Goal: Task Accomplishment & Management: Use online tool/utility

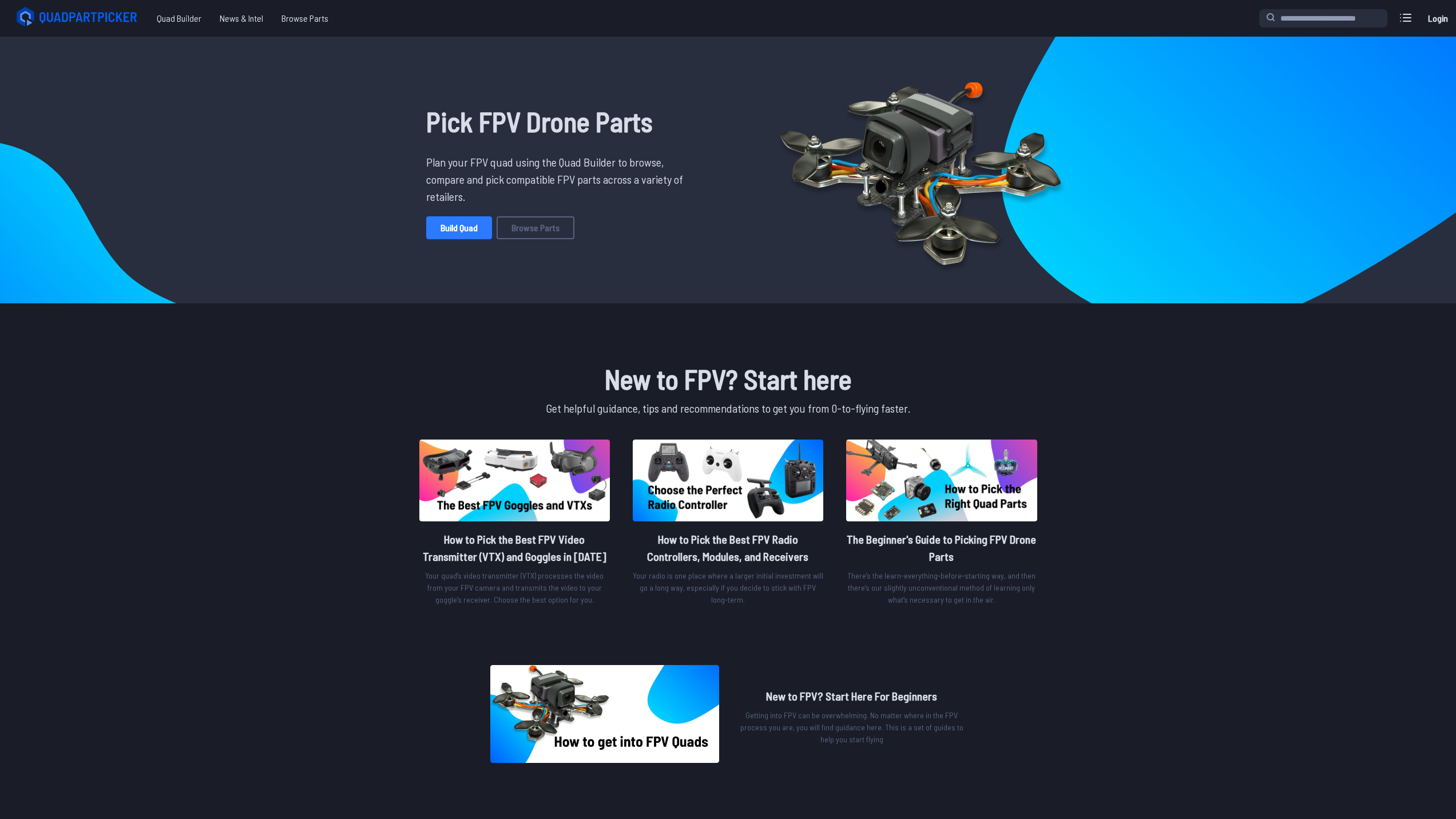
click at [467, 227] on link "Build Quad" at bounding box center [459, 228] width 66 height 23
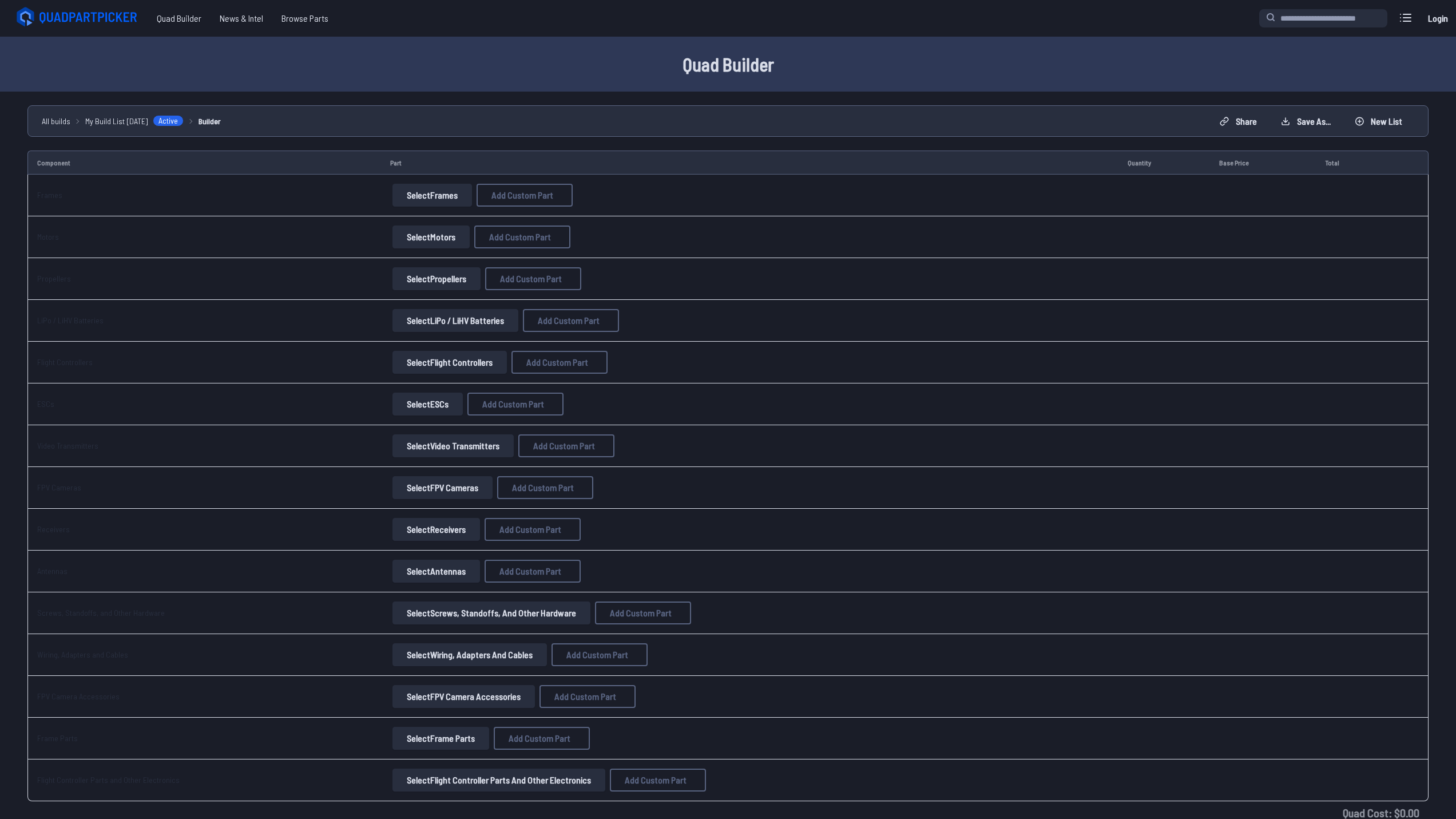
click at [444, 197] on button "Select Frames" at bounding box center [432, 195] width 80 height 23
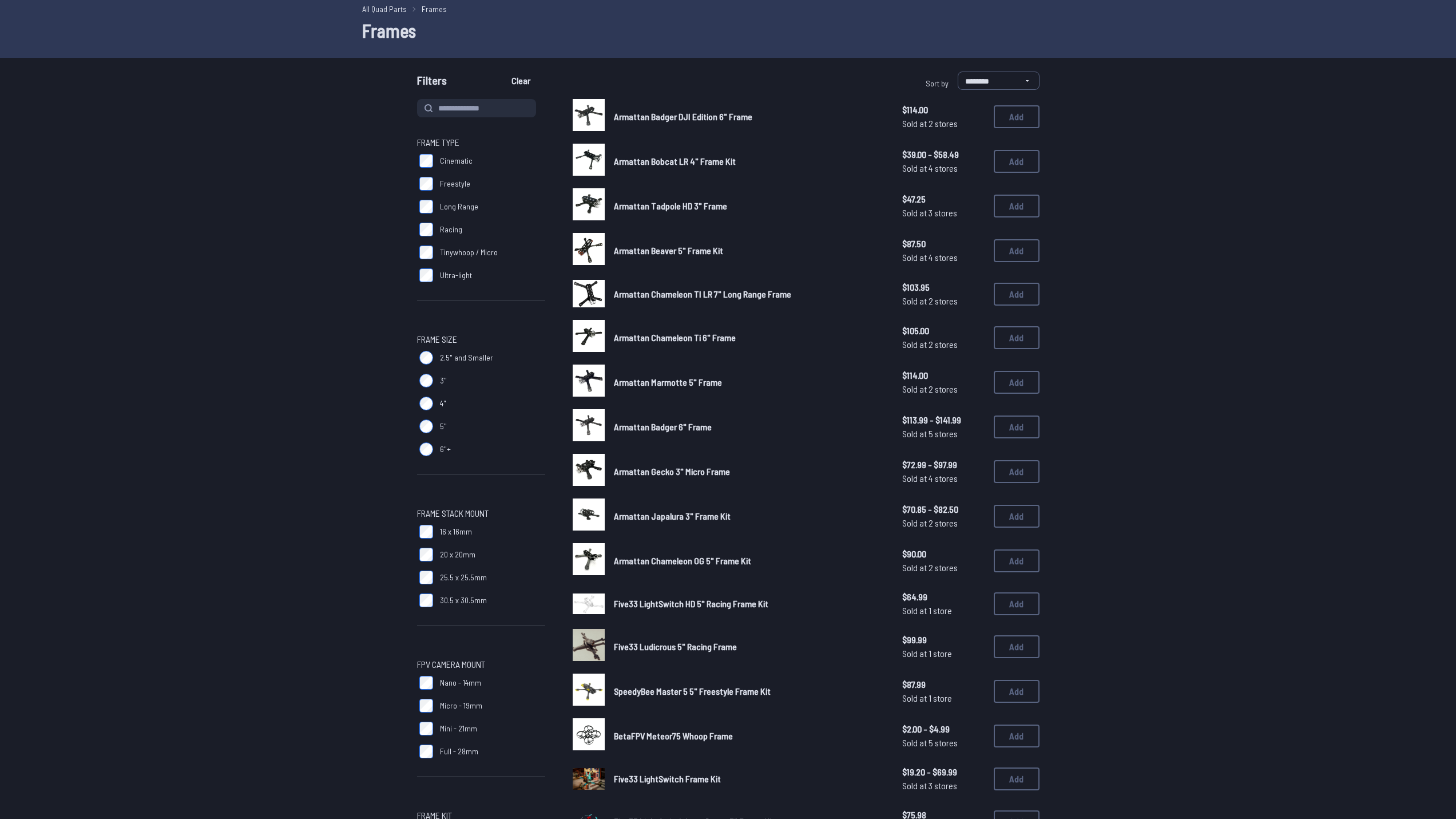
scroll to position [11, 0]
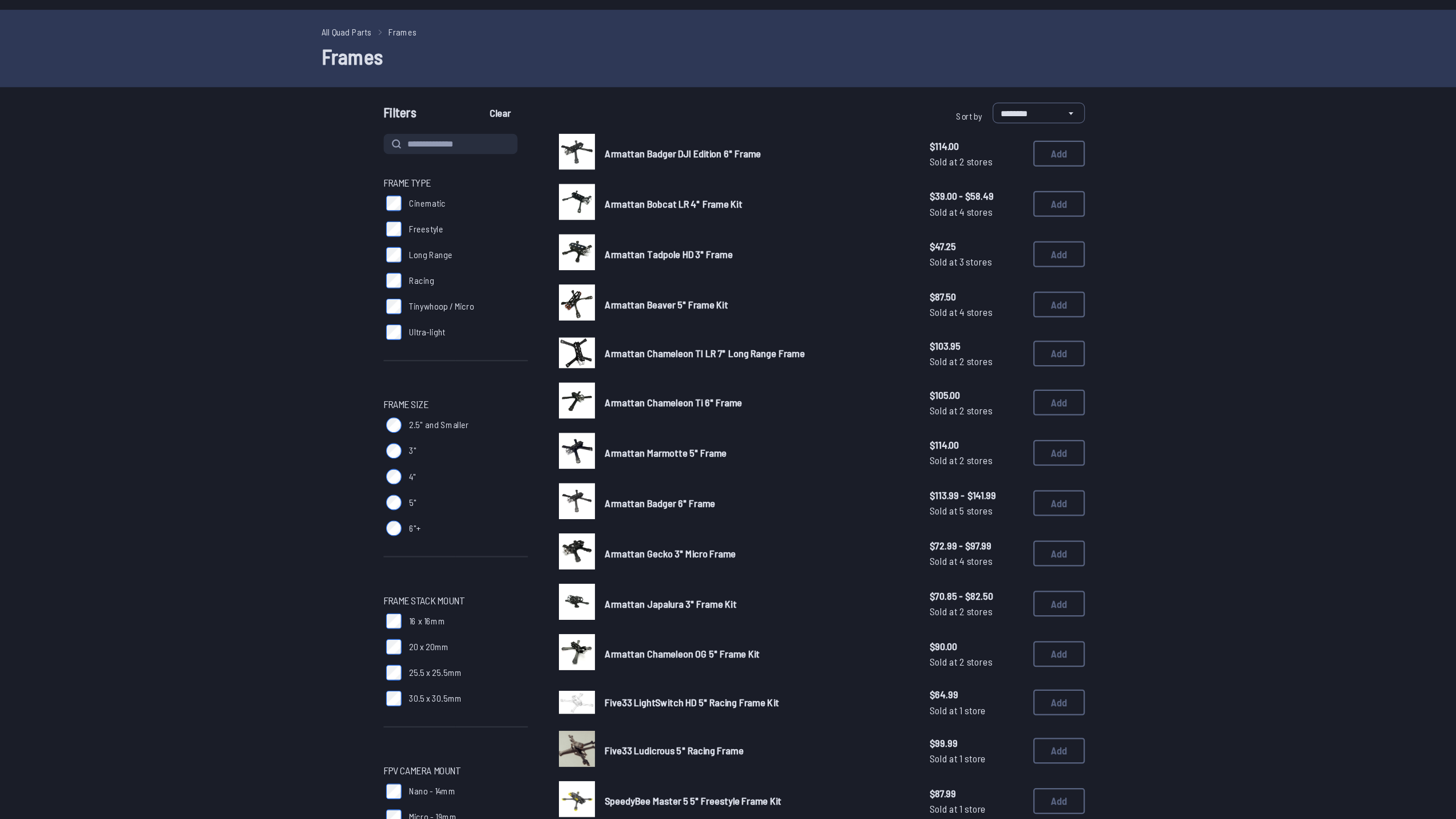
click at [436, 218] on label "Freestyle" at bounding box center [482, 220] width 128 height 23
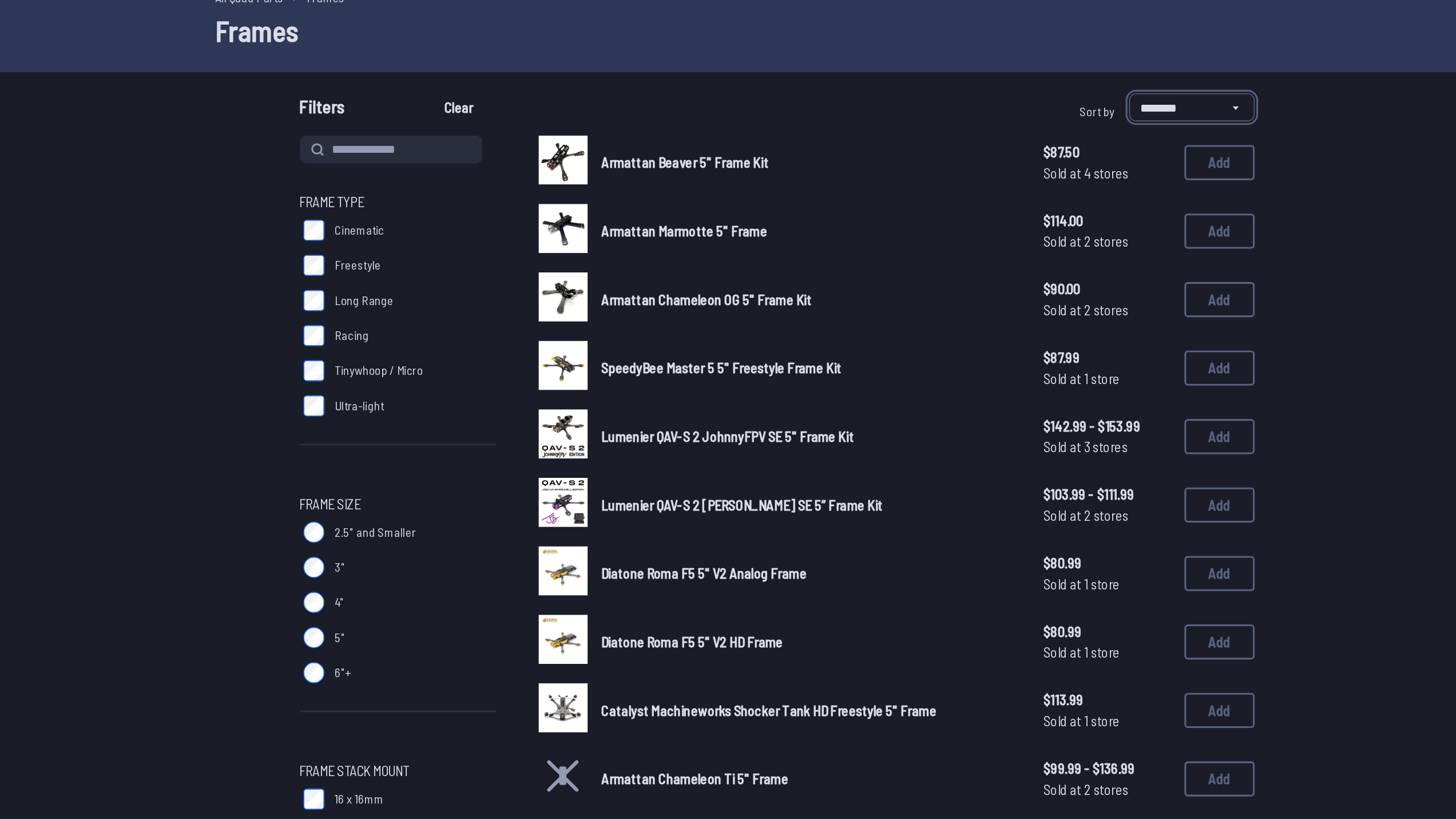
click at [982, 118] on select "**********" at bounding box center [998, 116] width 82 height 18
select select "*********"
click at [958, 108] on select "**********" at bounding box center [998, 116] width 82 height 18
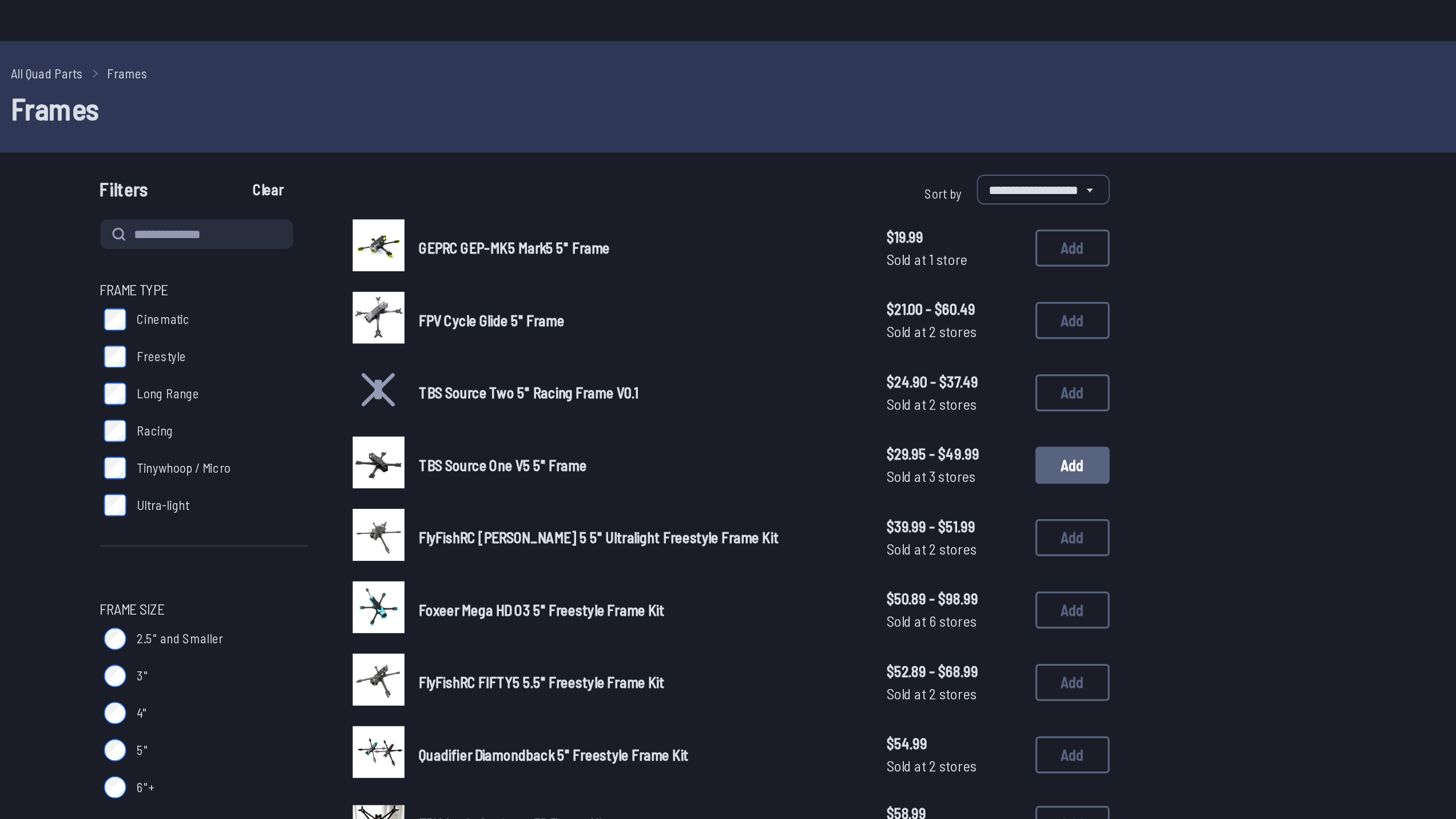
click at [1006, 291] on button "Add" at bounding box center [1017, 287] width 46 height 23
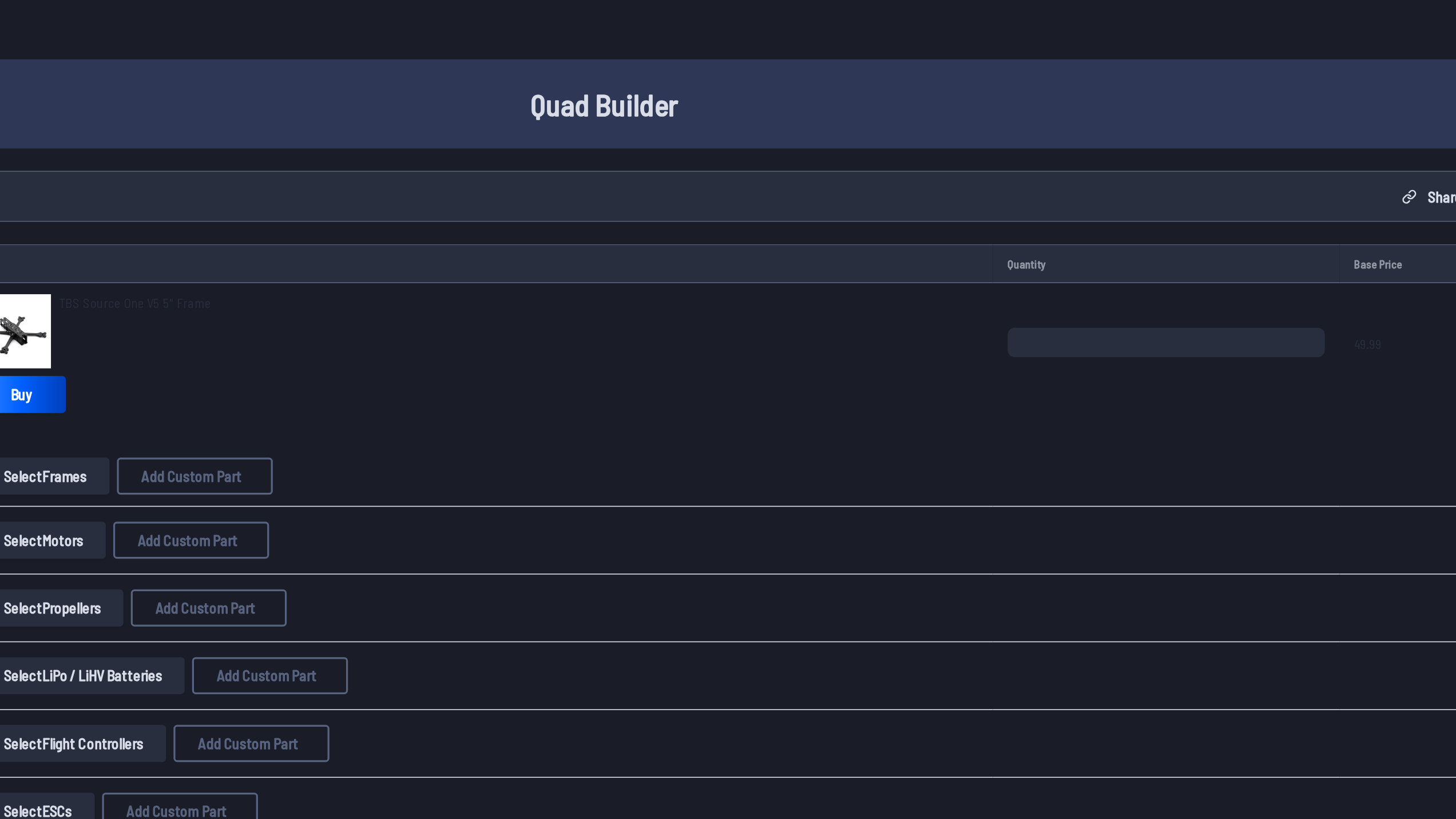
click at [1013, 288] on td "*" at bounding box center [1075, 243] width 214 height 138
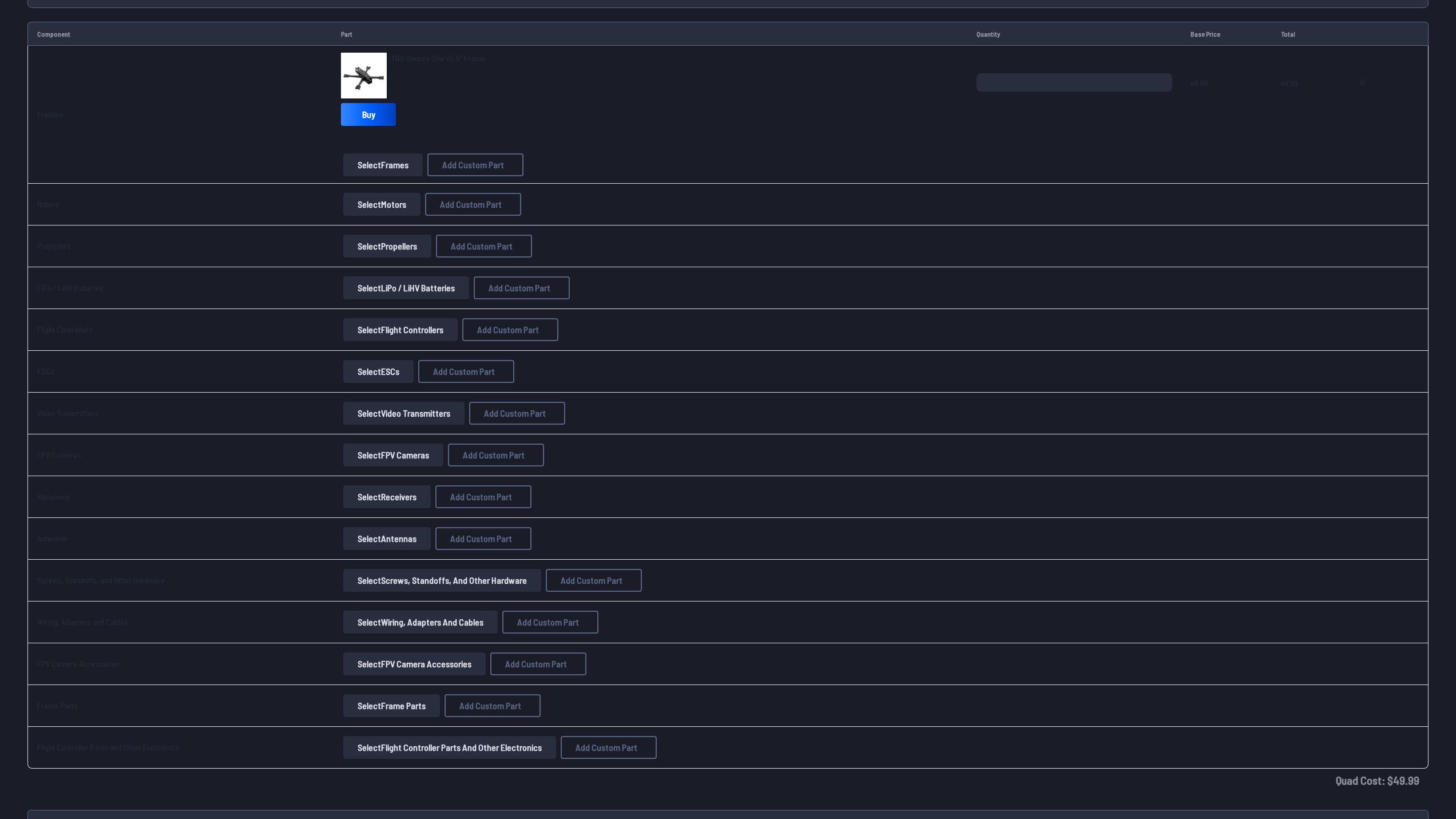
scroll to position [128, 0]
click at [366, 212] on button "Select Motors" at bounding box center [382, 206] width 77 height 23
click at [358, 206] on button "Select Motors" at bounding box center [382, 206] width 77 height 23
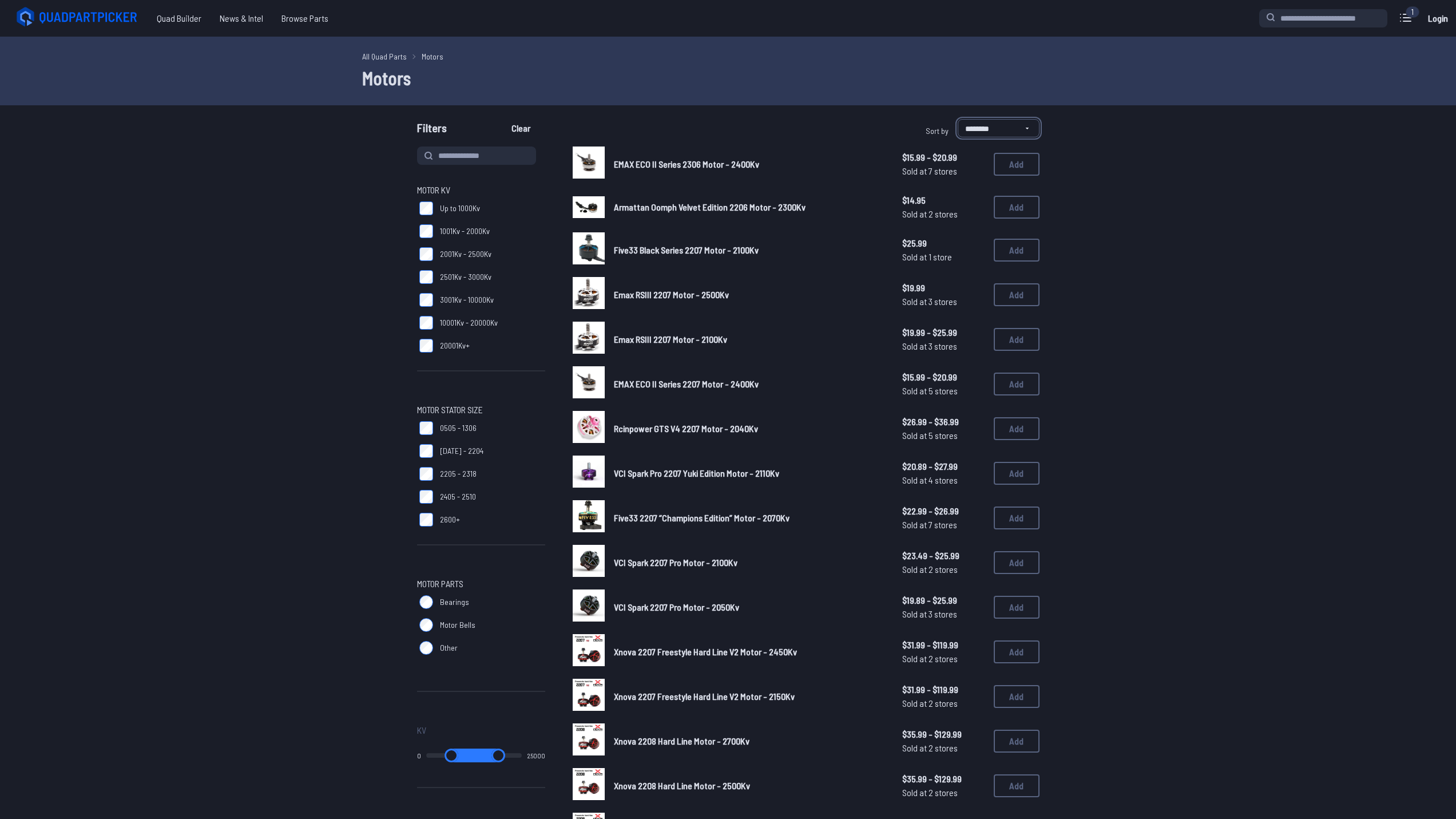
click at [1016, 119] on select "**********" at bounding box center [998, 128] width 82 height 18
select select "**********"
click at [958, 119] on select "**********" at bounding box center [998, 128] width 82 height 18
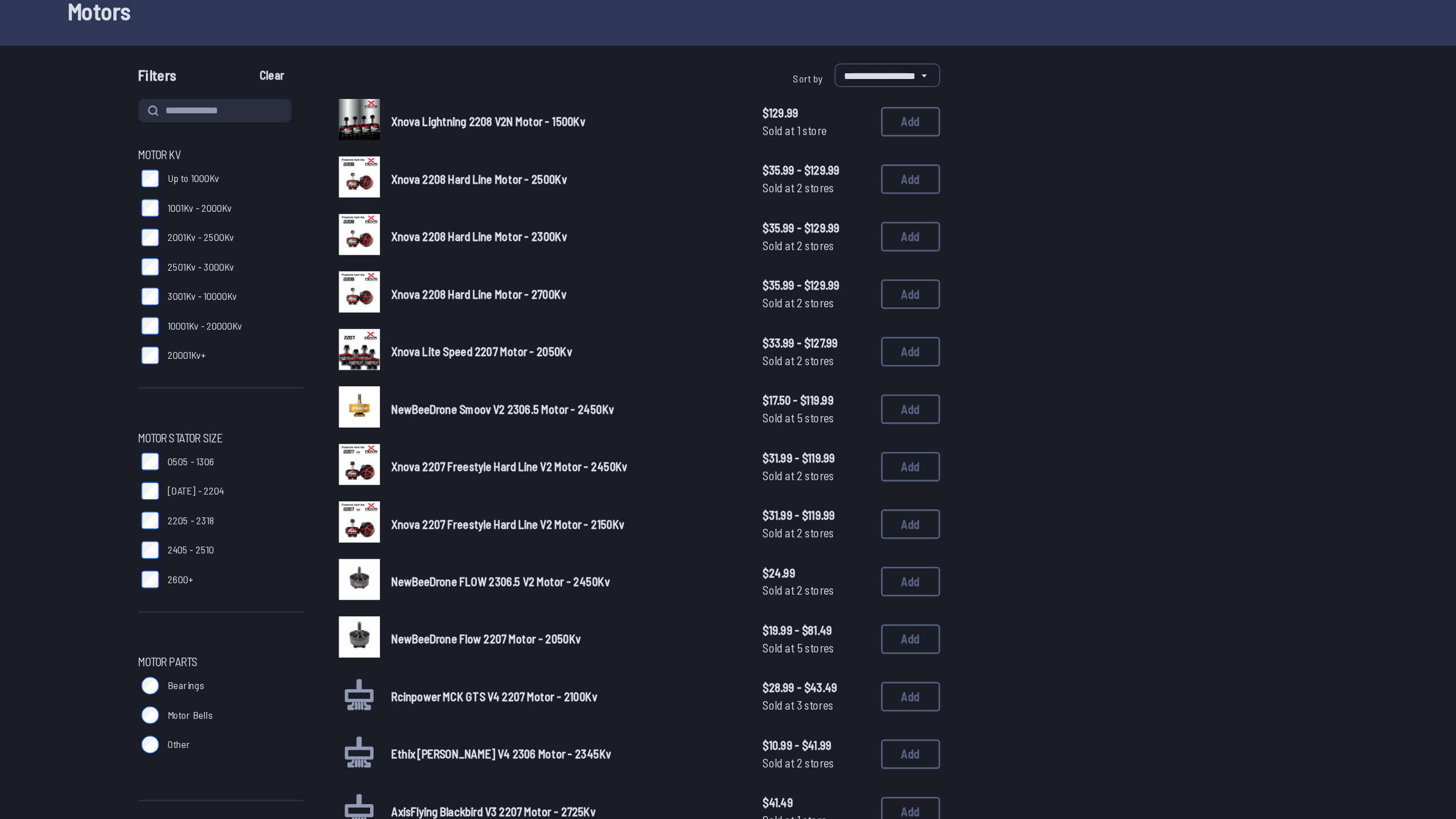
click at [450, 232] on span "1001Kv - 2000Kv" at bounding box center [465, 231] width 50 height 11
click at [440, 304] on span "3001Kv - 10000Kv" at bounding box center [467, 300] width 54 height 11
click at [456, 205] on span "Up to 1000Kv" at bounding box center [460, 208] width 40 height 11
click at [456, 206] on span "Up to 1000Kv" at bounding box center [460, 208] width 40 height 11
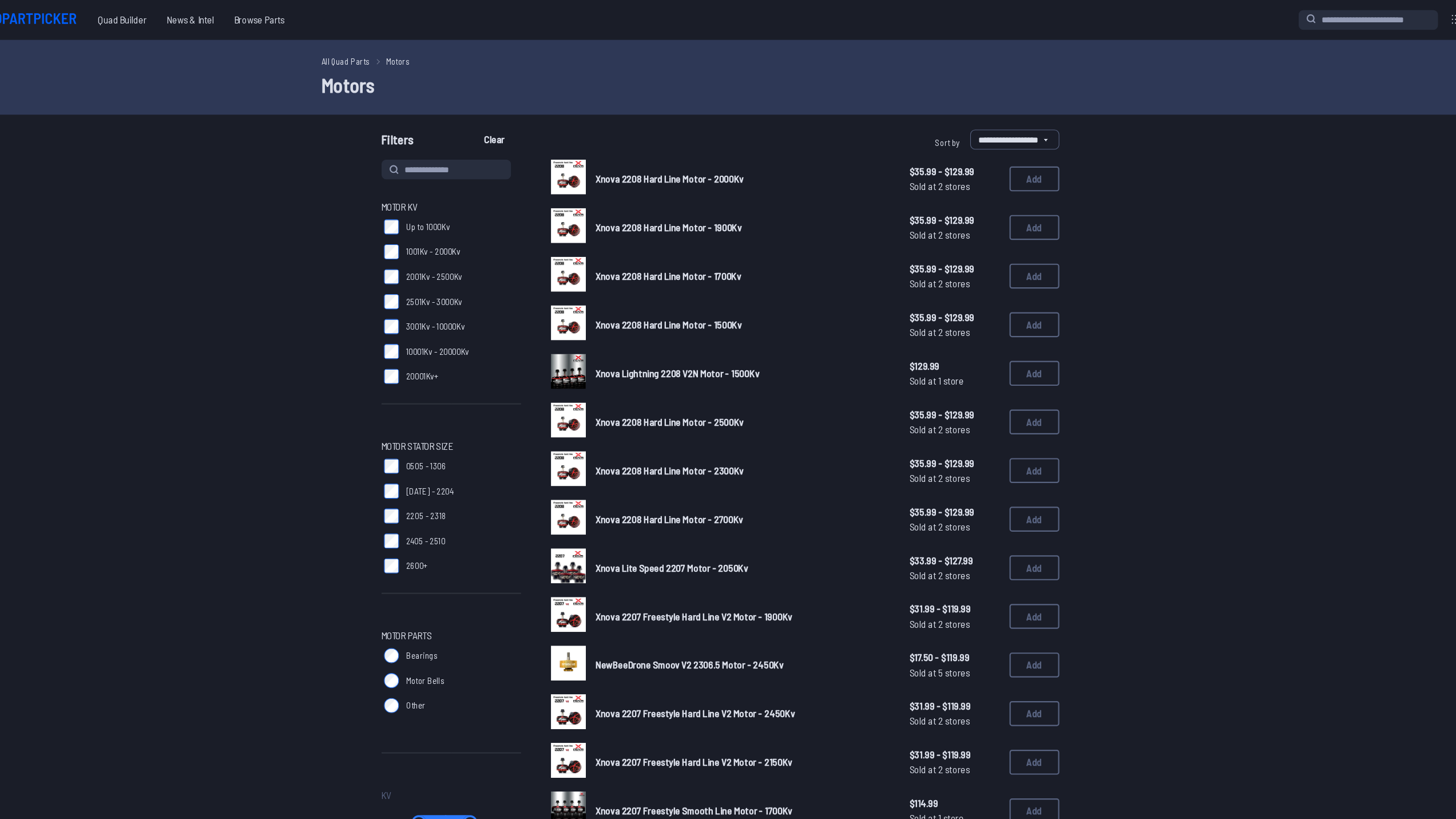
click at [435, 472] on label "2205 - 2318" at bounding box center [482, 474] width 128 height 23
click at [430, 261] on label "2001Kv - 2500Kv" at bounding box center [482, 254] width 128 height 23
click at [1005, 122] on select "**********" at bounding box center [998, 128] width 82 height 18
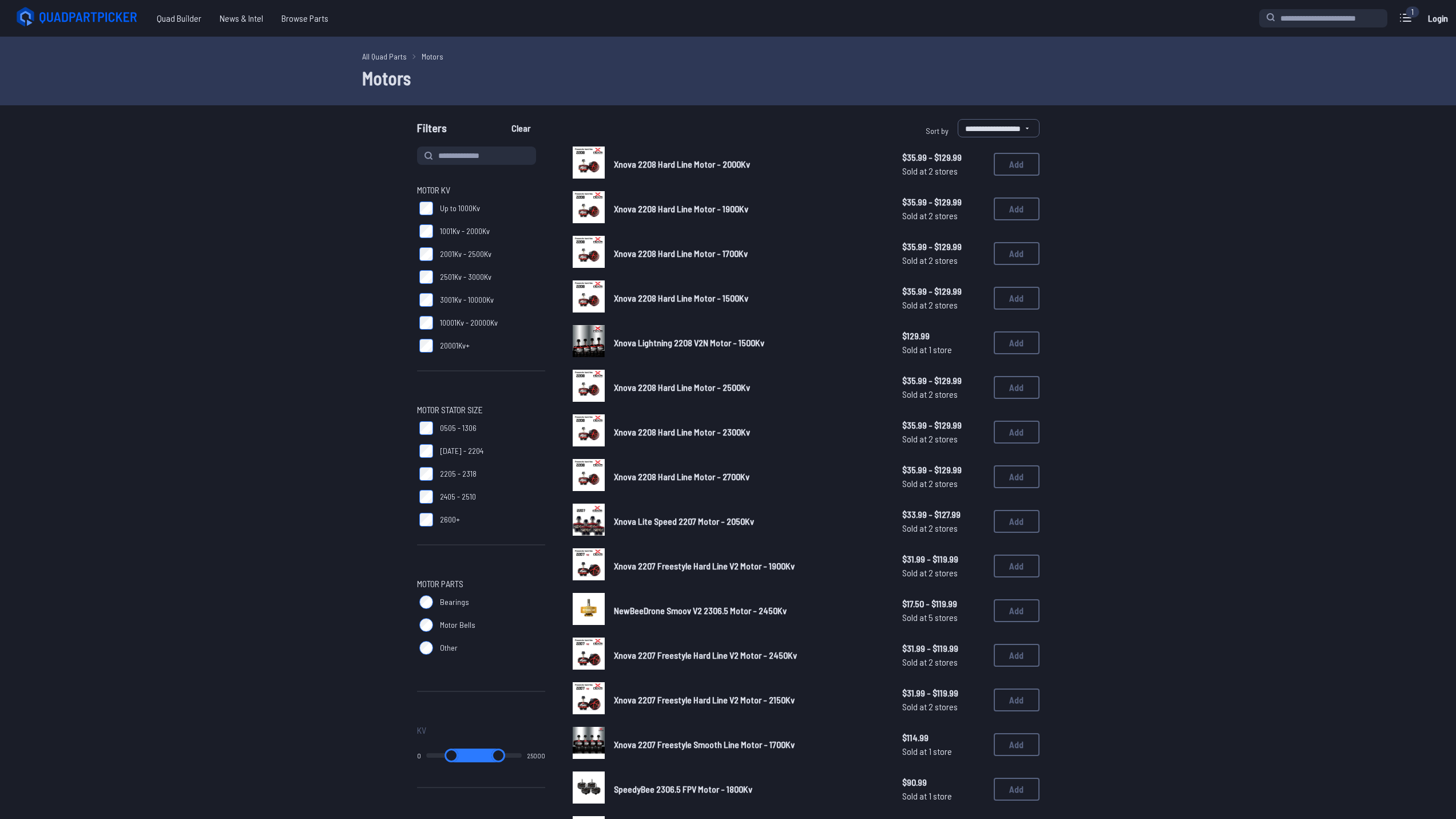
select select "**********"
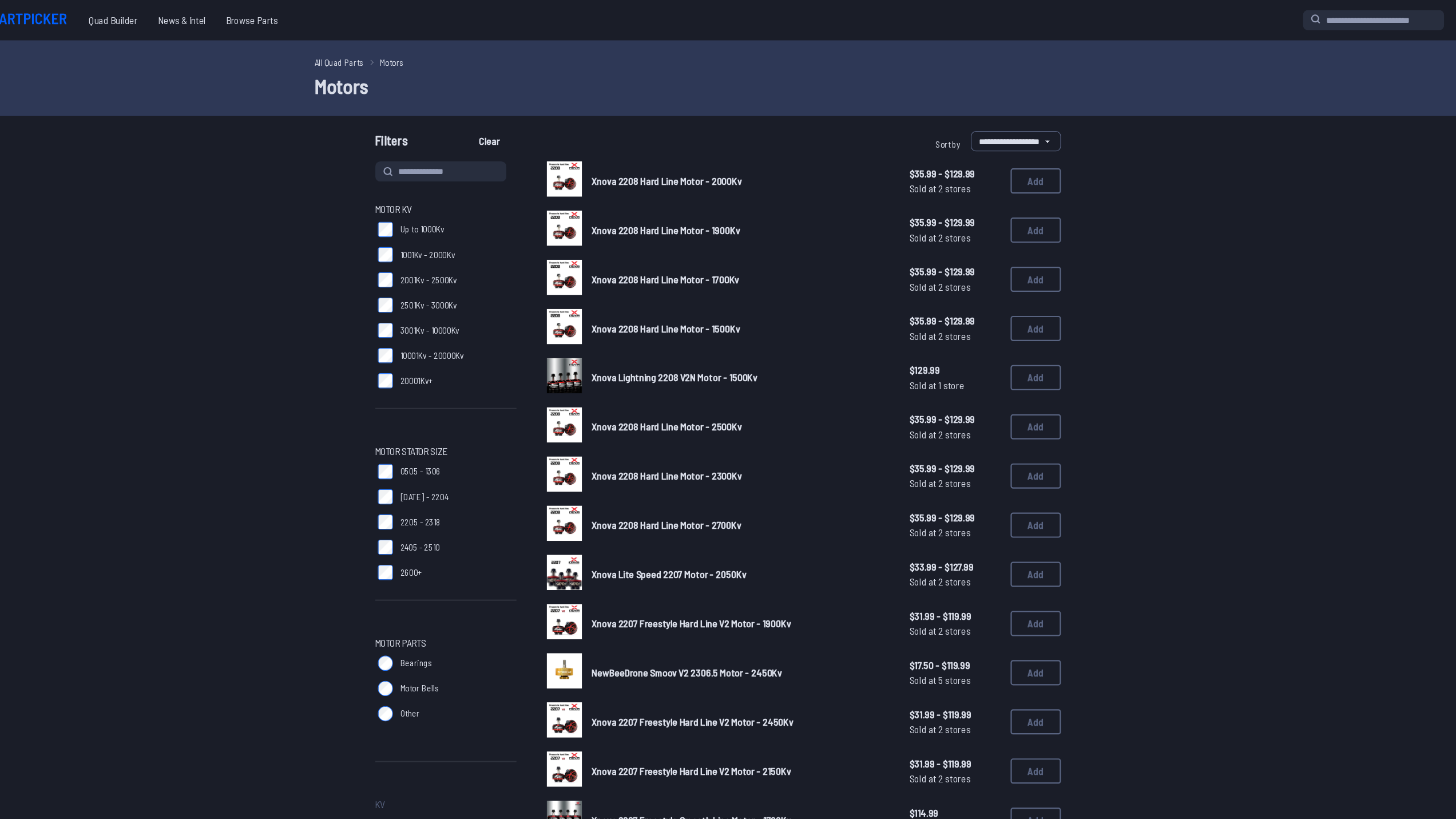
click at [464, 303] on span "3001Kv - 10000Kv" at bounding box center [467, 300] width 54 height 11
click at [467, 279] on span "2501Kv - 3000Kv" at bounding box center [466, 277] width 51 height 11
click at [467, 258] on span "2001Kv - 2500Kv" at bounding box center [466, 254] width 51 height 11
click at [468, 236] on span "1001Kv - 2000Kv" at bounding box center [465, 231] width 50 height 11
click at [463, 475] on span "2205 - 2318" at bounding box center [459, 473] width 37 height 11
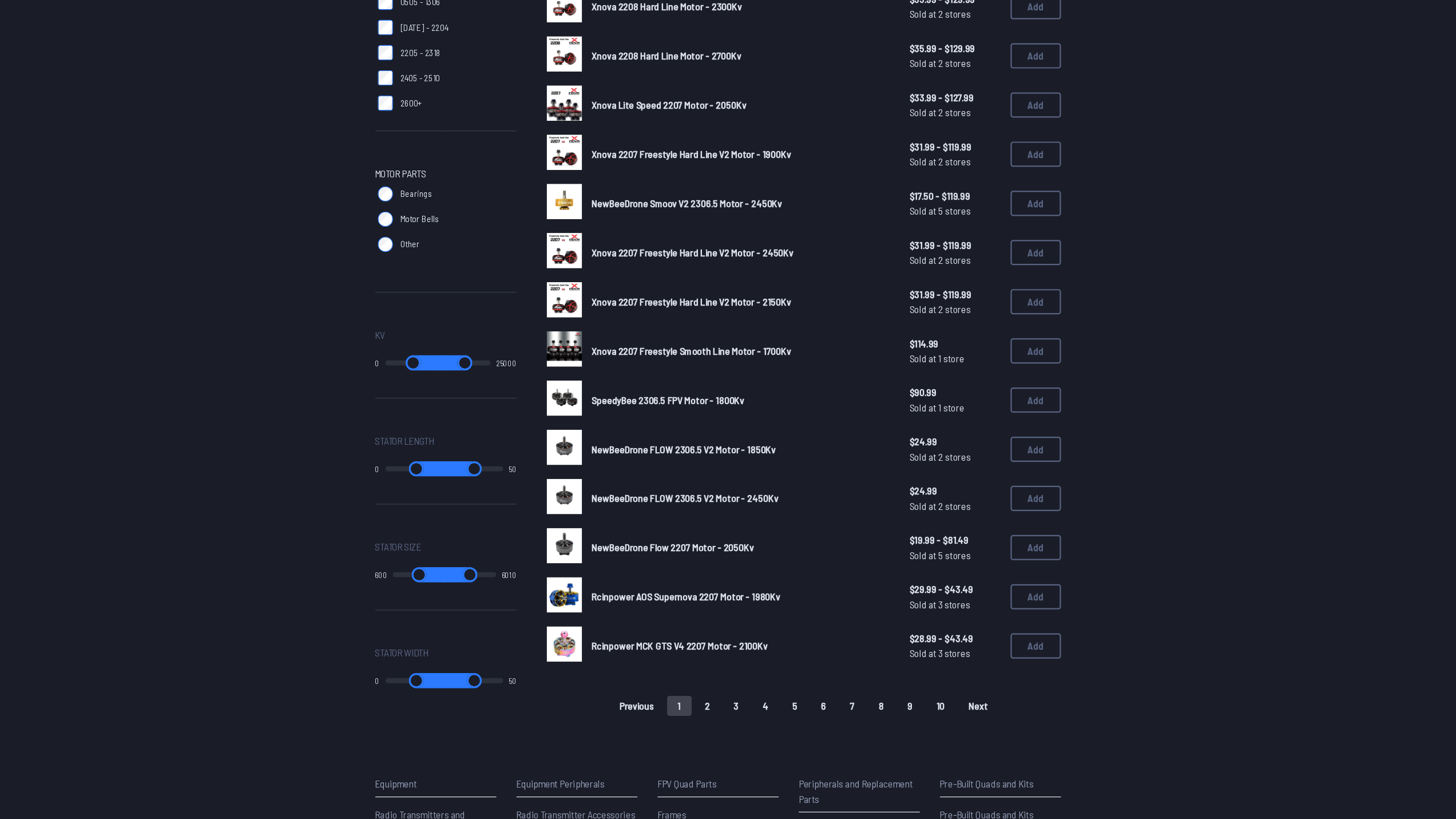
scroll to position [530, 0]
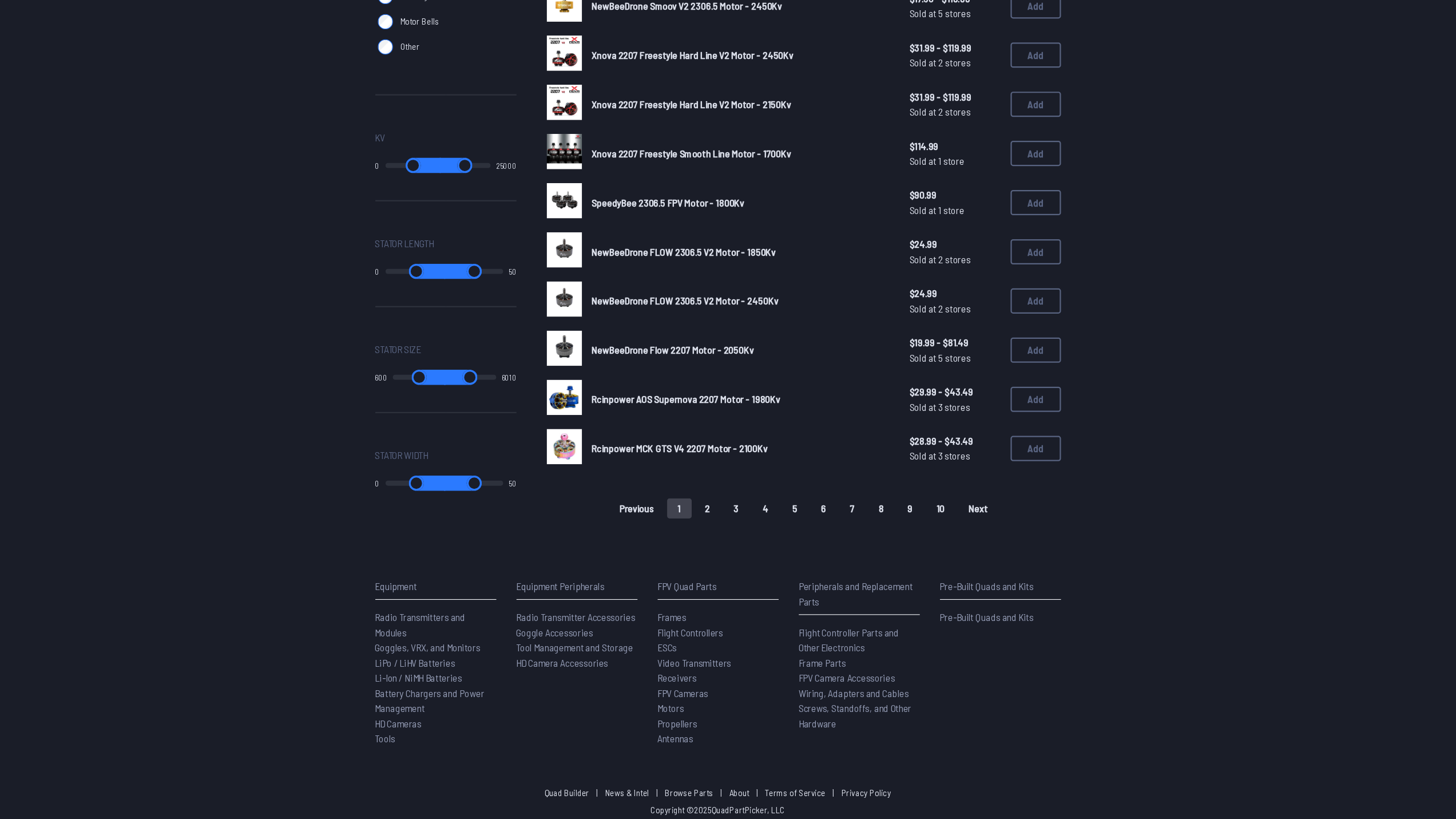
click at [722, 531] on button "2" at bounding box center [719, 536] width 24 height 18
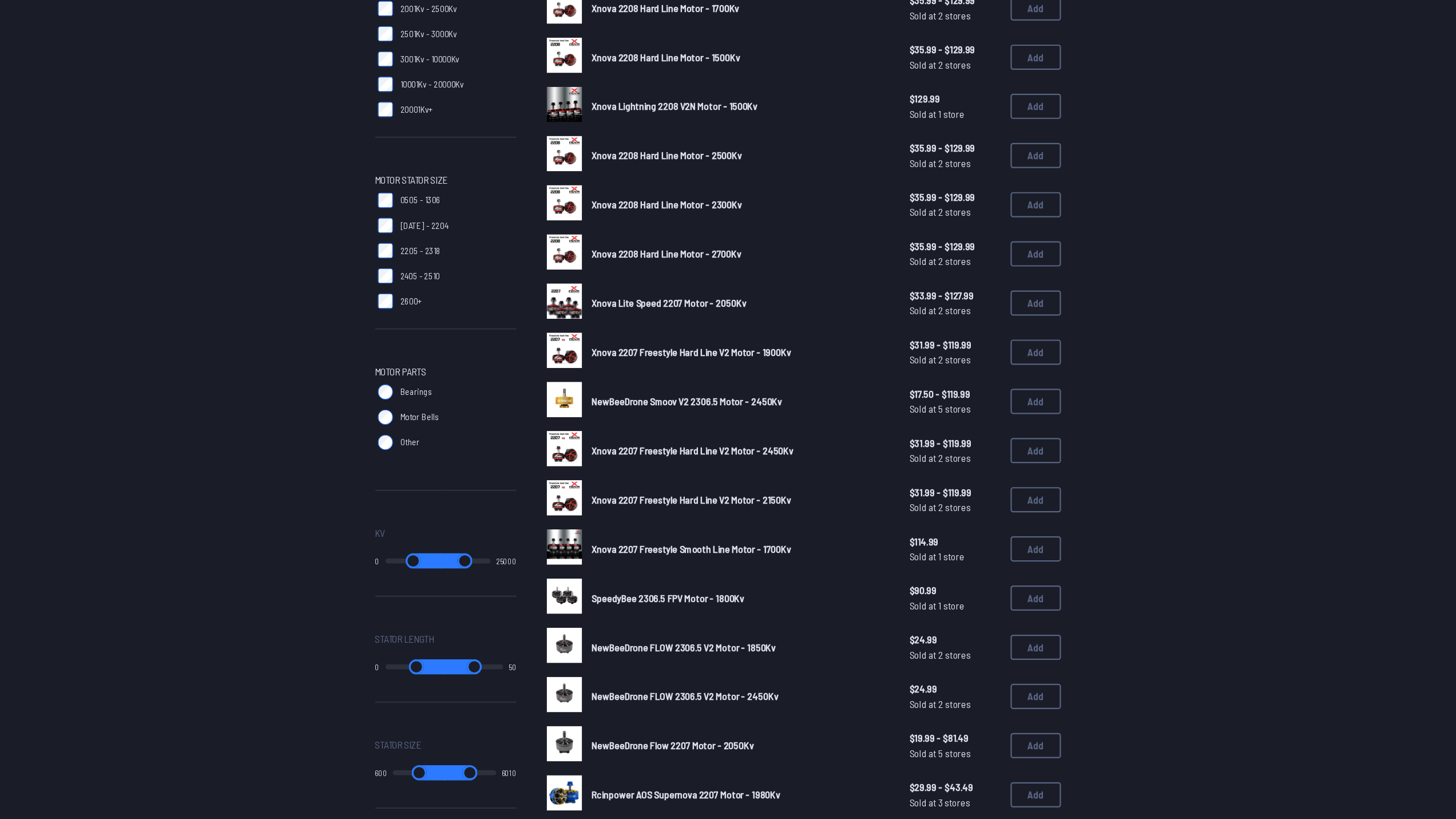
scroll to position [0, 0]
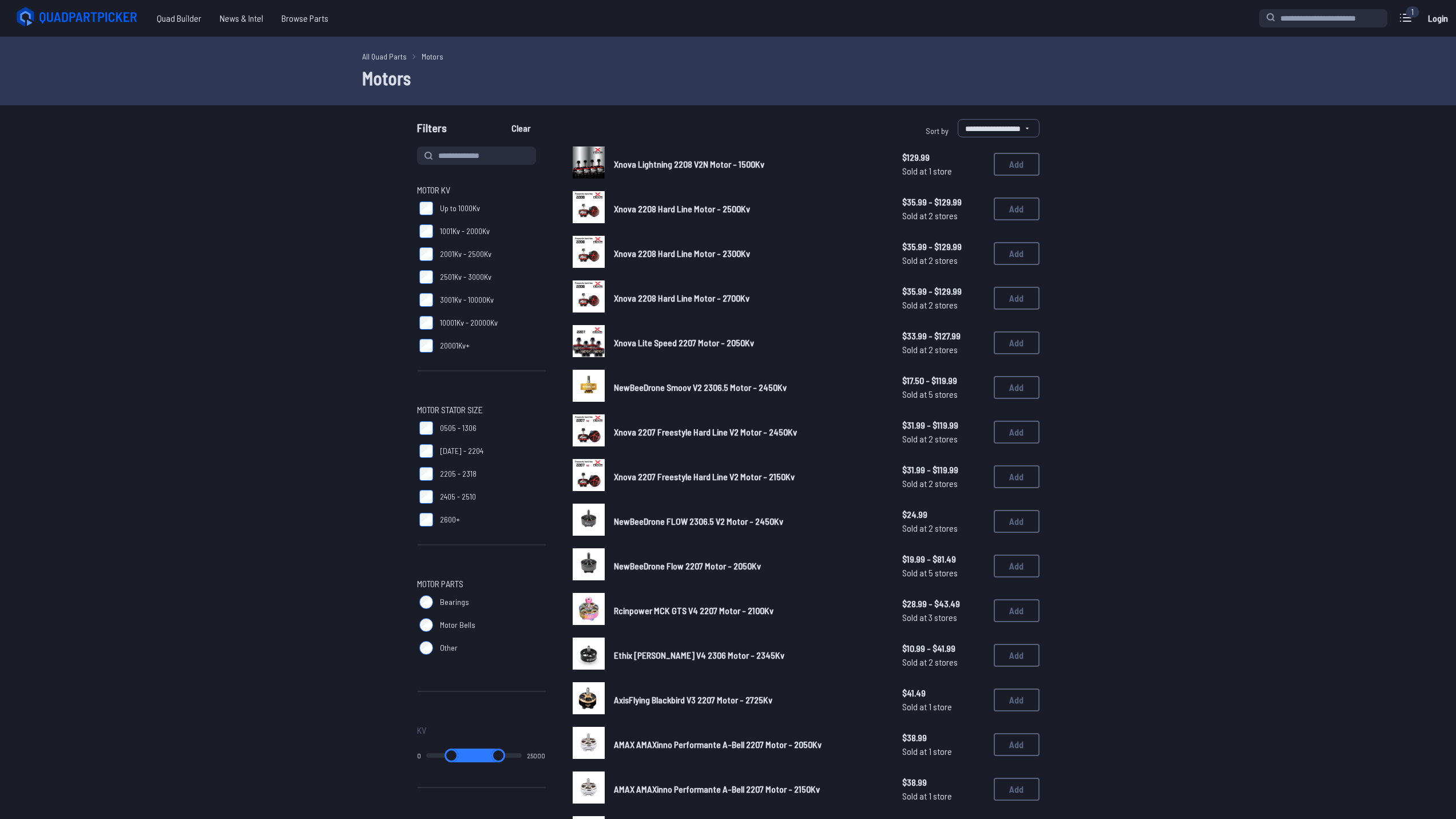
select select "**********"
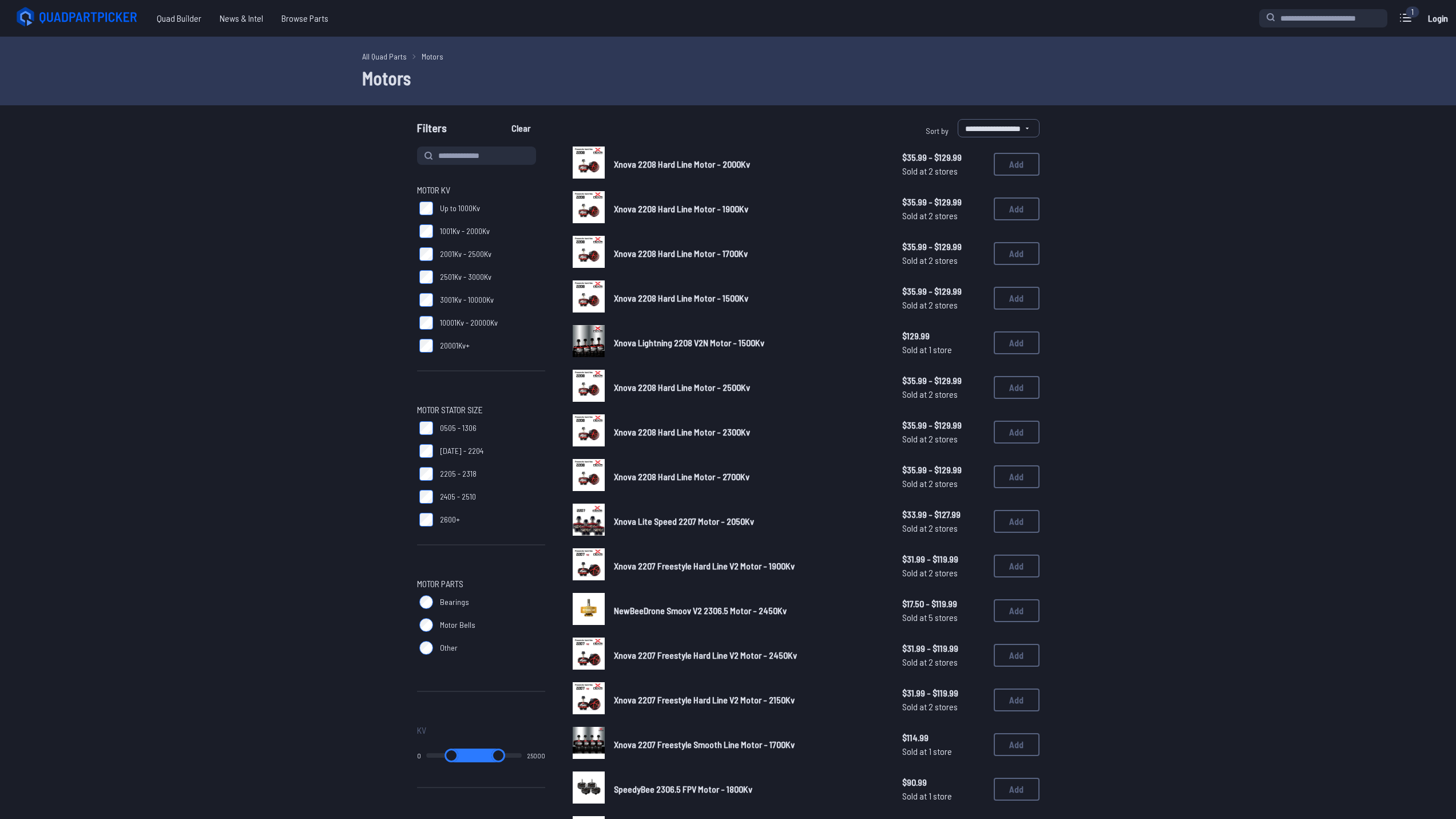
select select "**********"
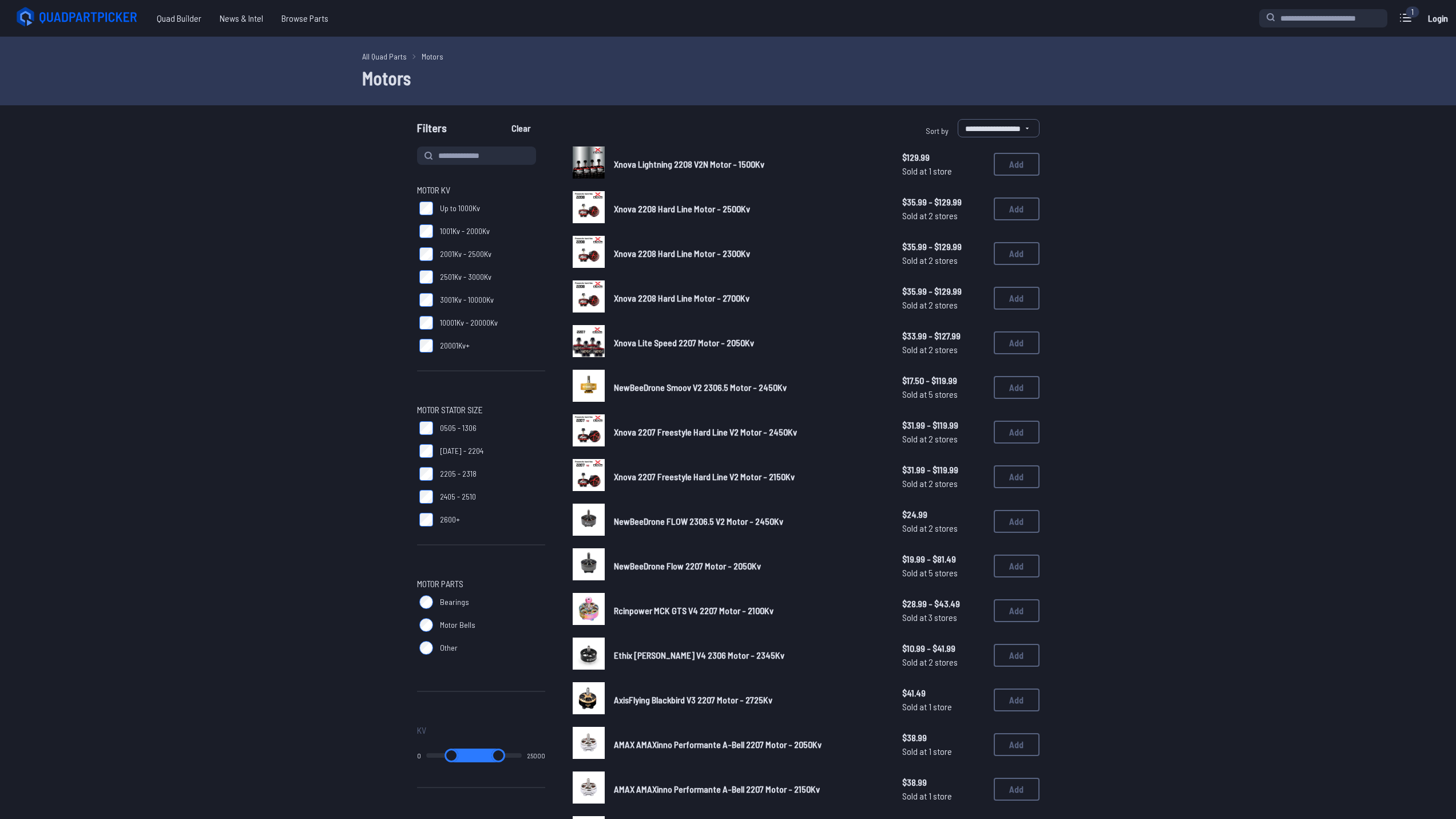
select select "**********"
click at [386, 53] on link "All Quad Parts" at bounding box center [385, 56] width 45 height 12
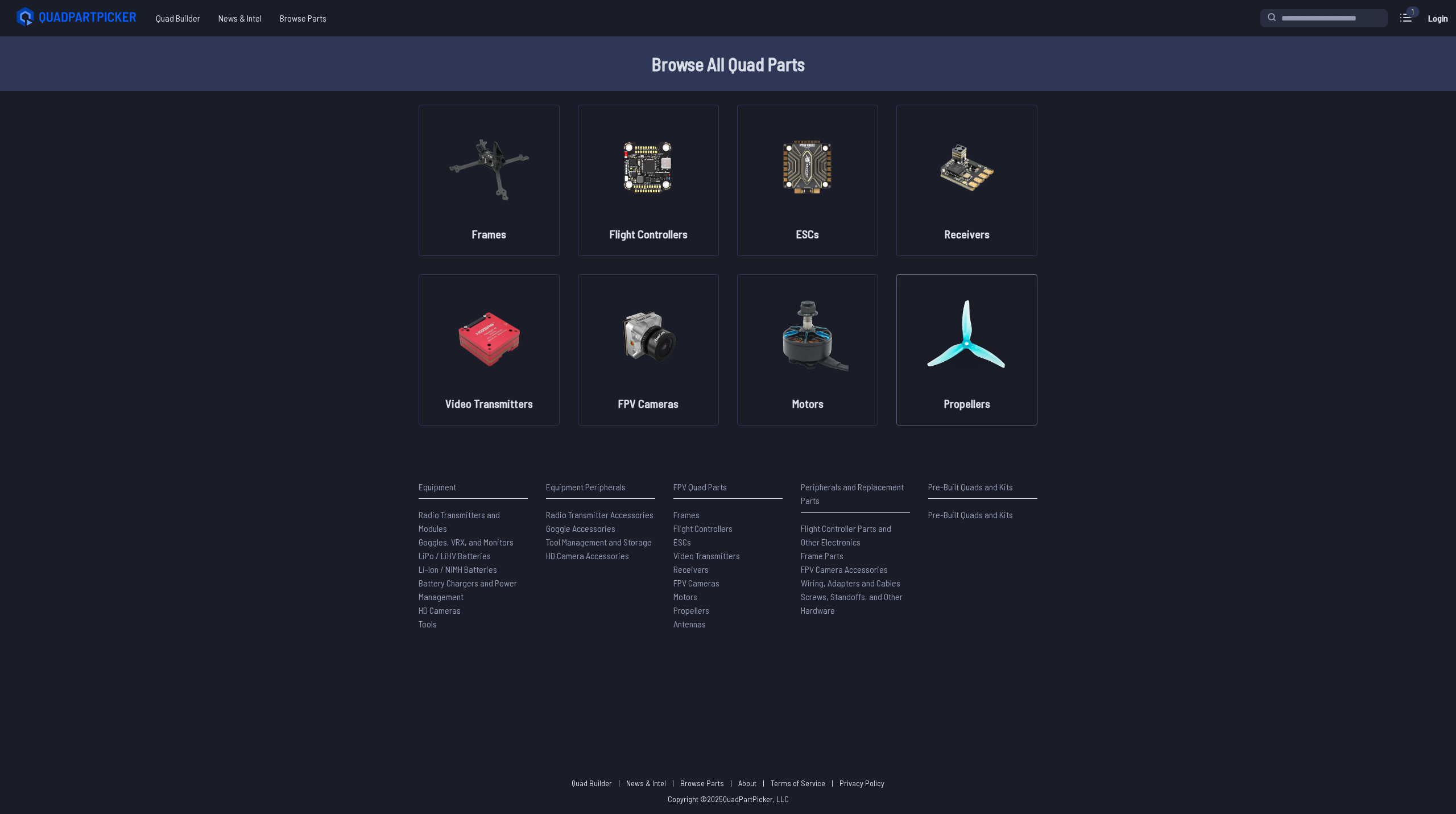
click at [973, 345] on img at bounding box center [967, 336] width 82 height 100
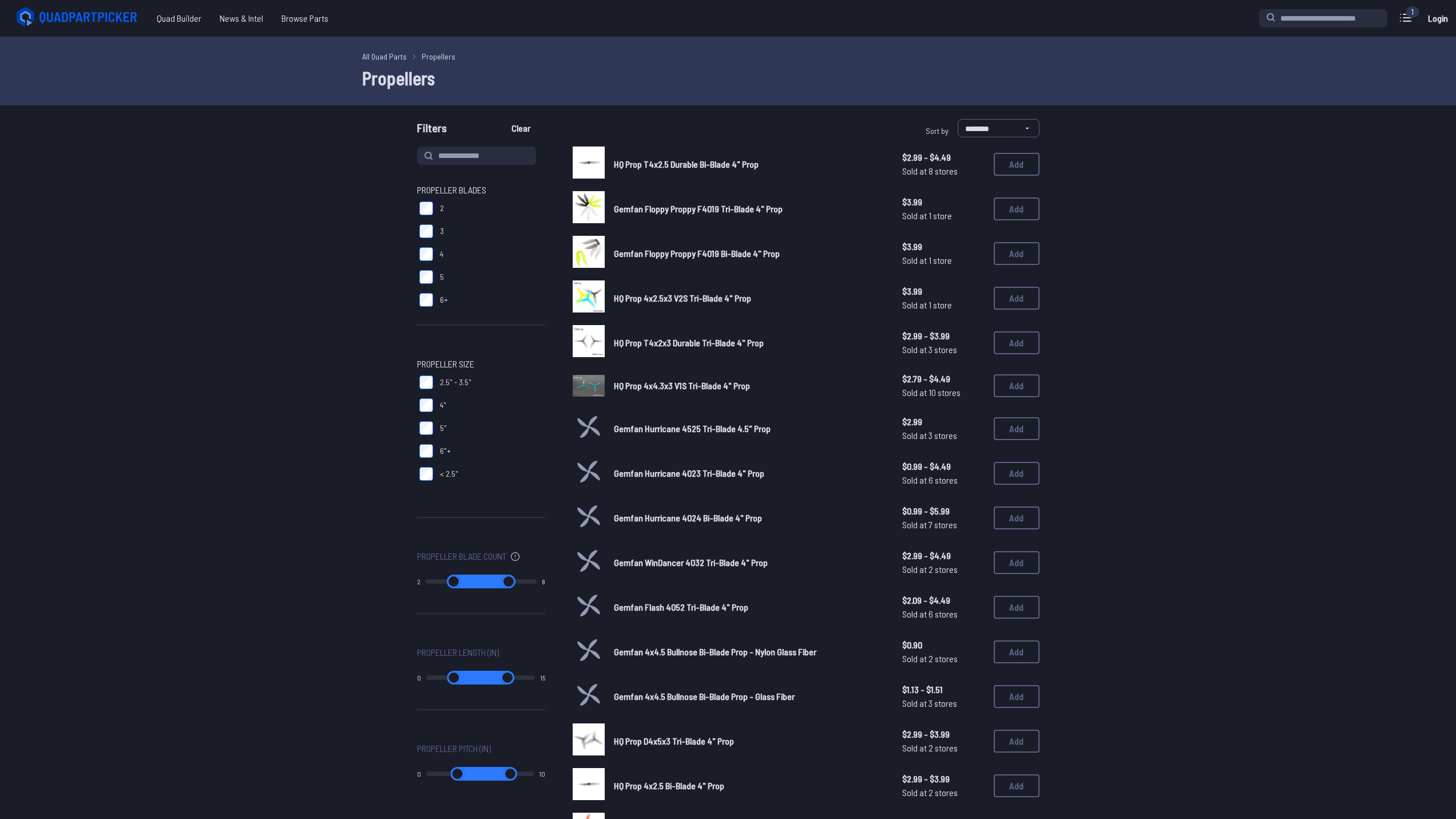
click at [433, 229] on label "3" at bounding box center [482, 231] width 128 height 23
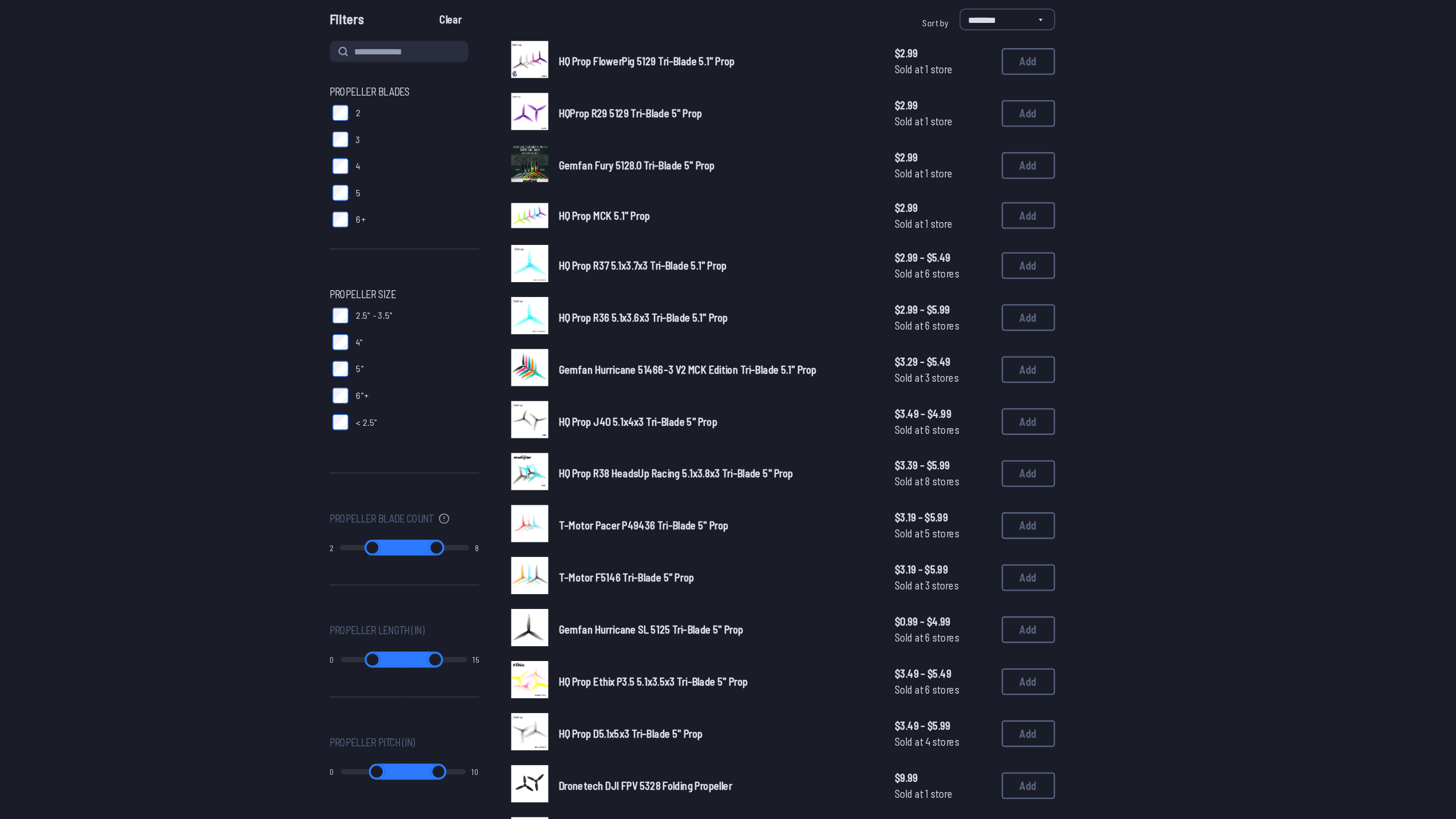
scroll to position [110, 0]
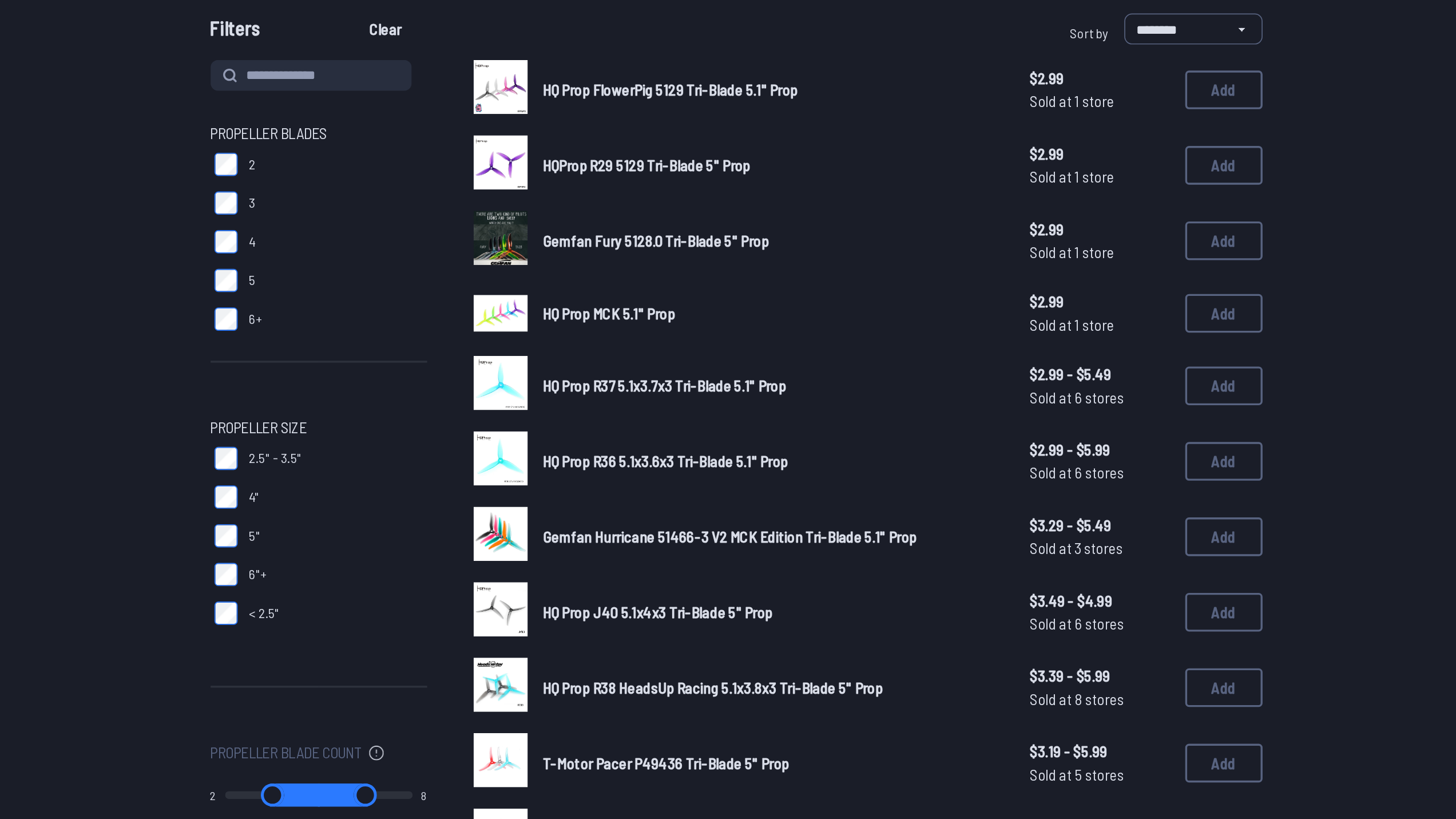
click at [631, 183] on span "HQ Prop MCK 5.1" Prop" at bounding box center [653, 185] width 78 height 11
click at [1023, 184] on button "Add" at bounding box center [1017, 186] width 46 height 23
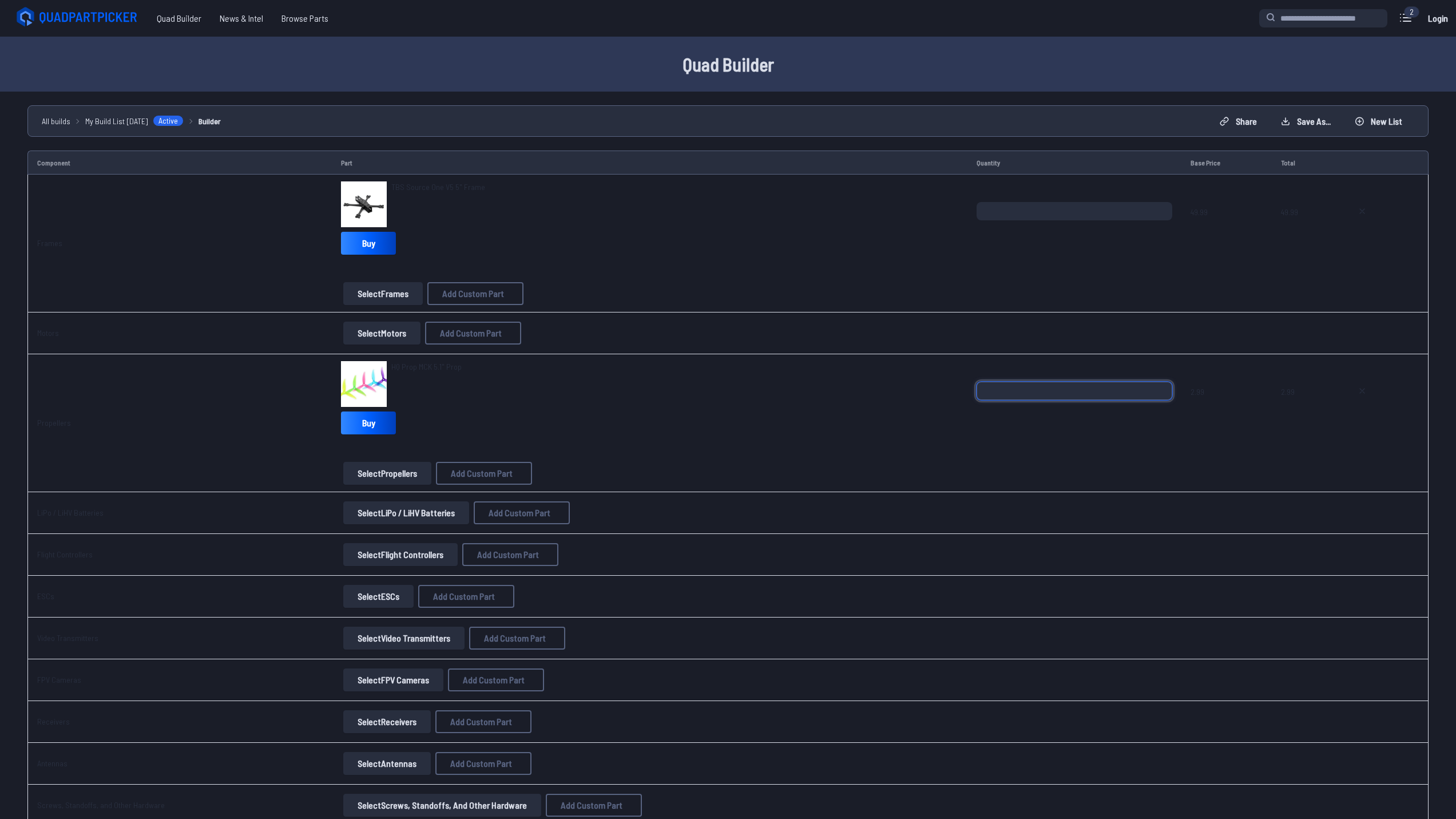
click at [1159, 385] on input "*" at bounding box center [1074, 390] width 195 height 18
type input "*"
click at [1159, 385] on input "*" at bounding box center [1074, 390] width 195 height 18
click at [381, 328] on button "Select Motors" at bounding box center [382, 333] width 77 height 23
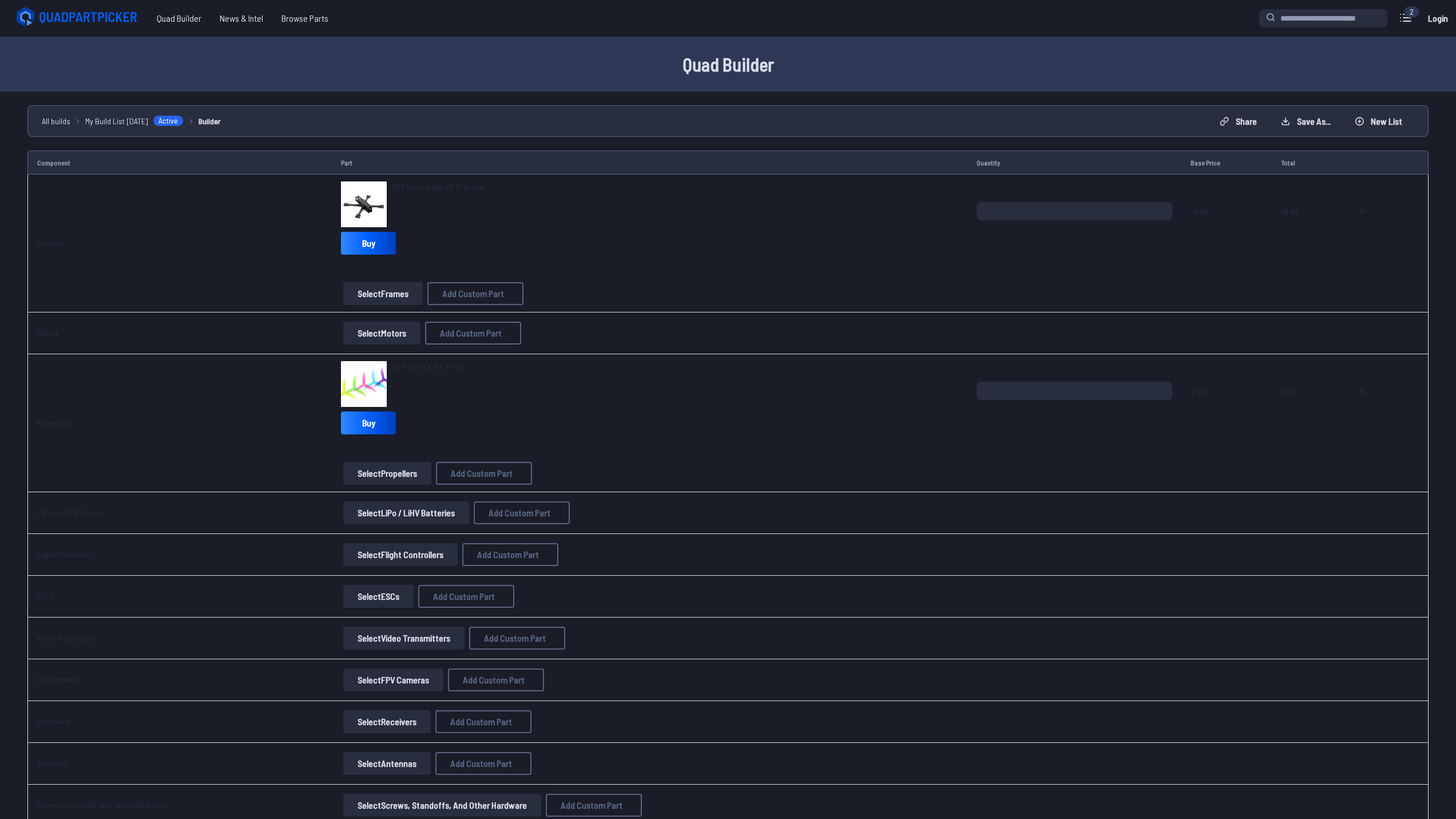
click at [408, 331] on button "Select Motors" at bounding box center [382, 333] width 77 height 23
click at [396, 334] on button "Select Motors" at bounding box center [382, 333] width 77 height 23
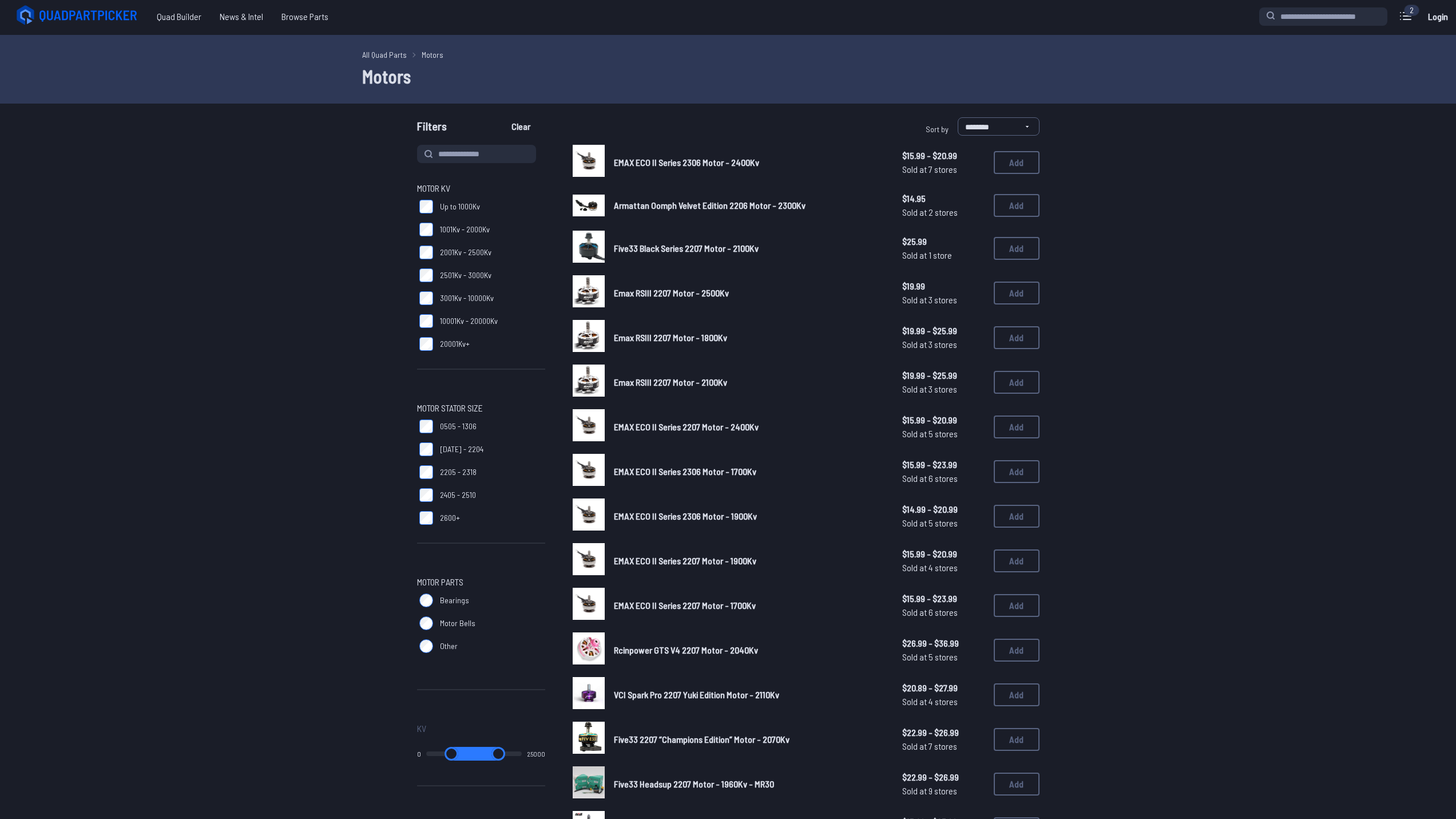
scroll to position [1, 0]
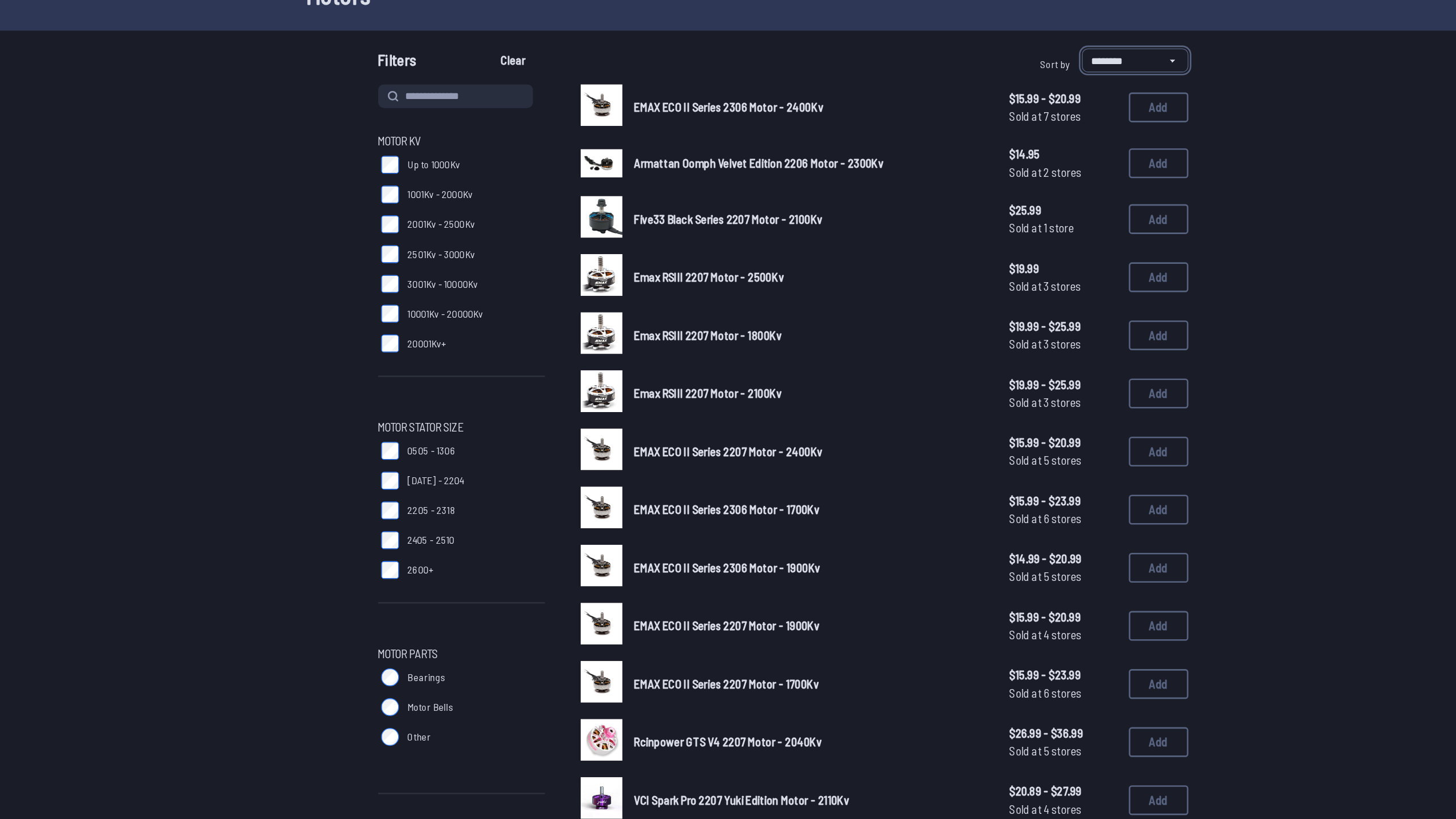
click at [980, 130] on select "**********" at bounding box center [998, 126] width 82 height 18
click at [1105, 176] on form "**********" at bounding box center [728, 594] width 1456 height 953
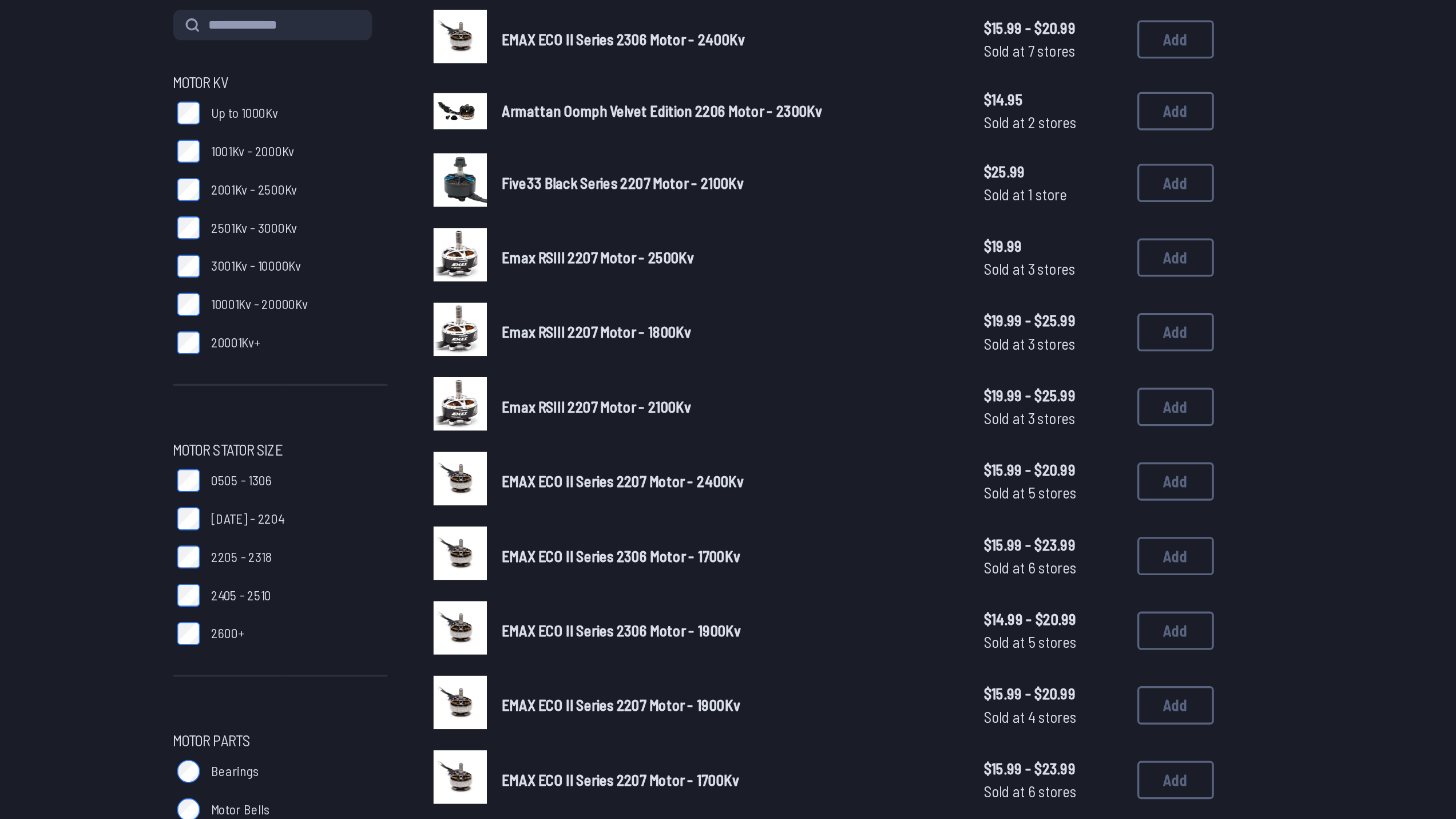
scroll to position [0, 0]
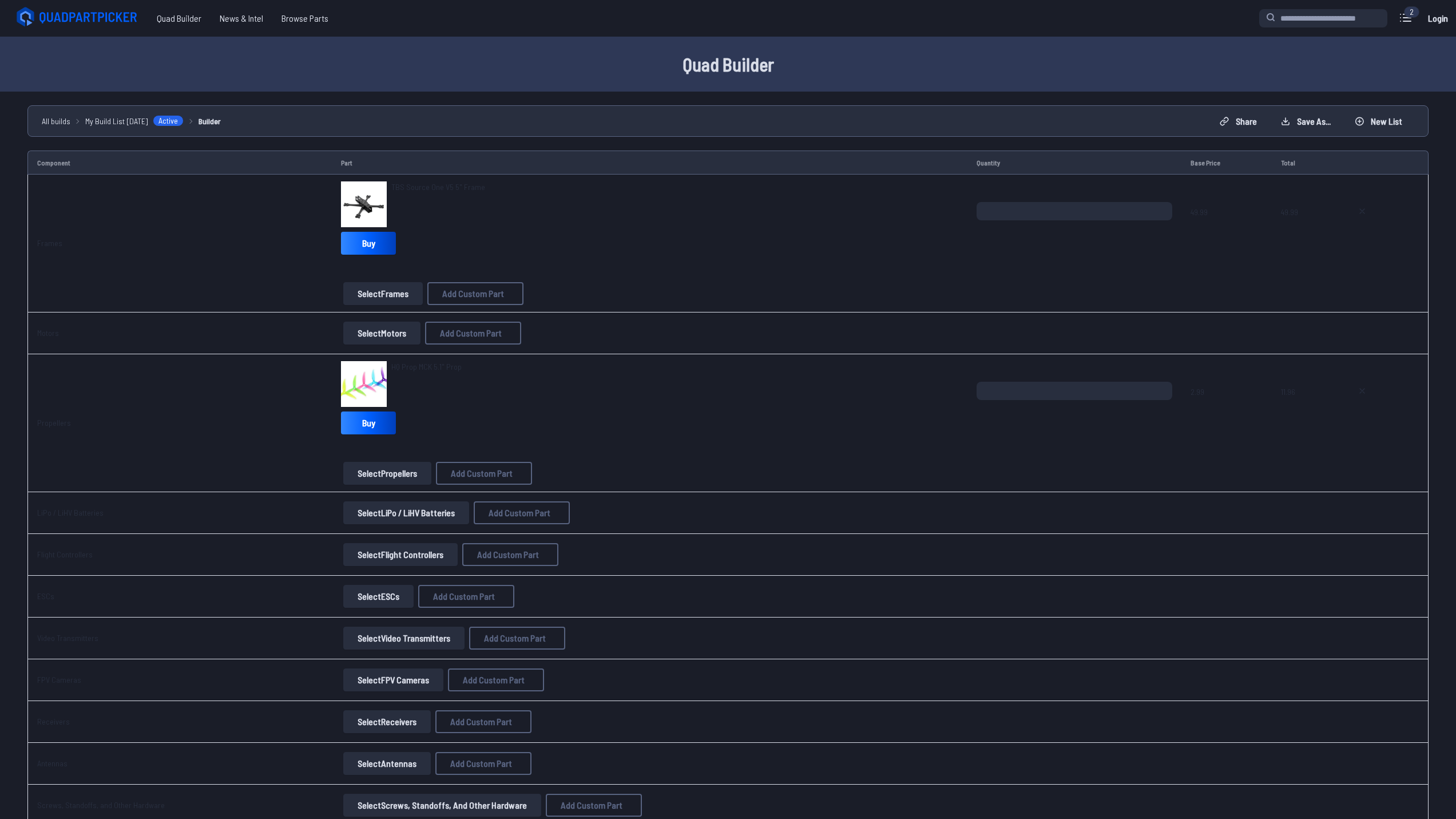
click at [413, 187] on span "TBS Source One V5 5" Frame" at bounding box center [438, 187] width 94 height 9
click at [373, 329] on button "Select Motors" at bounding box center [382, 333] width 77 height 23
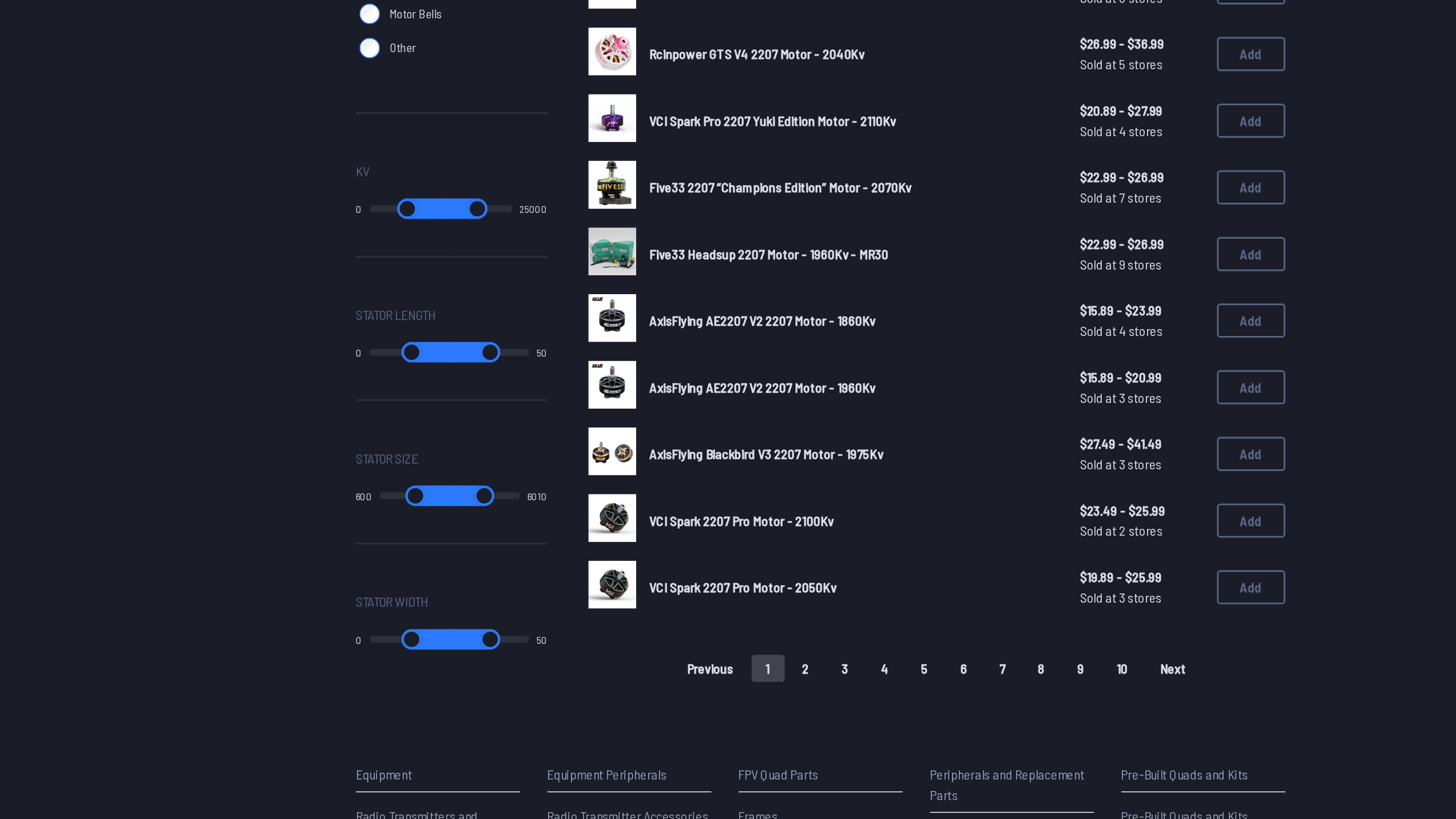
scroll to position [347, 0]
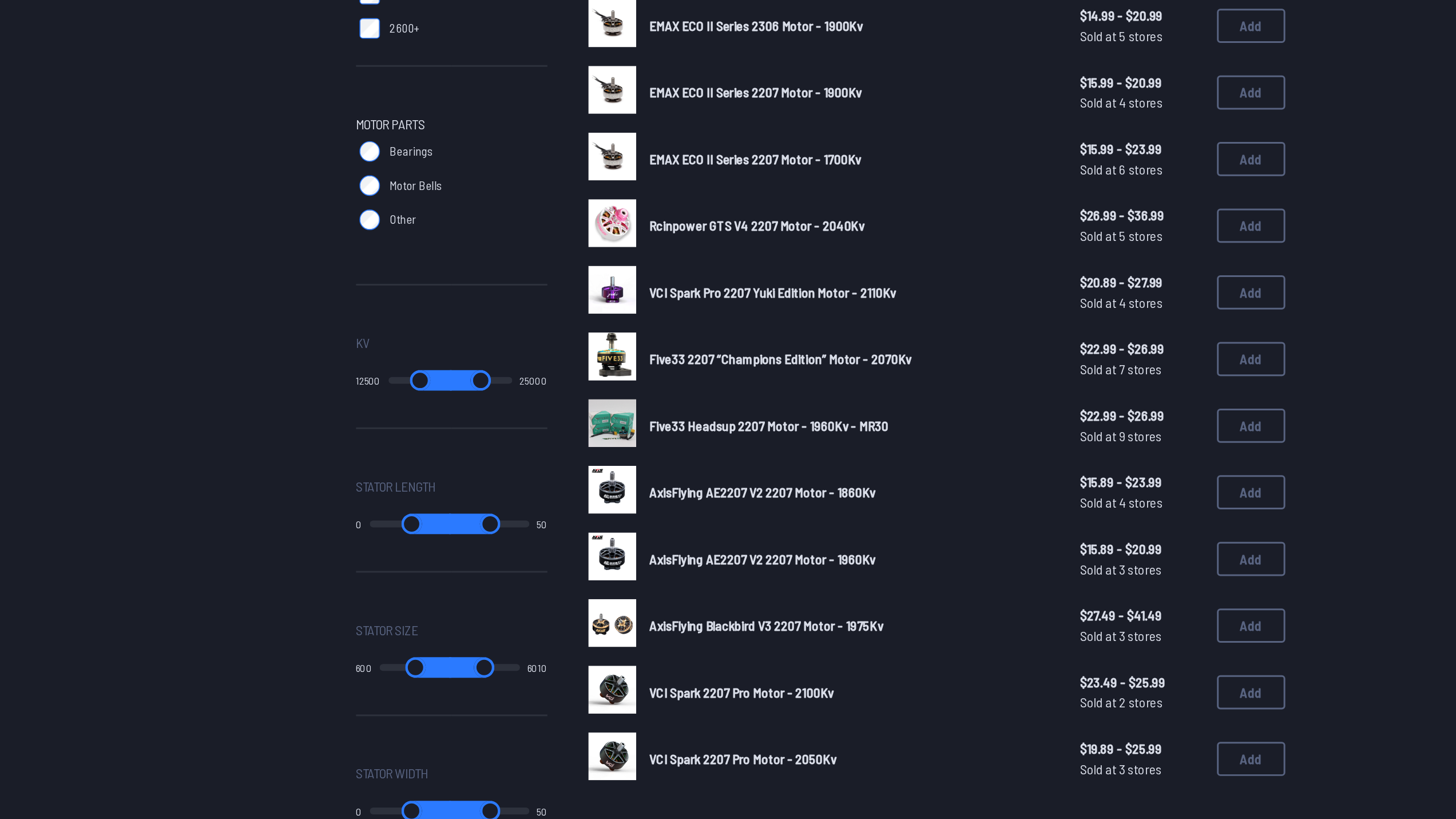
drag, startPoint x: 434, startPoint y: 410, endPoint x: 503, endPoint y: 409, distance: 69.0
click at [481, 409] on input "range" at bounding box center [460, 408] width 43 height 14
type input "*****"
drag, startPoint x: 472, startPoint y: 409, endPoint x: 496, endPoint y: 408, distance: 24.0
click at [481, 408] on input "range" at bounding box center [460, 408] width 43 height 14
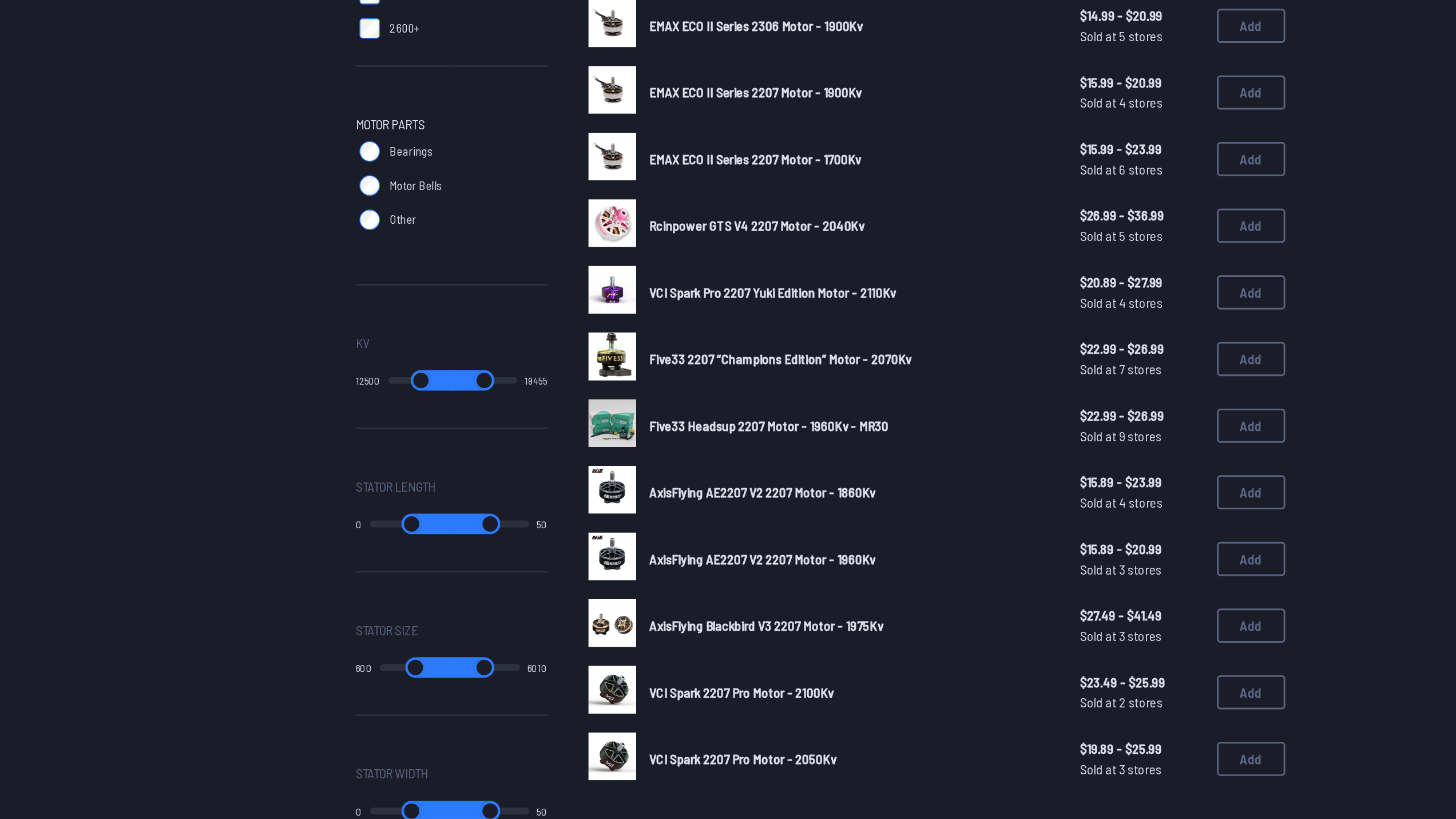
click at [503, 408] on input "range" at bounding box center [502, 408] width 44 height 14
drag, startPoint x: 477, startPoint y: 407, endPoint x: 492, endPoint y: 409, distance: 15.1
click at [482, 409] on input "range" at bounding box center [461, 408] width 43 height 14
type input "*****"
click at [522, 408] on input "range" at bounding box center [502, 408] width 44 height 14
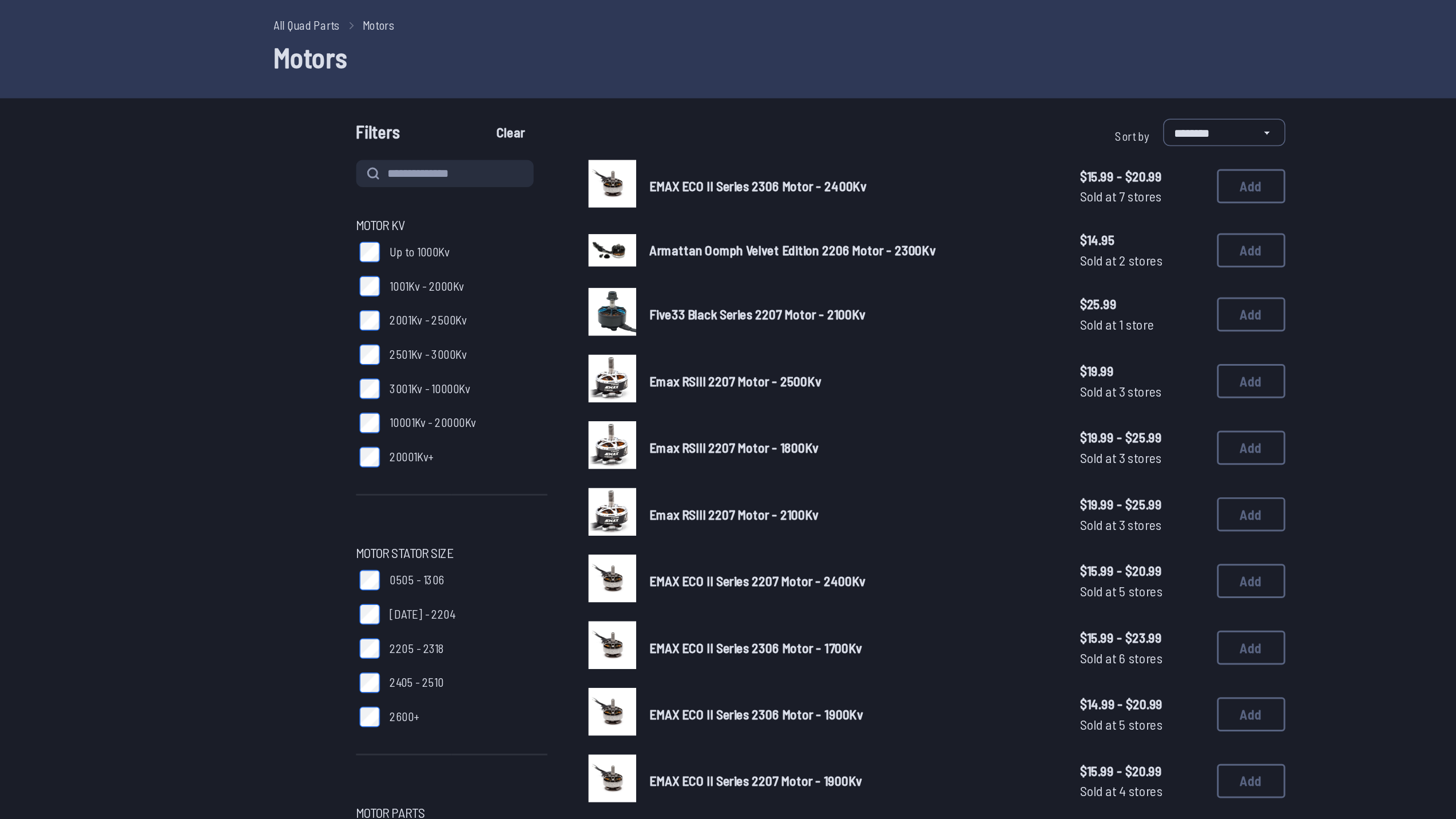
scroll to position [0, 0]
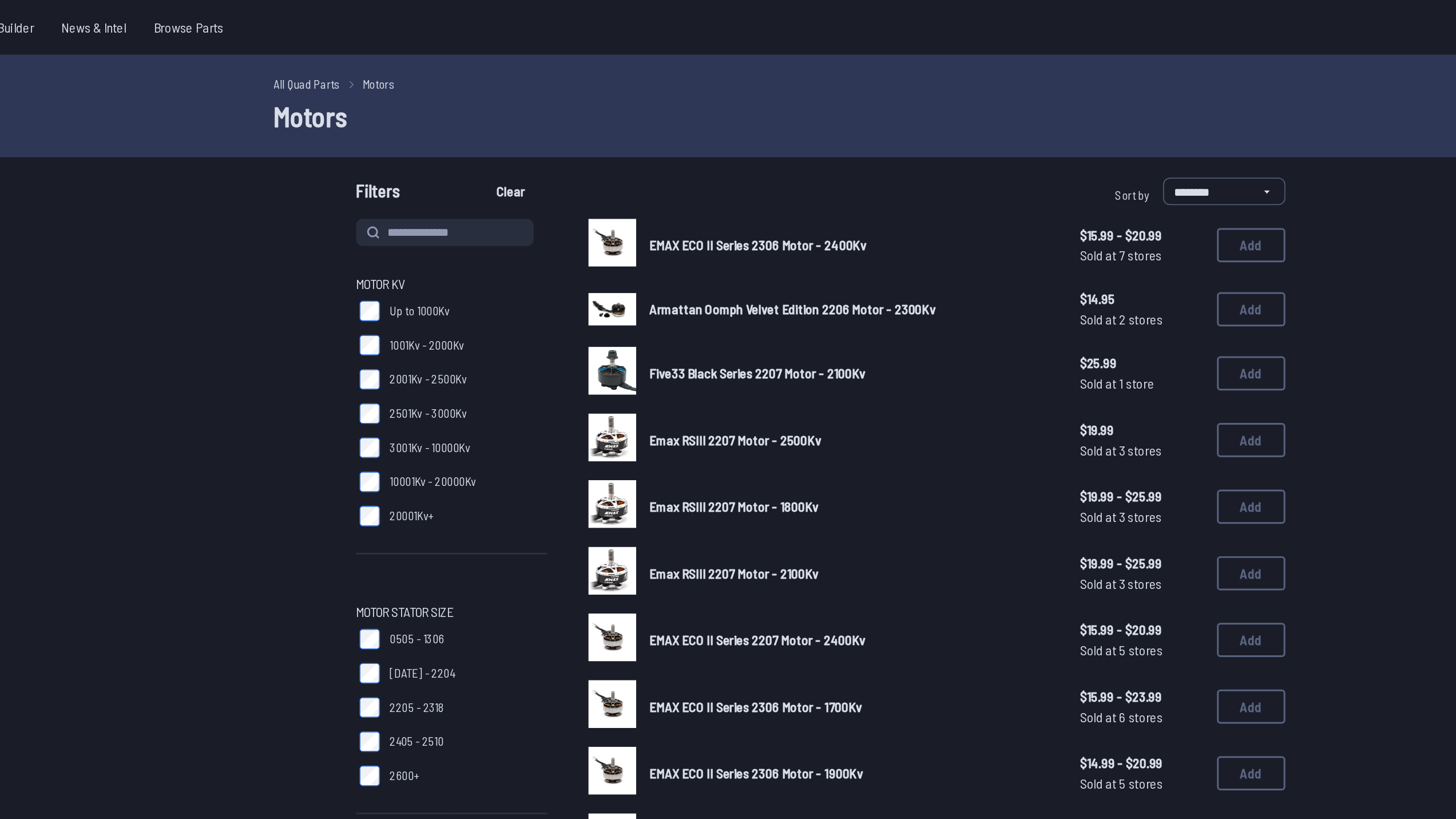
type input "*****"
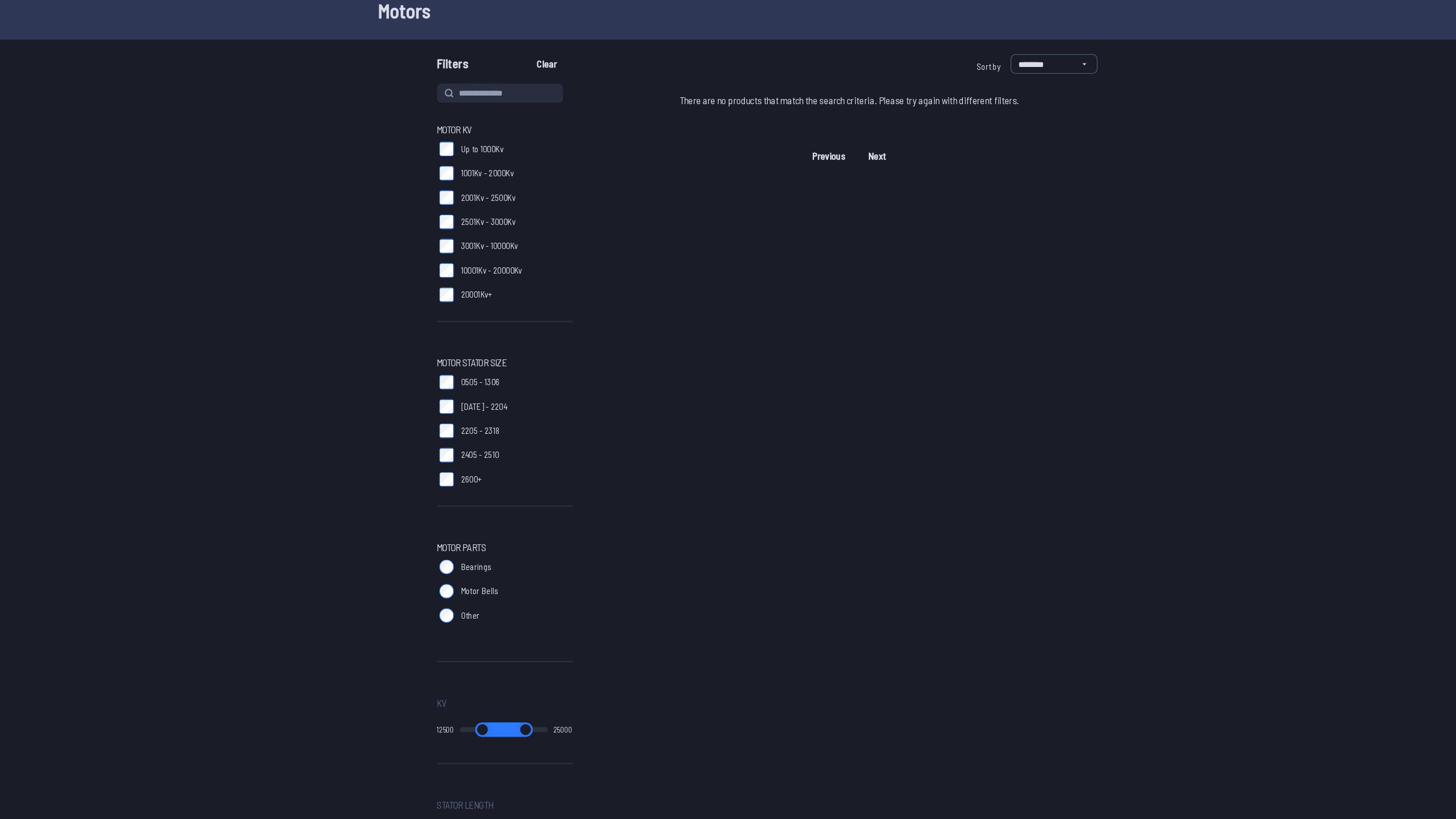
scroll to position [22, 0]
drag, startPoint x: 472, startPoint y: 733, endPoint x: 401, endPoint y: 734, distance: 71.0
type input "*"
click at [426, 734] on input "range" at bounding box center [451, 733] width 50 height 14
type input "*"
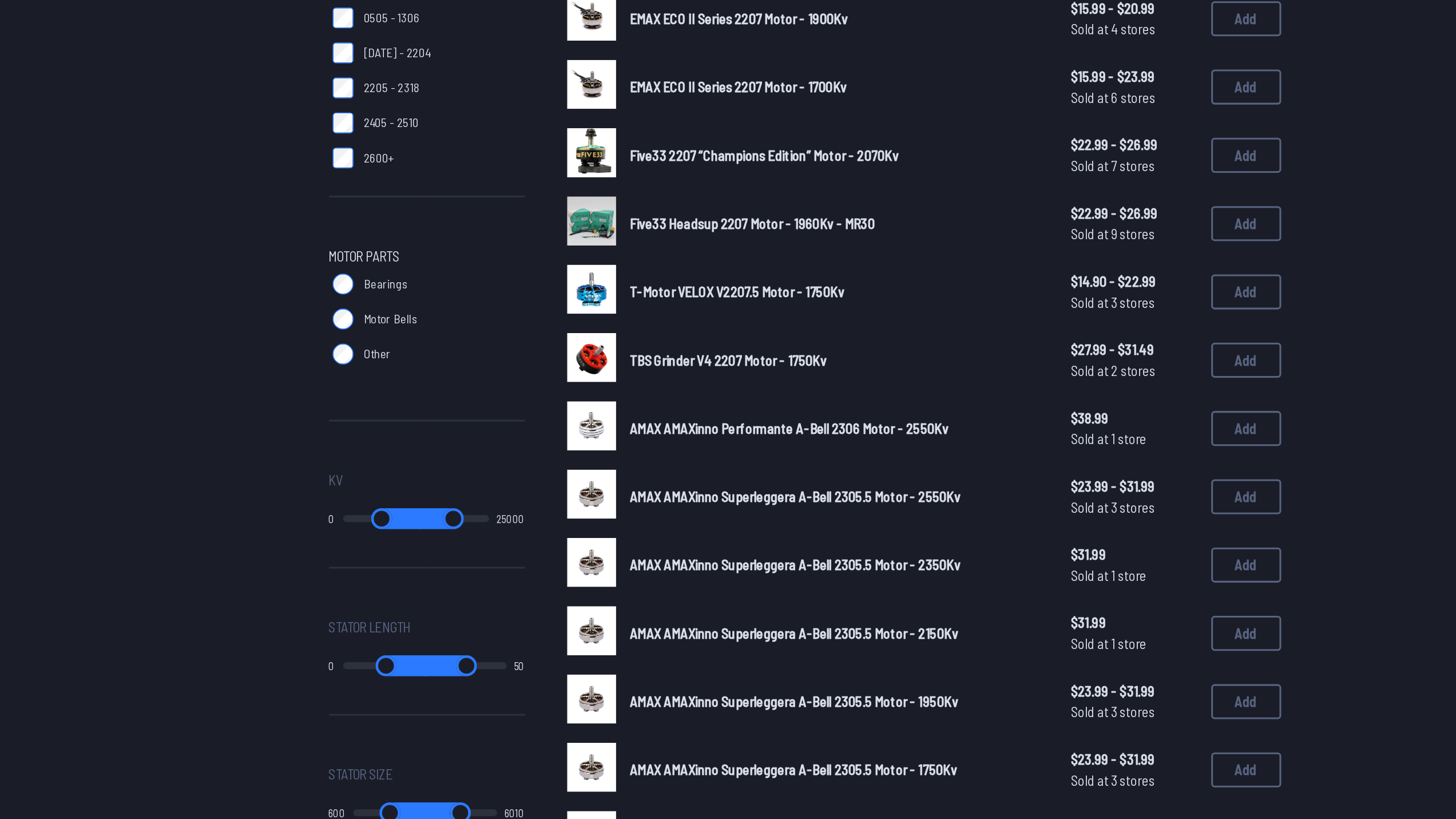
scroll to position [132, 0]
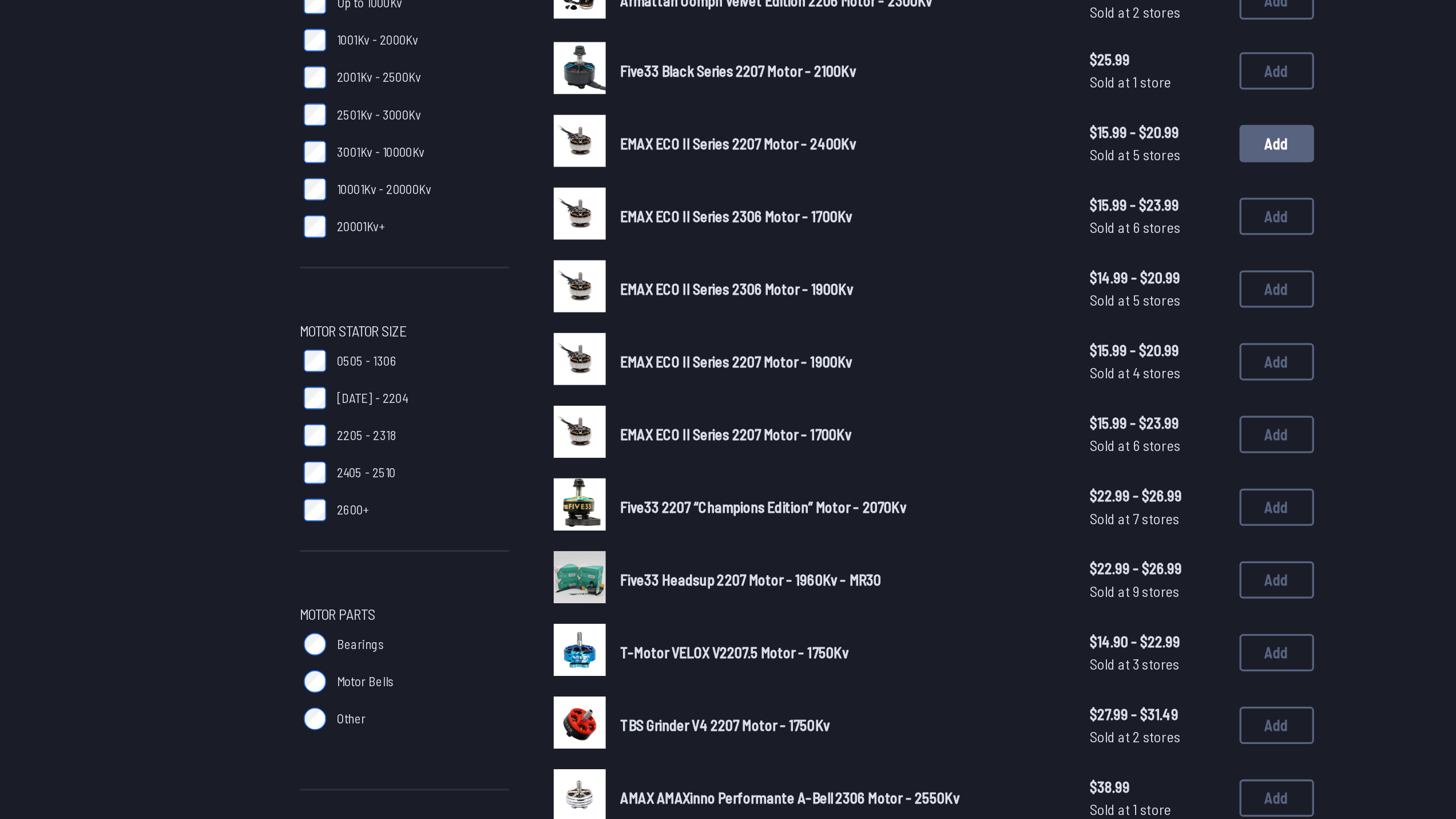
click at [1002, 168] on button "Add" at bounding box center [1017, 162] width 46 height 23
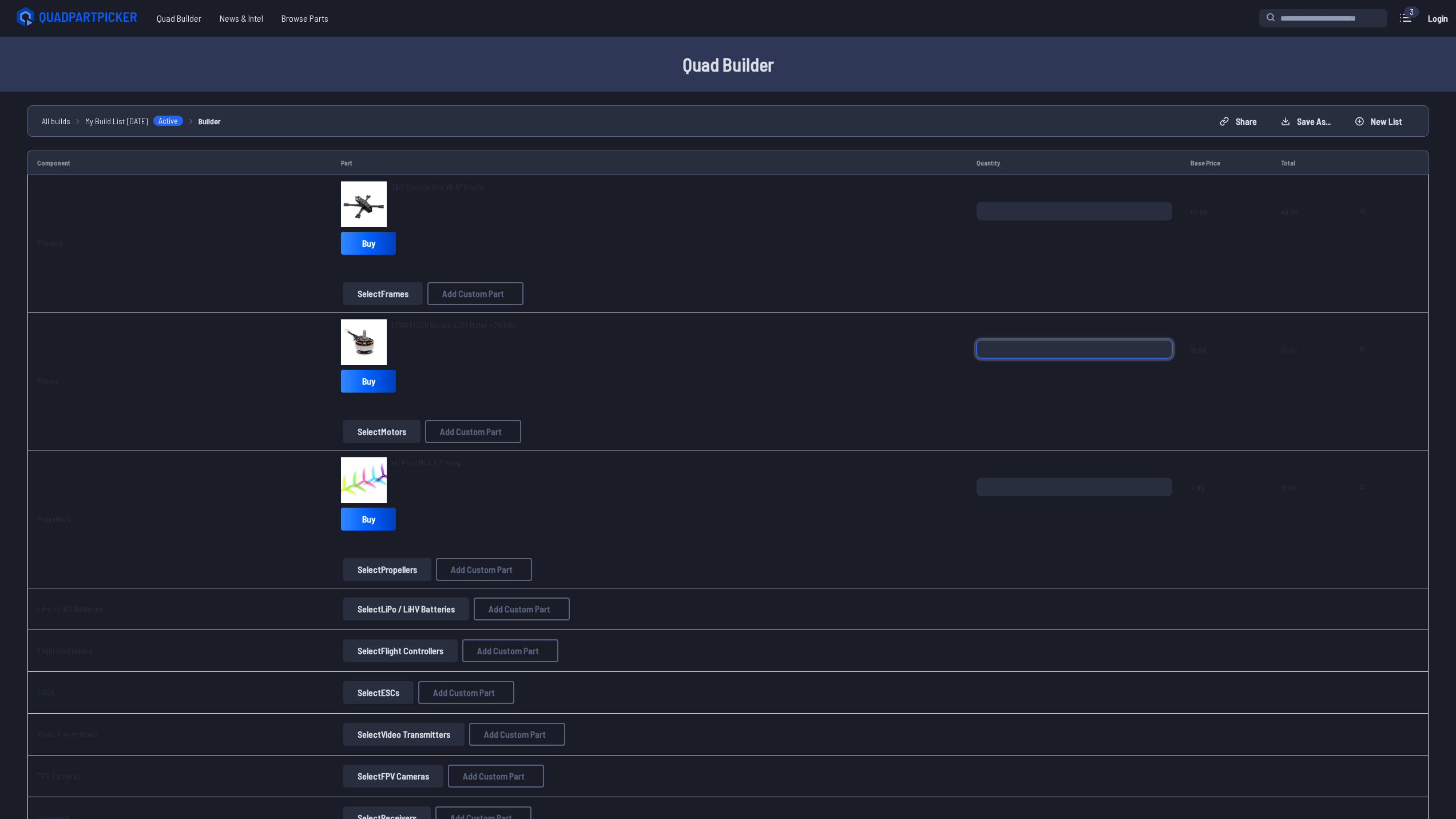
click at [1158, 344] on input "*" at bounding box center [1074, 349] width 195 height 18
type input "*"
click at [1158, 344] on input "*" at bounding box center [1074, 349] width 195 height 18
click at [1158, 481] on input "*" at bounding box center [1074, 486] width 195 height 18
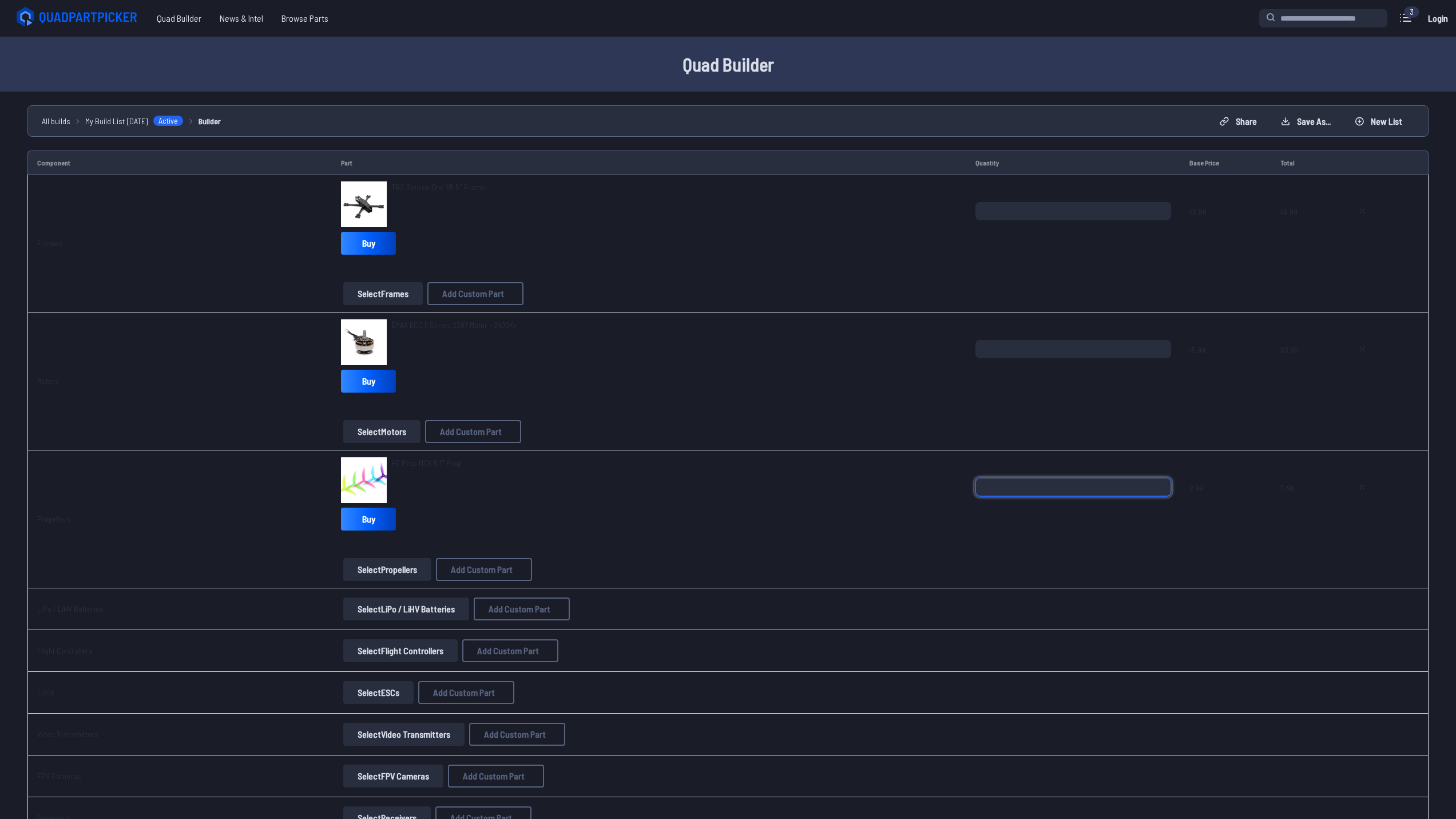
click at [1158, 490] on input "*" at bounding box center [1073, 486] width 195 height 18
click at [1159, 481] on input "*" at bounding box center [1073, 486] width 195 height 18
type input "*"
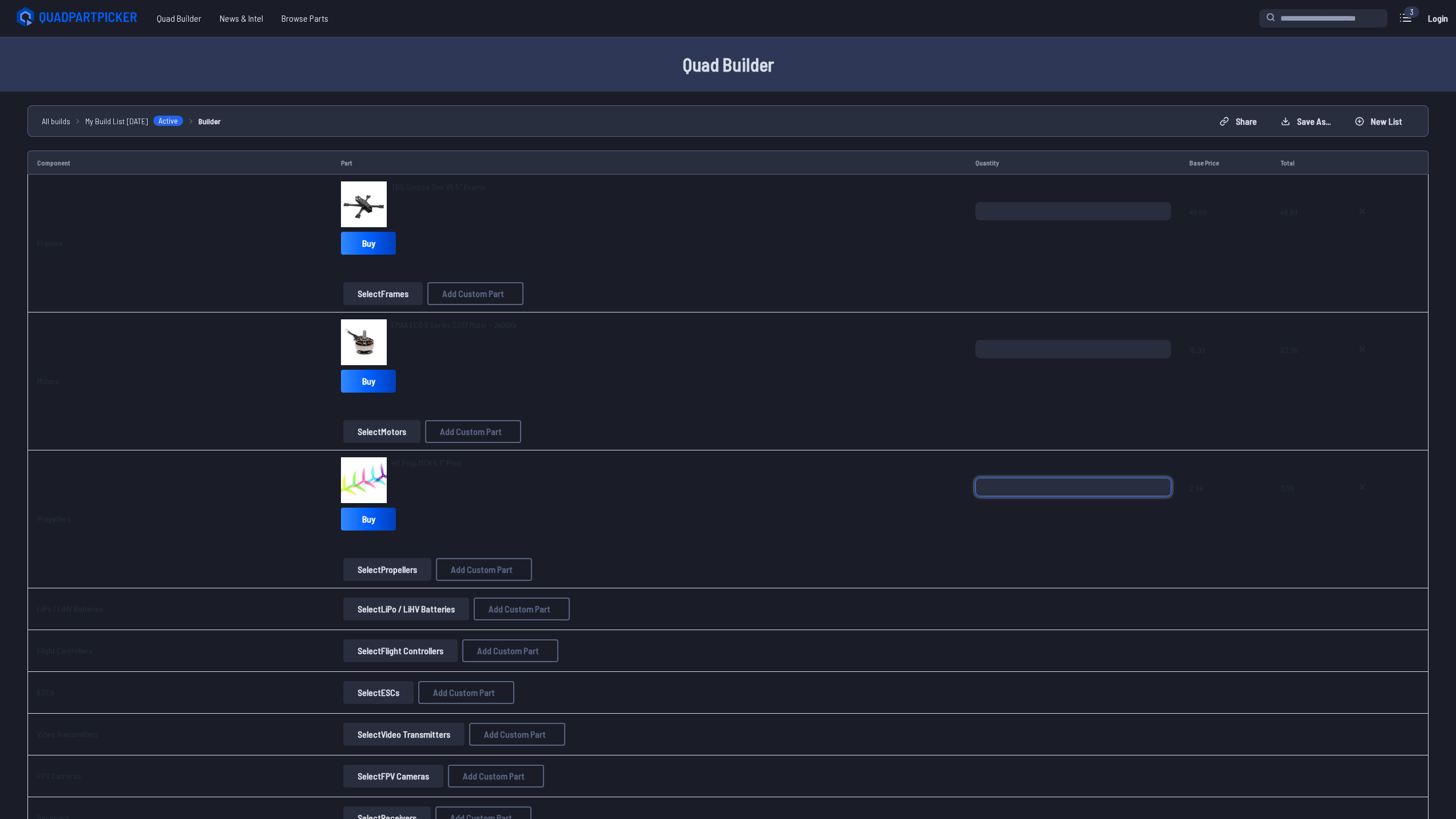
click at [1159, 481] on input "*" at bounding box center [1073, 486] width 195 height 18
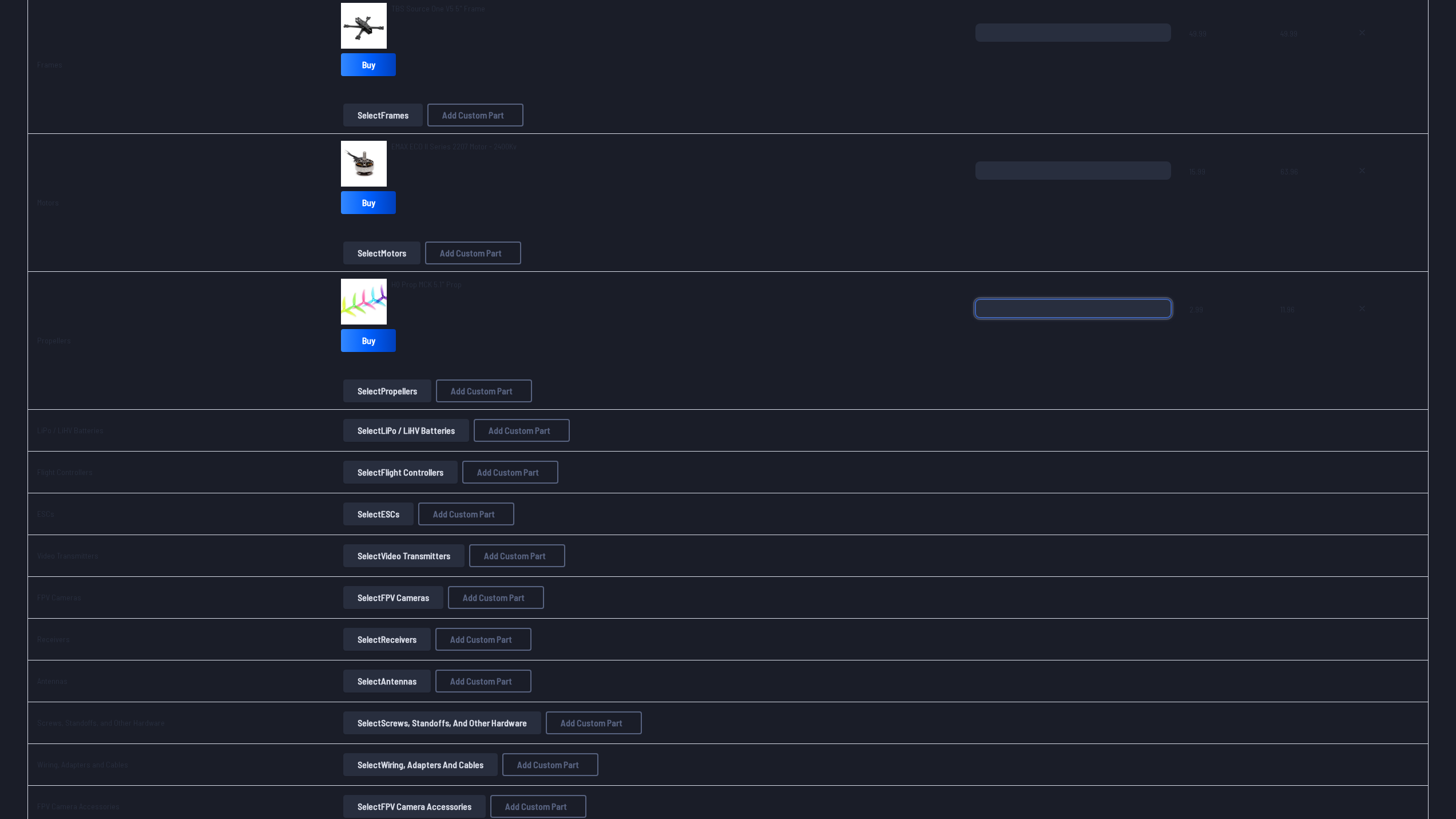
scroll to position [179, 0]
click at [392, 437] on button "Select LiPo / LiHV Batteries" at bounding box center [406, 429] width 126 height 23
click at [429, 142] on span "EMAX ECO II Series 2207 Motor - 2400Kv" at bounding box center [454, 145] width 125 height 9
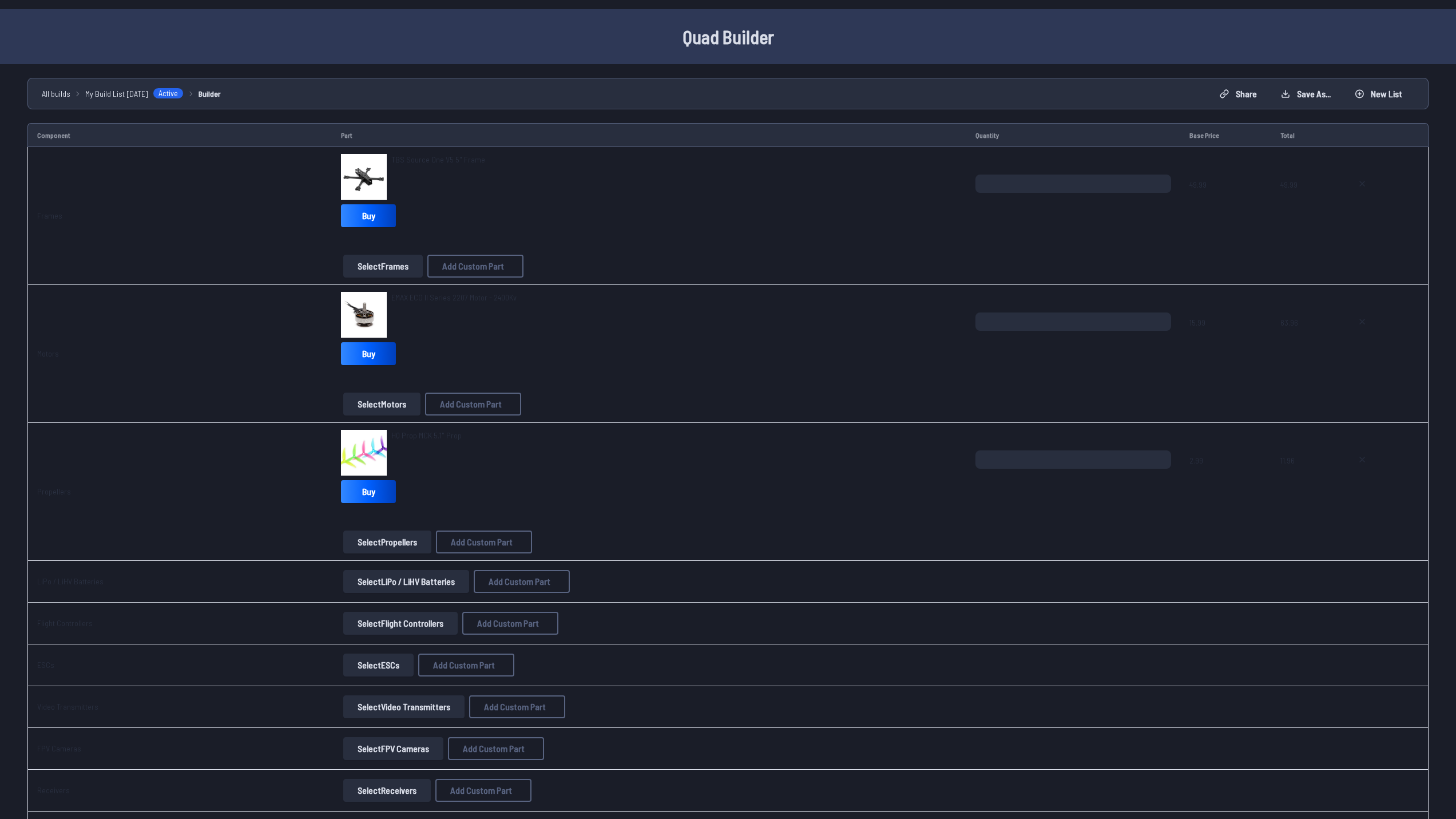
scroll to position [27, 0]
click at [423, 298] on span "EMAX ECO II Series 2207 Motor - 2400Kv" at bounding box center [454, 298] width 125 height 9
click at [459, 296] on span "EMAX ECO II Series 2207 Motor - 2400Kv" at bounding box center [454, 298] width 125 height 9
click at [356, 306] on img at bounding box center [364, 315] width 46 height 46
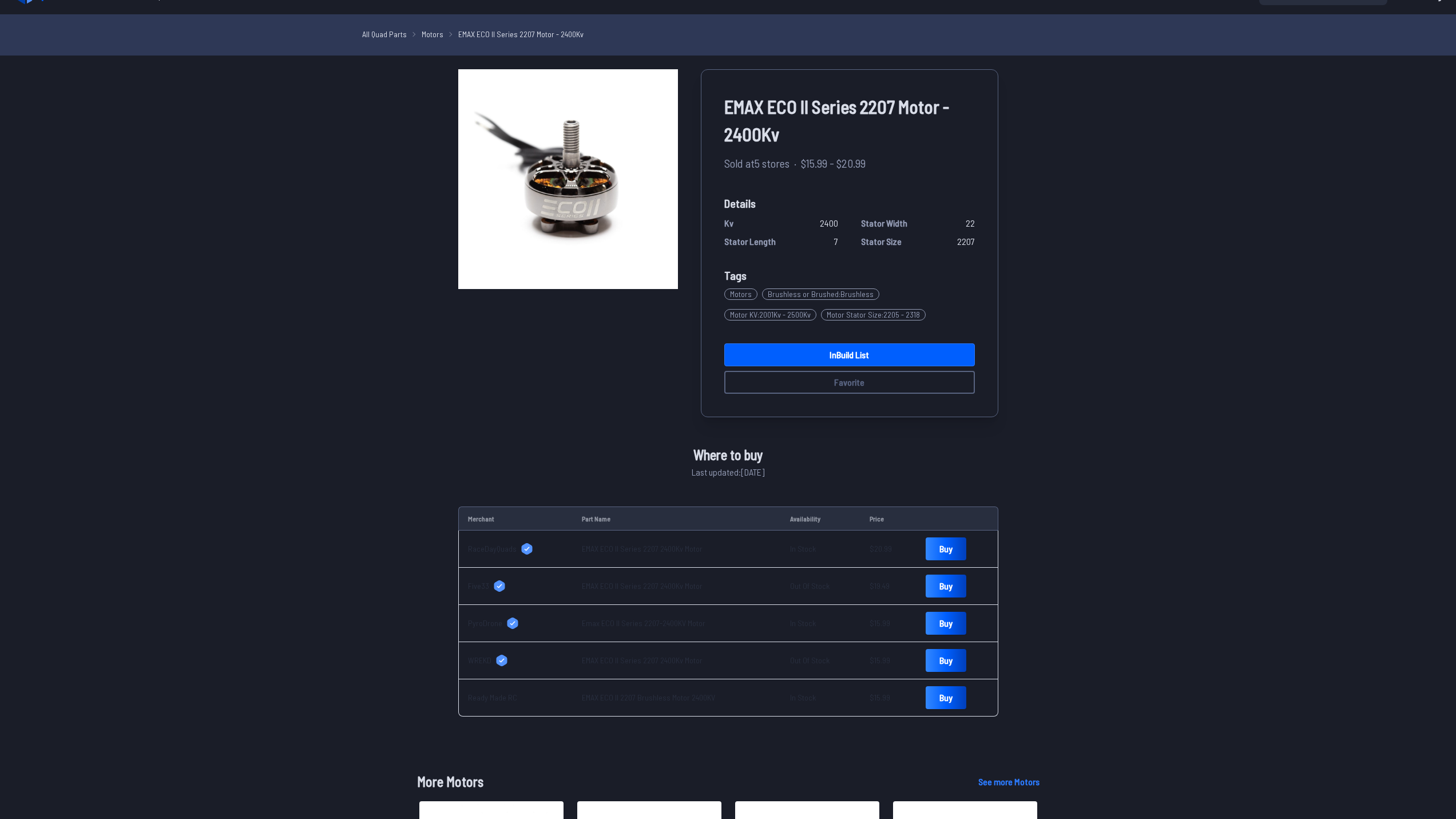
scroll to position [21, 0]
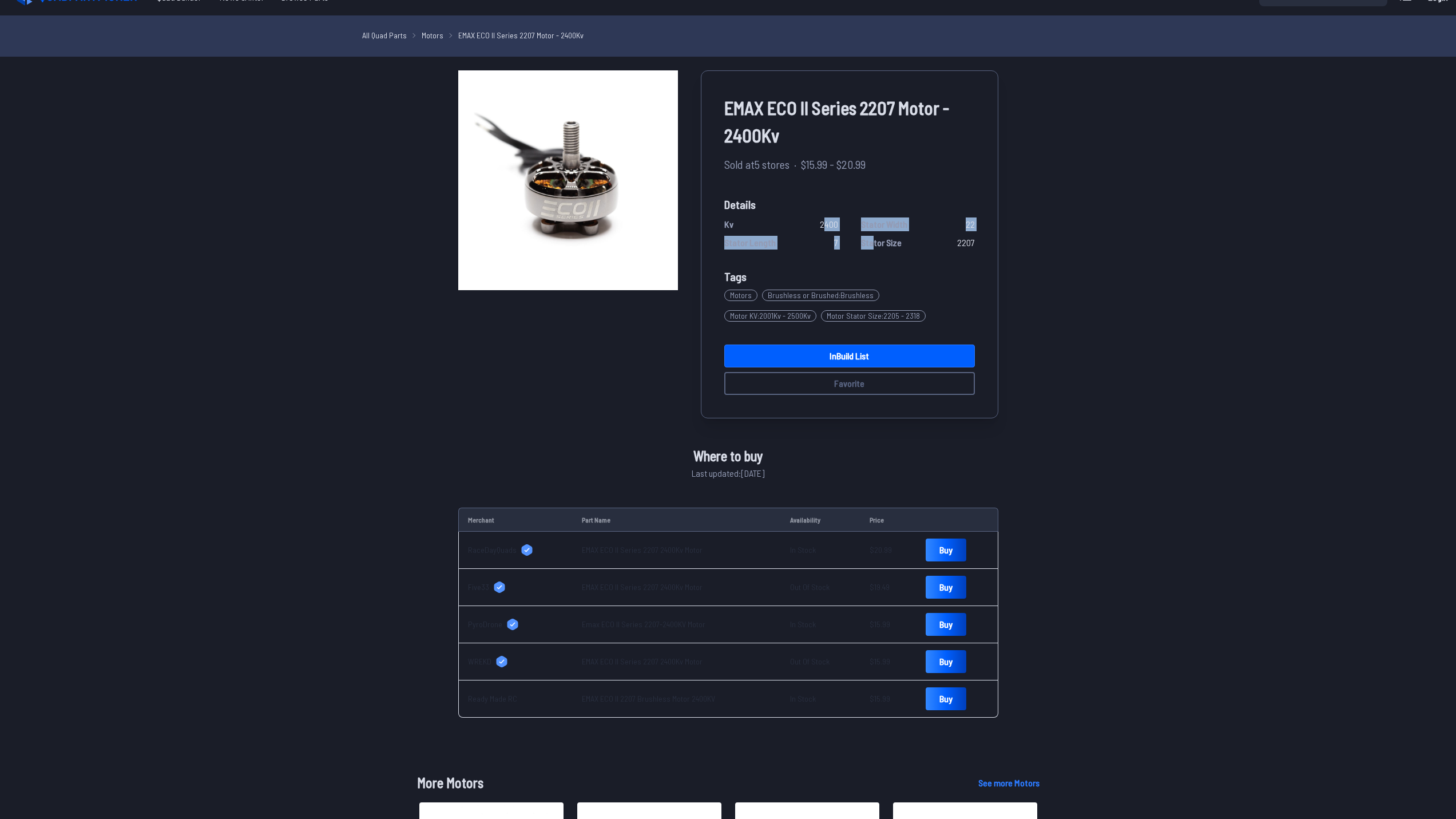
drag, startPoint x: 826, startPoint y: 221, endPoint x: 871, endPoint y: 237, distance: 47.8
click at [871, 237] on div "Kv 2400 Stator Width 22 Stator Length 7 Stator Size 2207" at bounding box center [849, 233] width 251 height 32
click at [937, 271] on div "Tags Motors Brushless or Brushed : Brushless Motor KV : 2001Kv - 2500Kv Motor S…" at bounding box center [849, 297] width 251 height 58
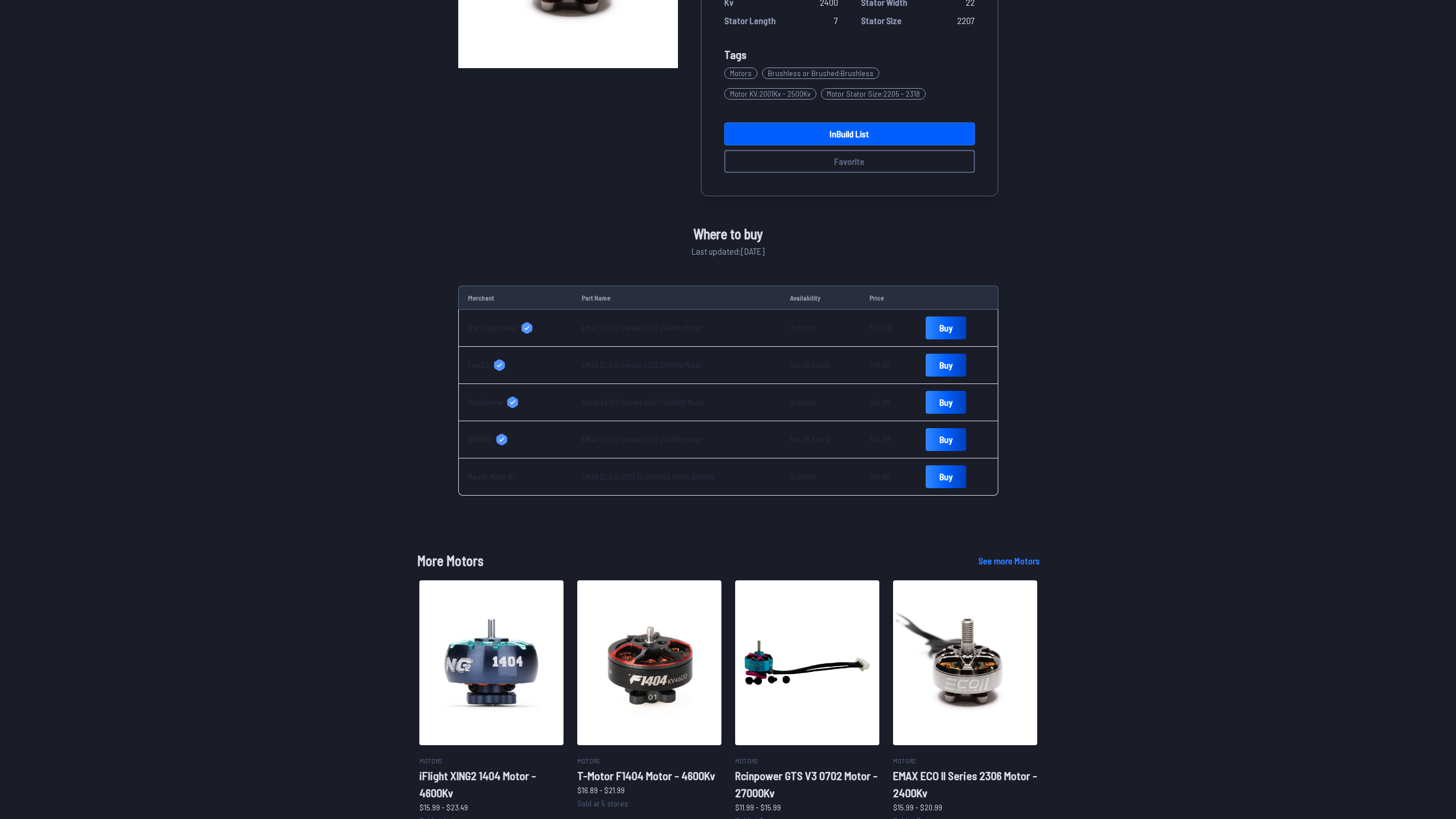
scroll to position [0, 0]
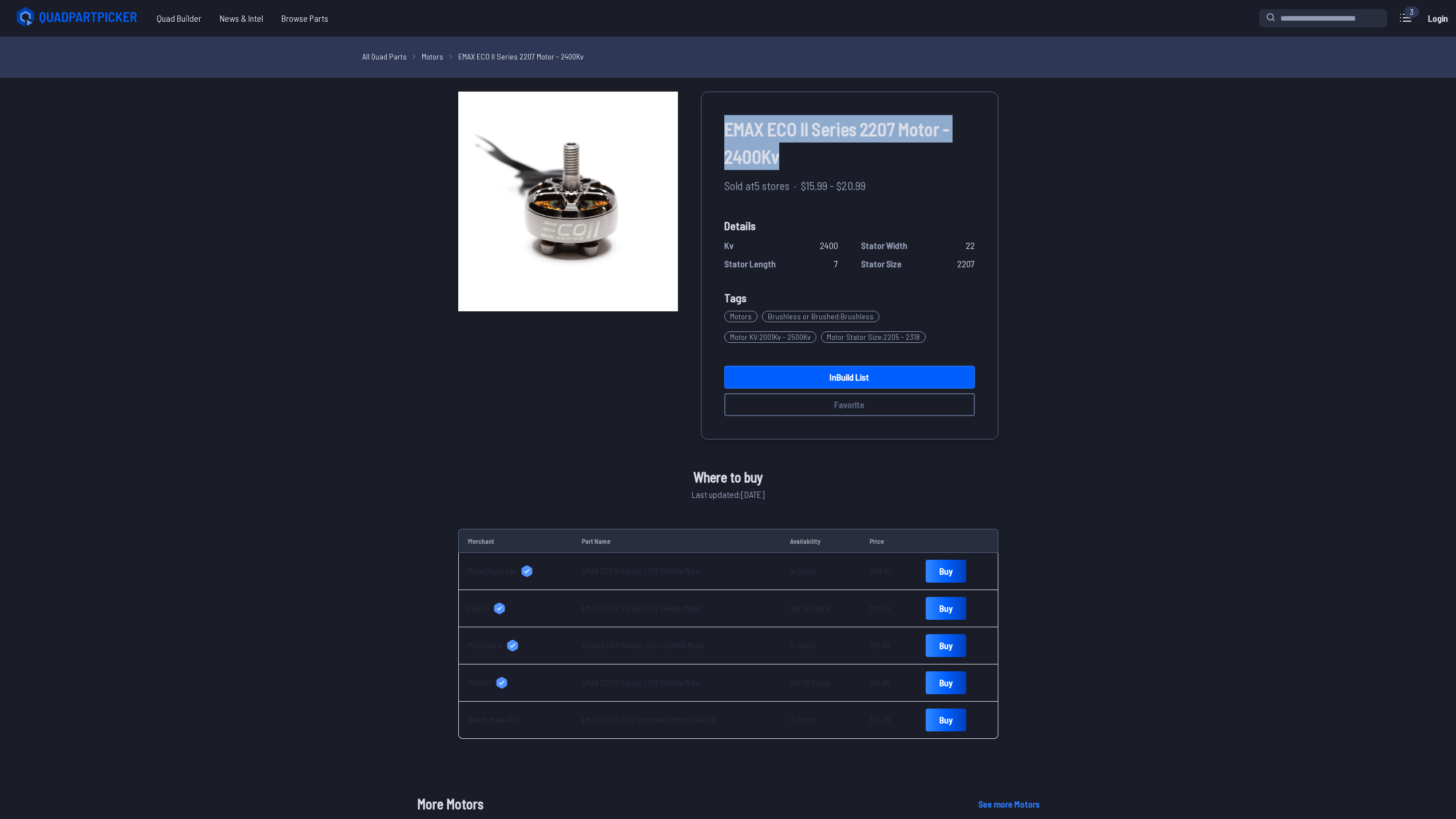
drag, startPoint x: 783, startPoint y: 157, endPoint x: 726, endPoint y: 121, distance: 67.4
click at [726, 121] on span "EMAX ECO II Series 2207 Motor - 2400Kv" at bounding box center [849, 142] width 251 height 55
copy span "EMAX ECO II Series 2207 Motor - 2400Kv"
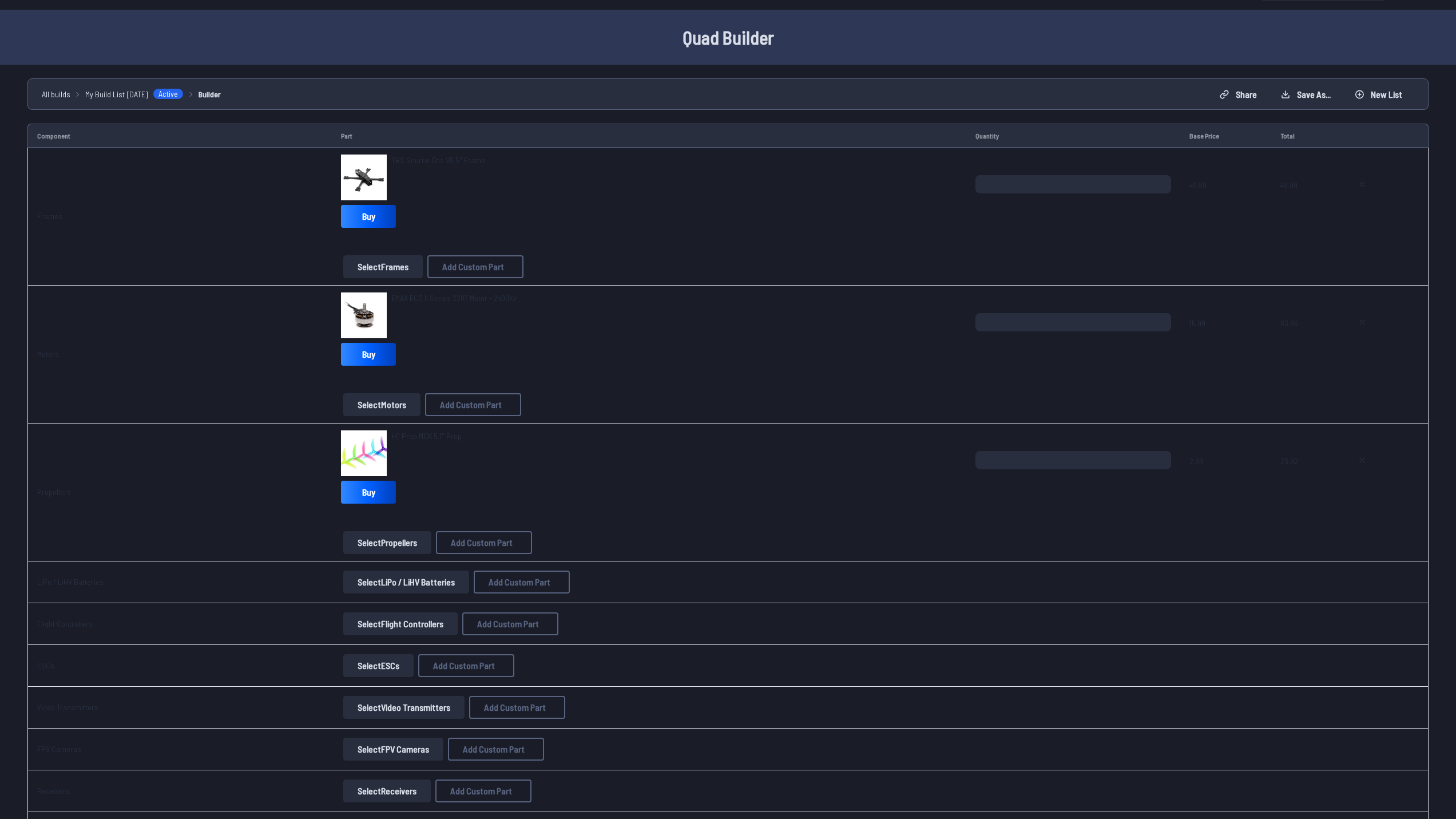
click at [422, 588] on button "Select LiPo / LiHV Batteries" at bounding box center [406, 582] width 126 height 23
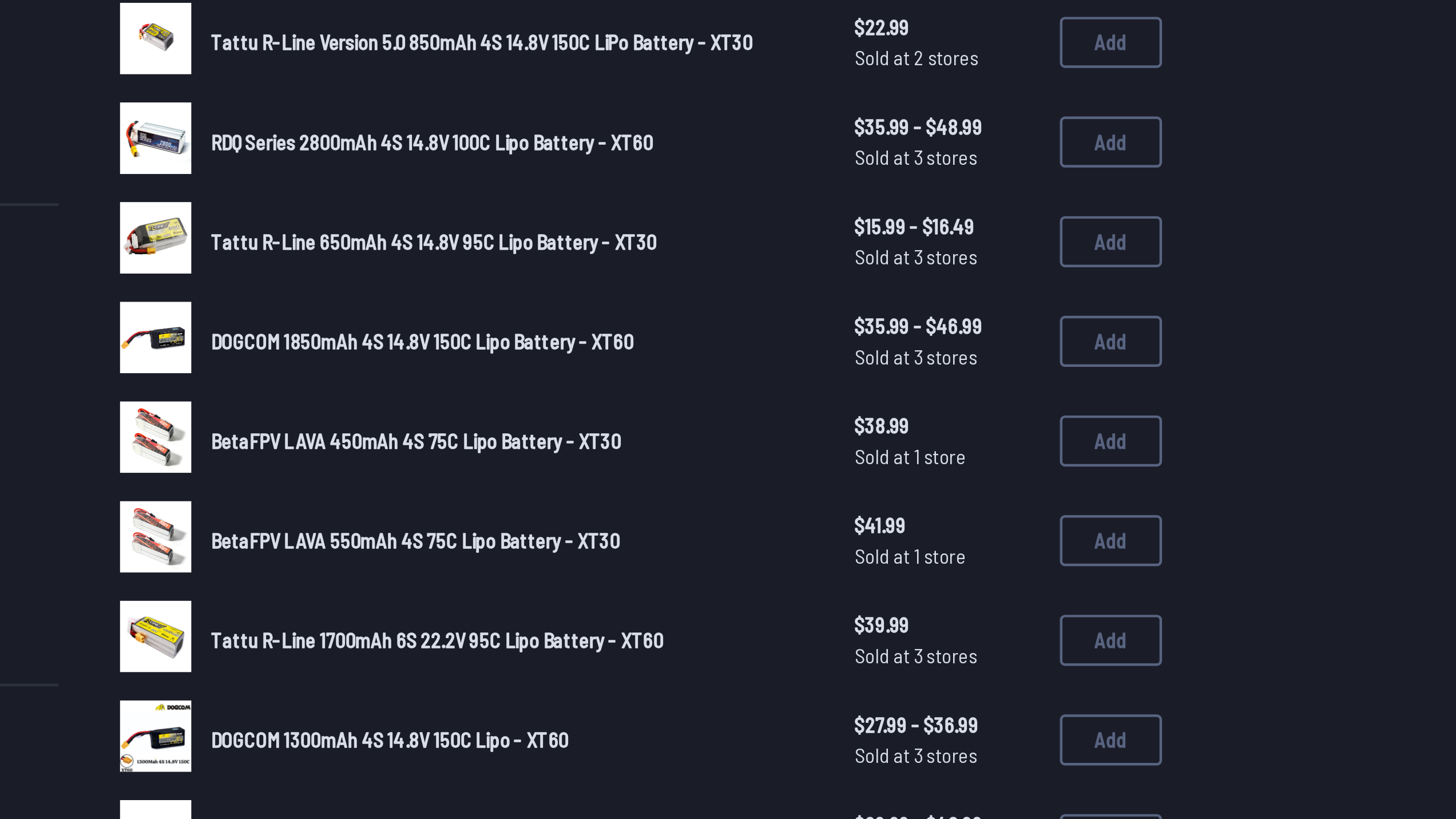
click at [713, 346] on span "RDQ Series 2800mAh 4S 14.8V 100C Lipo Battery - XT60" at bounding box center [713, 342] width 198 height 11
click at [1008, 344] on button "Add" at bounding box center [1017, 343] width 46 height 23
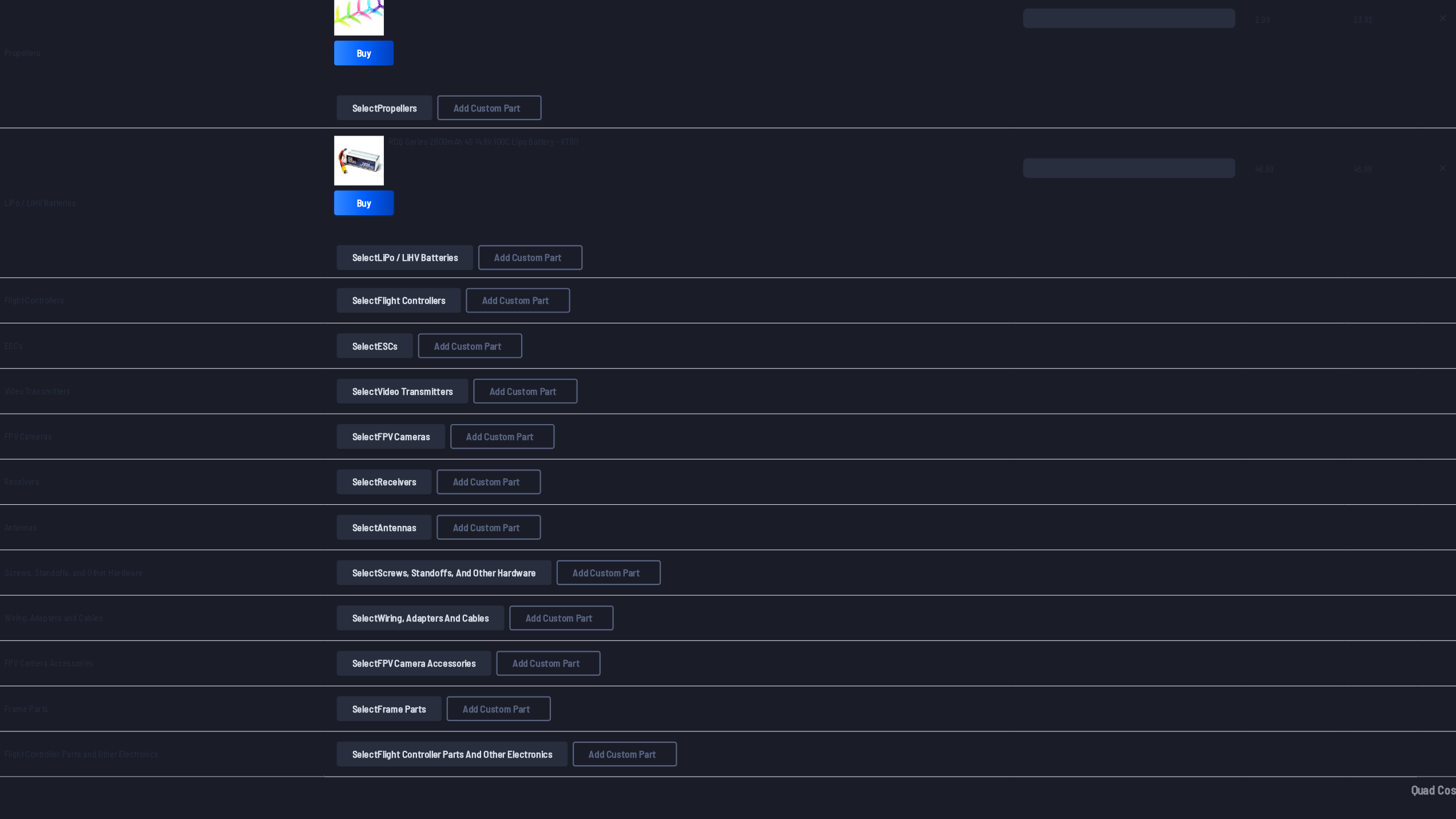
scroll to position [410, 0]
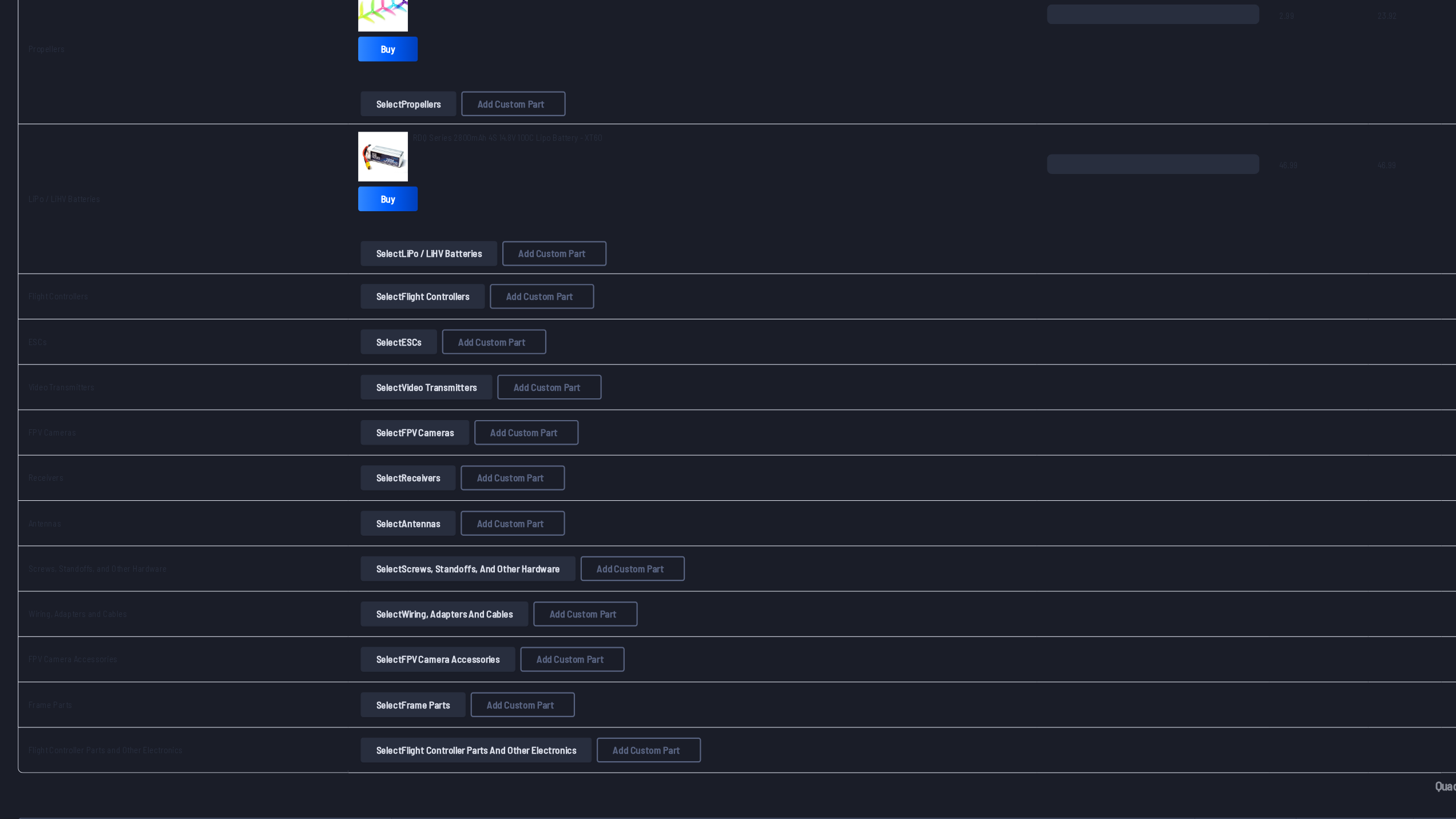
click at [415, 337] on button "Select Flight Controllers" at bounding box center [400, 337] width 114 height 23
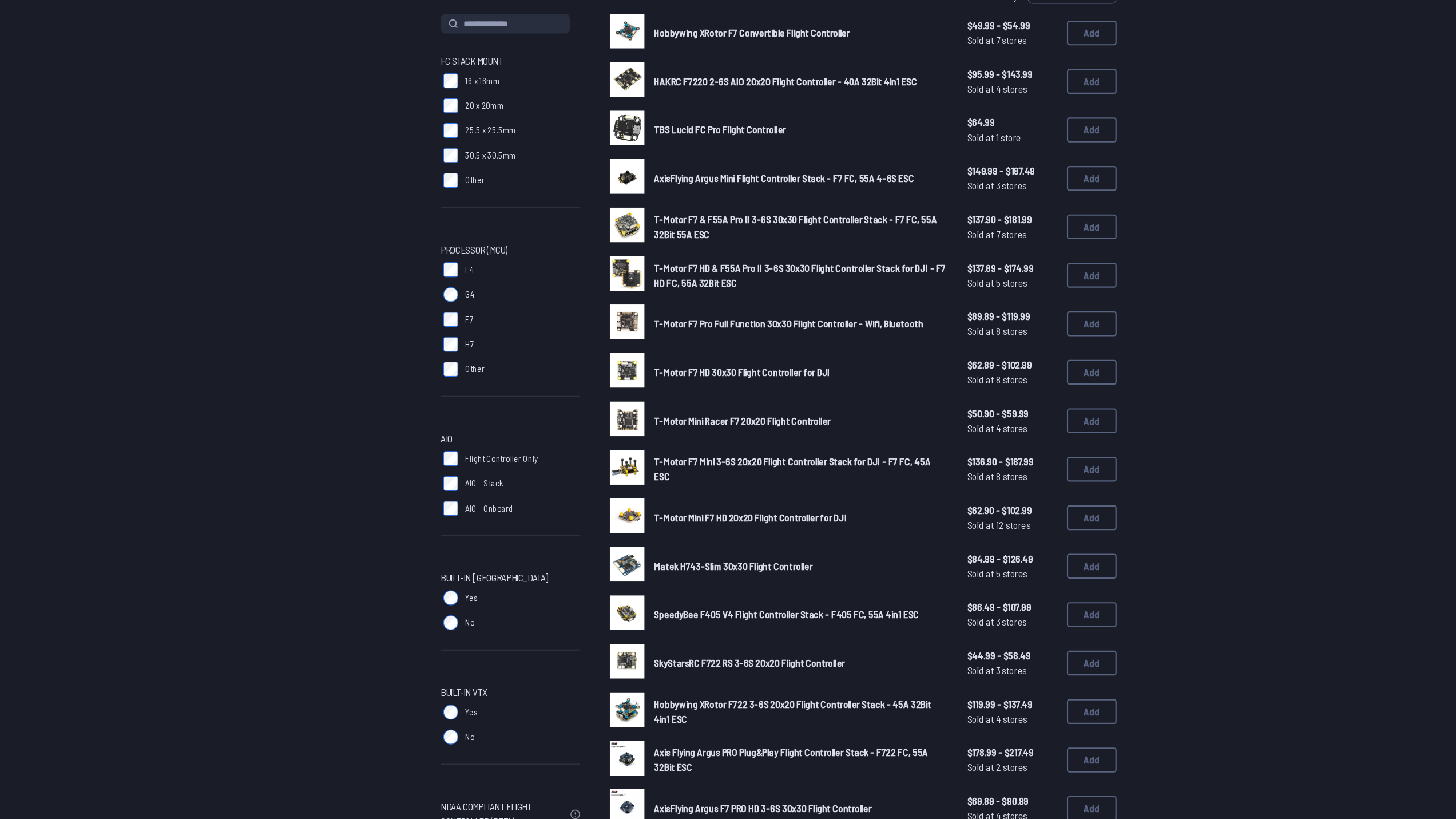
scroll to position [71, 0]
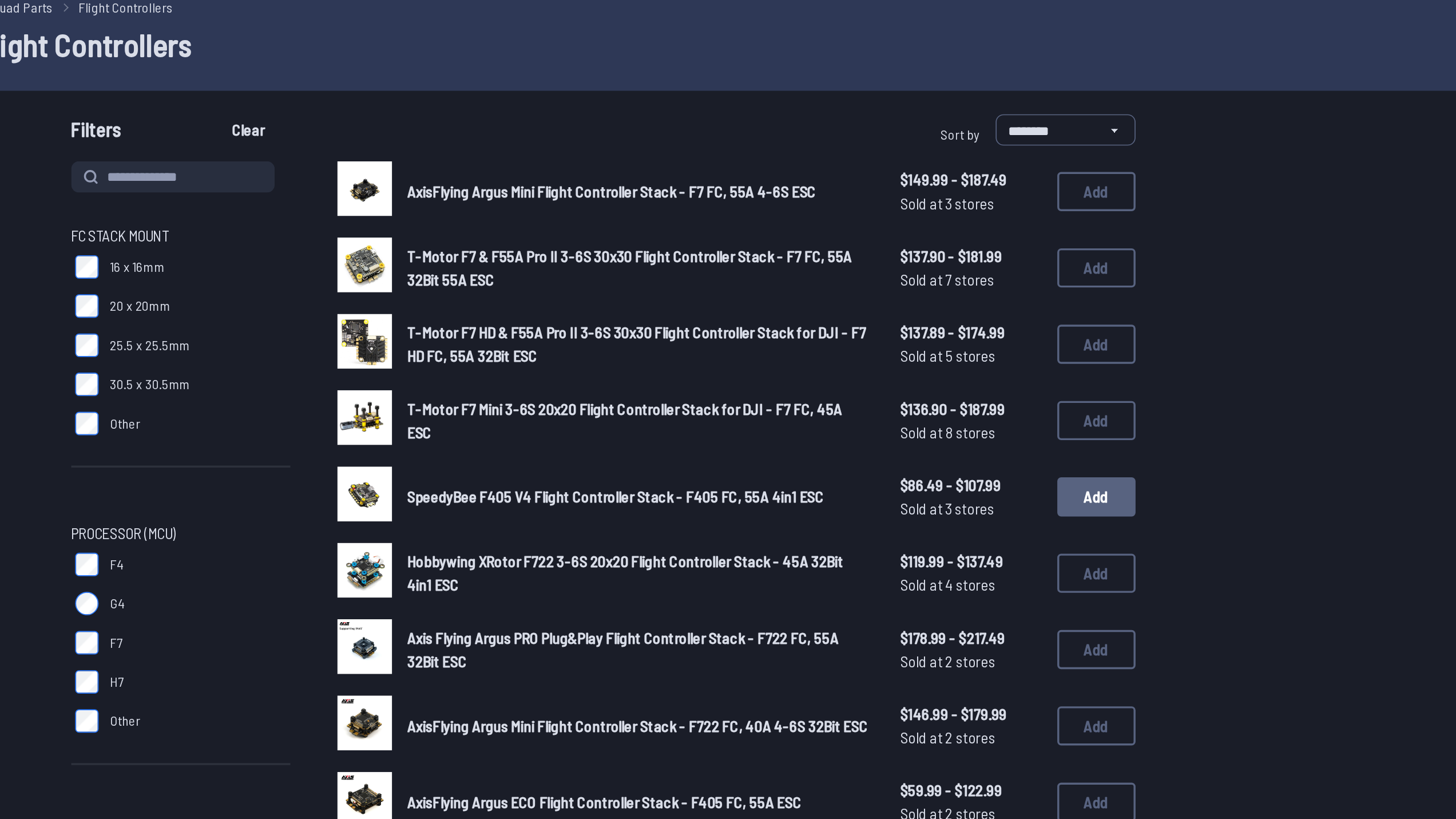
click at [1027, 339] on button "Add" at bounding box center [1017, 343] width 46 height 23
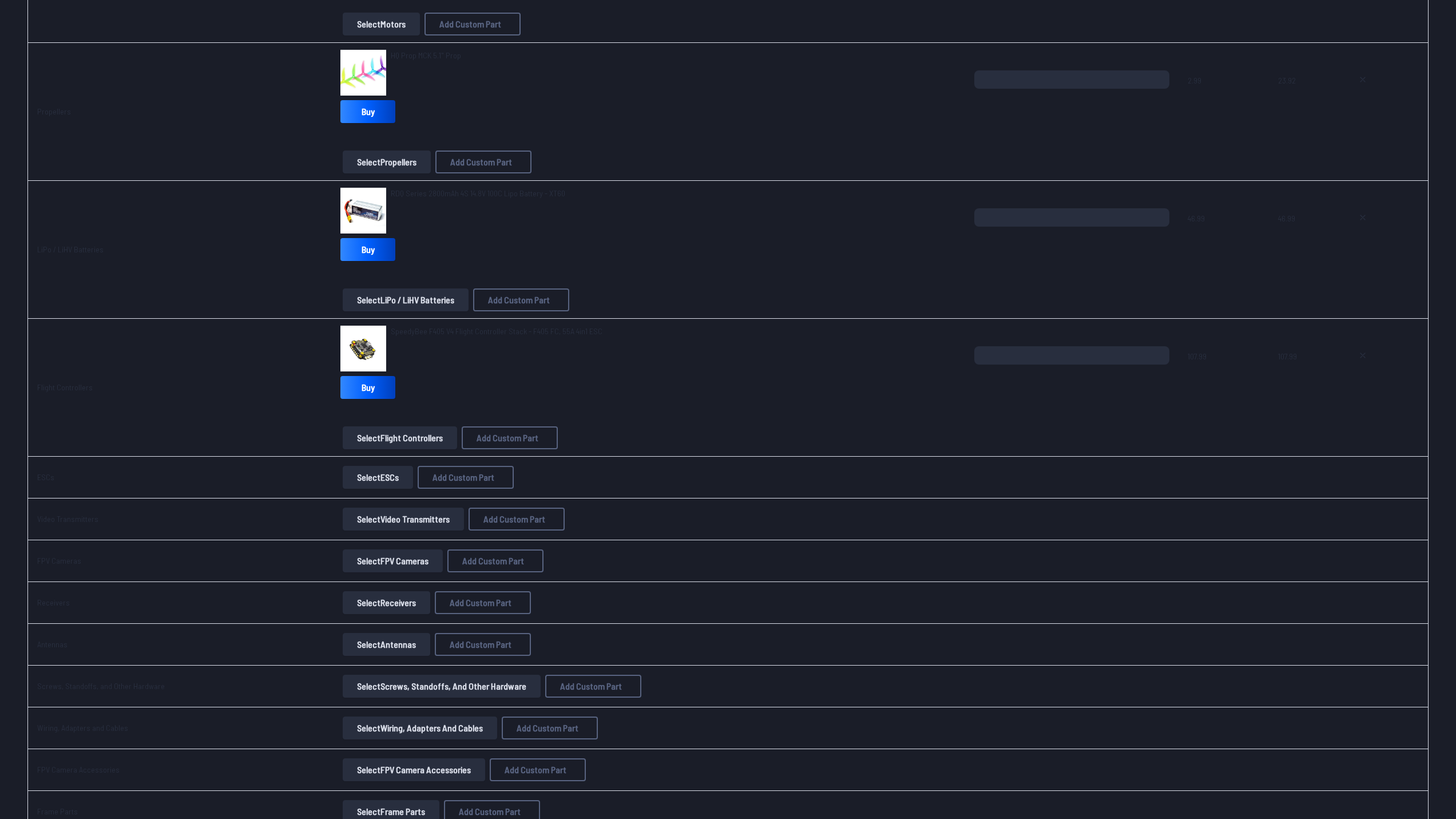
scroll to position [408, 0]
click at [373, 515] on button "Select Video Transmitters" at bounding box center [403, 519] width 121 height 23
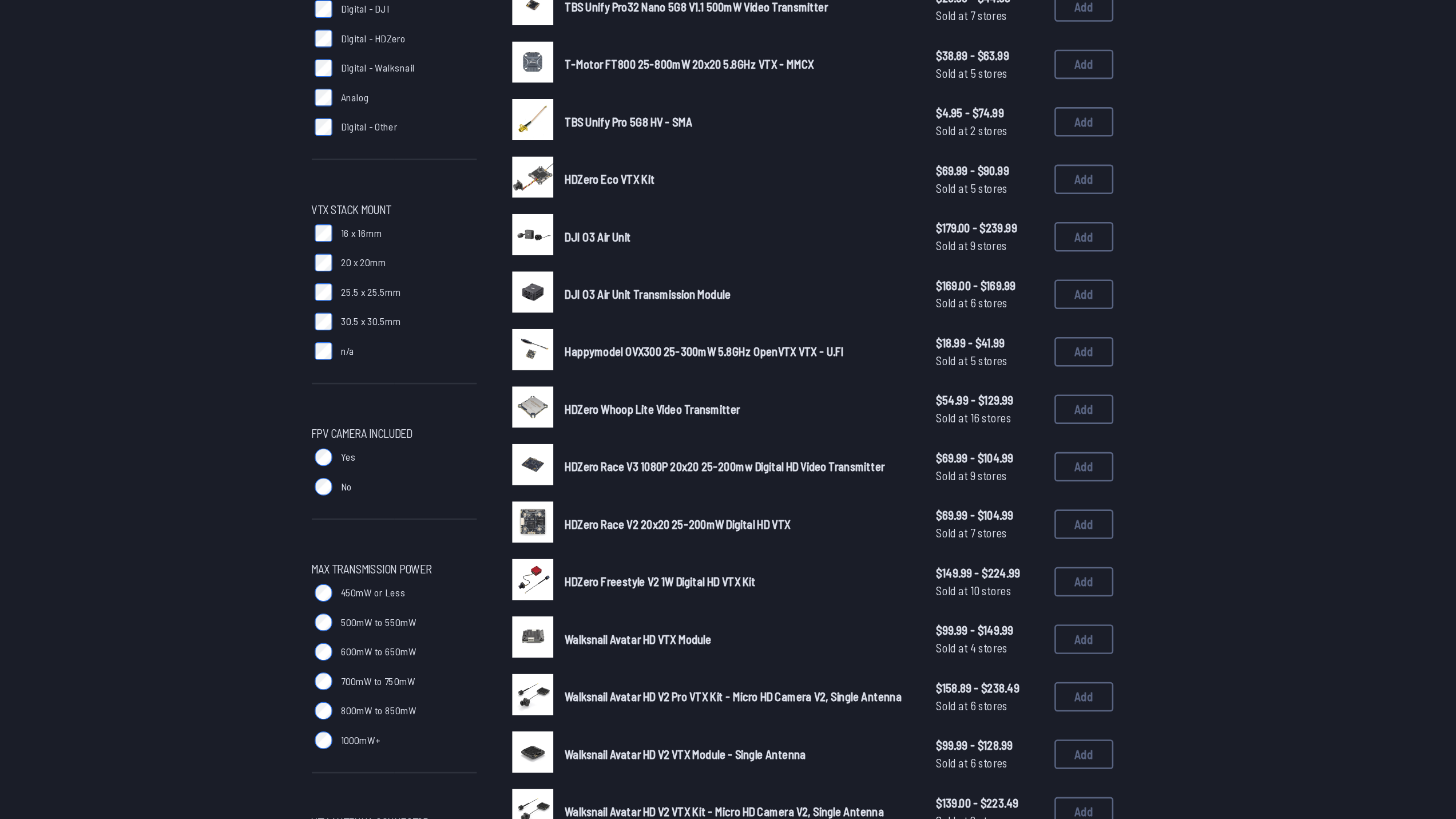
scroll to position [201, 0]
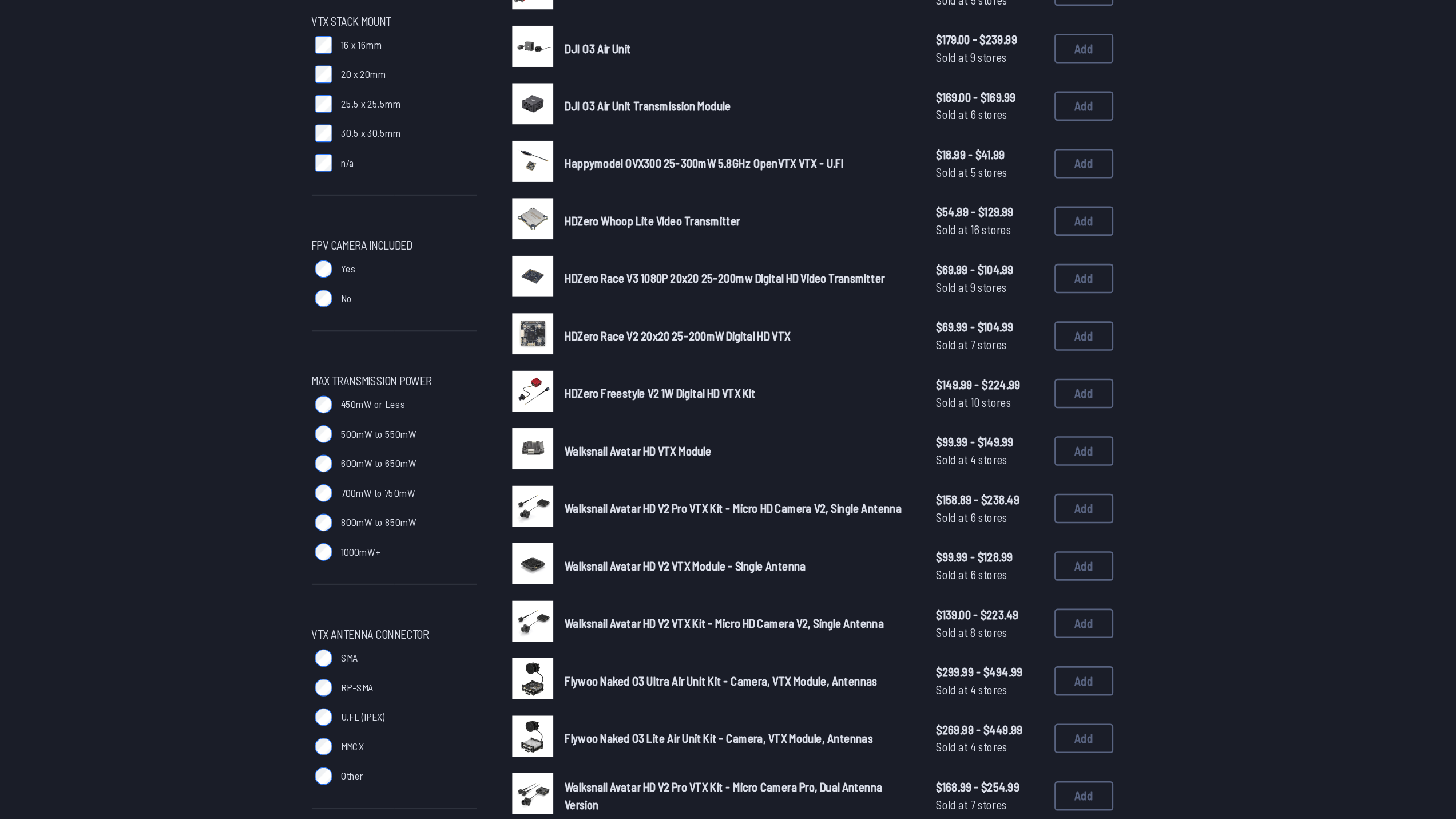
click at [427, 567] on label "1000mW+" at bounding box center [482, 575] width 128 height 23
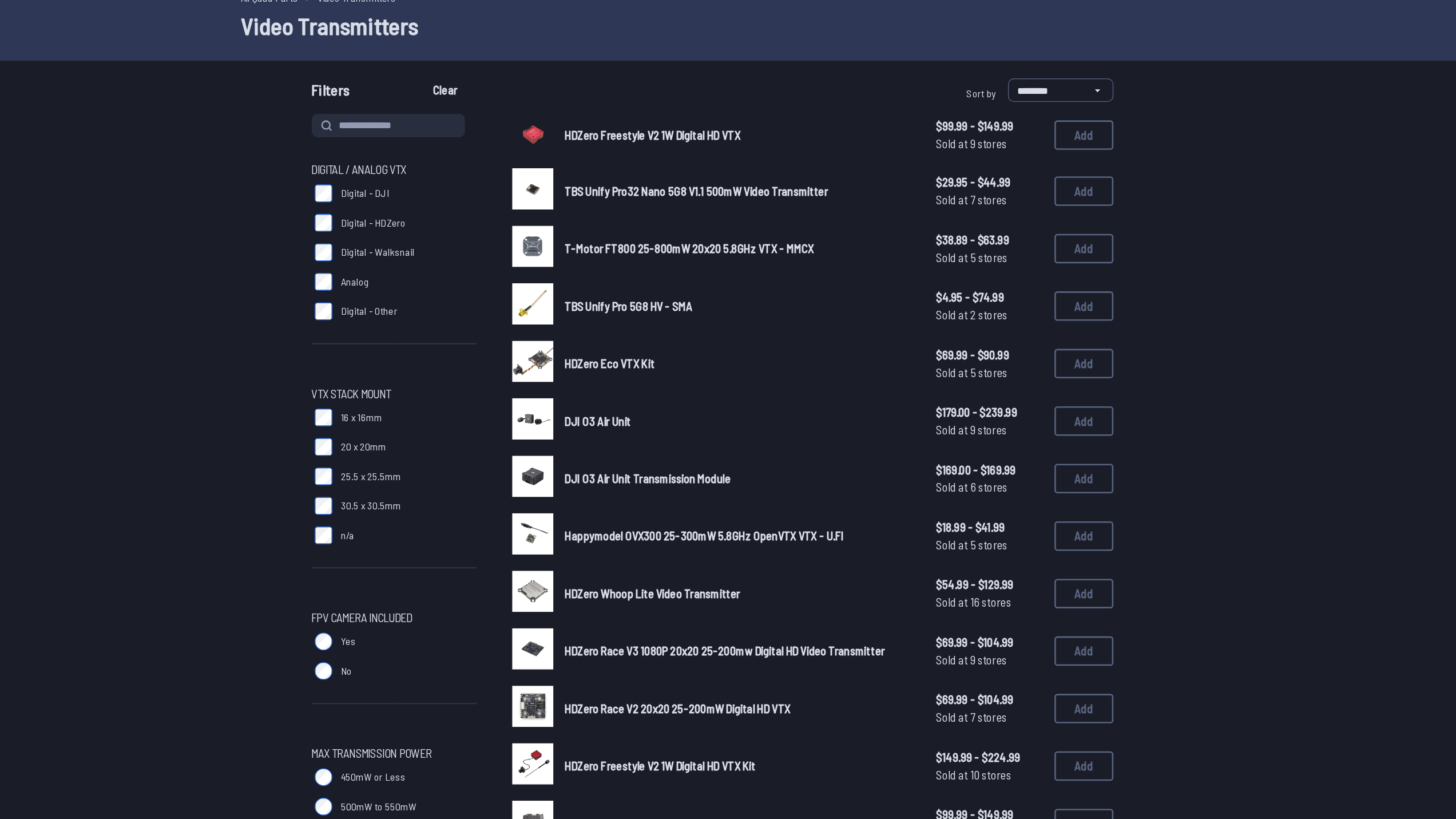
scroll to position [57, 0]
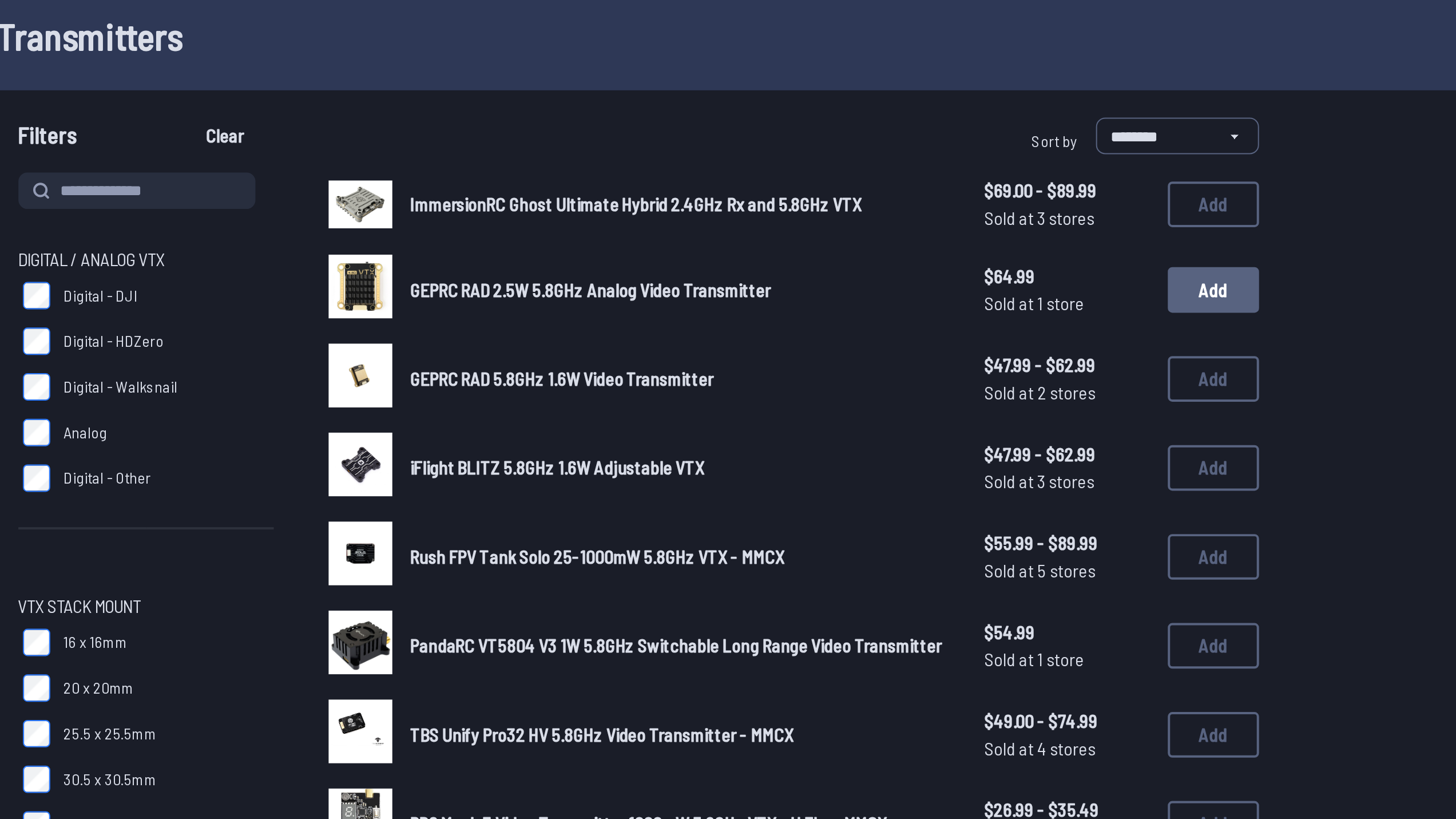
click at [1018, 199] on button "Add" at bounding box center [1017, 206] width 46 height 23
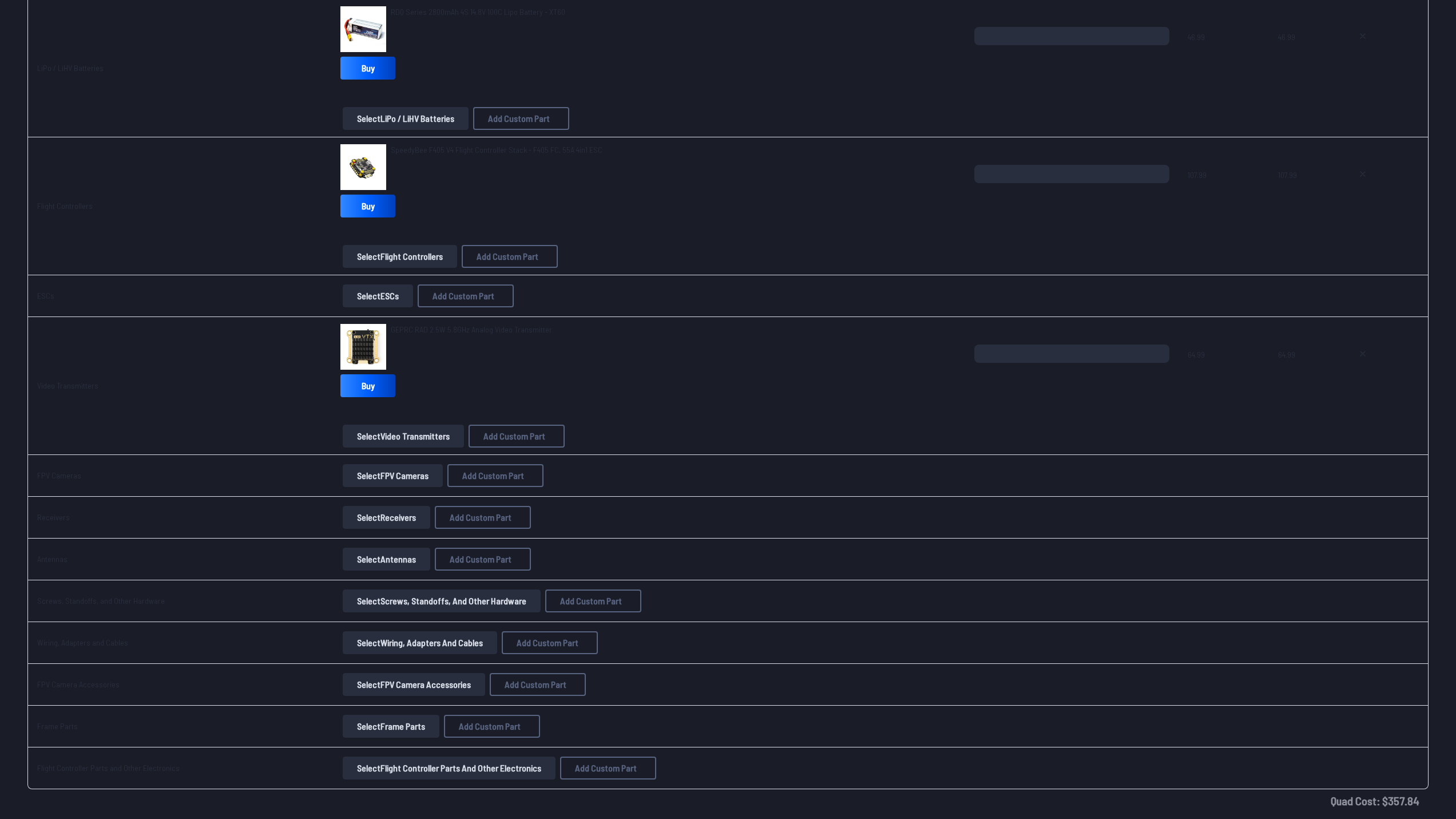
scroll to position [595, 0]
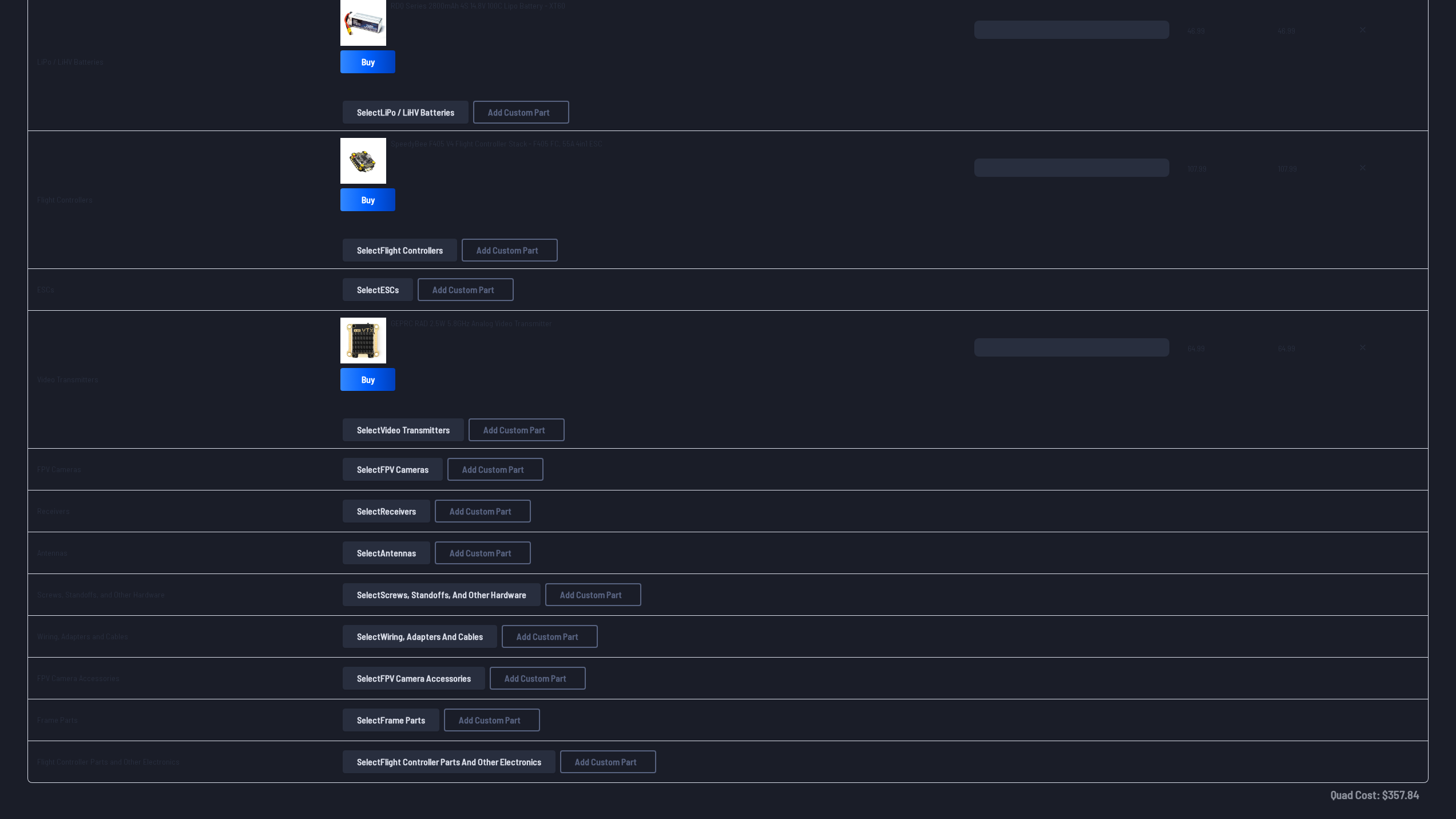
click at [383, 471] on button "Select FPV Cameras" at bounding box center [393, 469] width 100 height 23
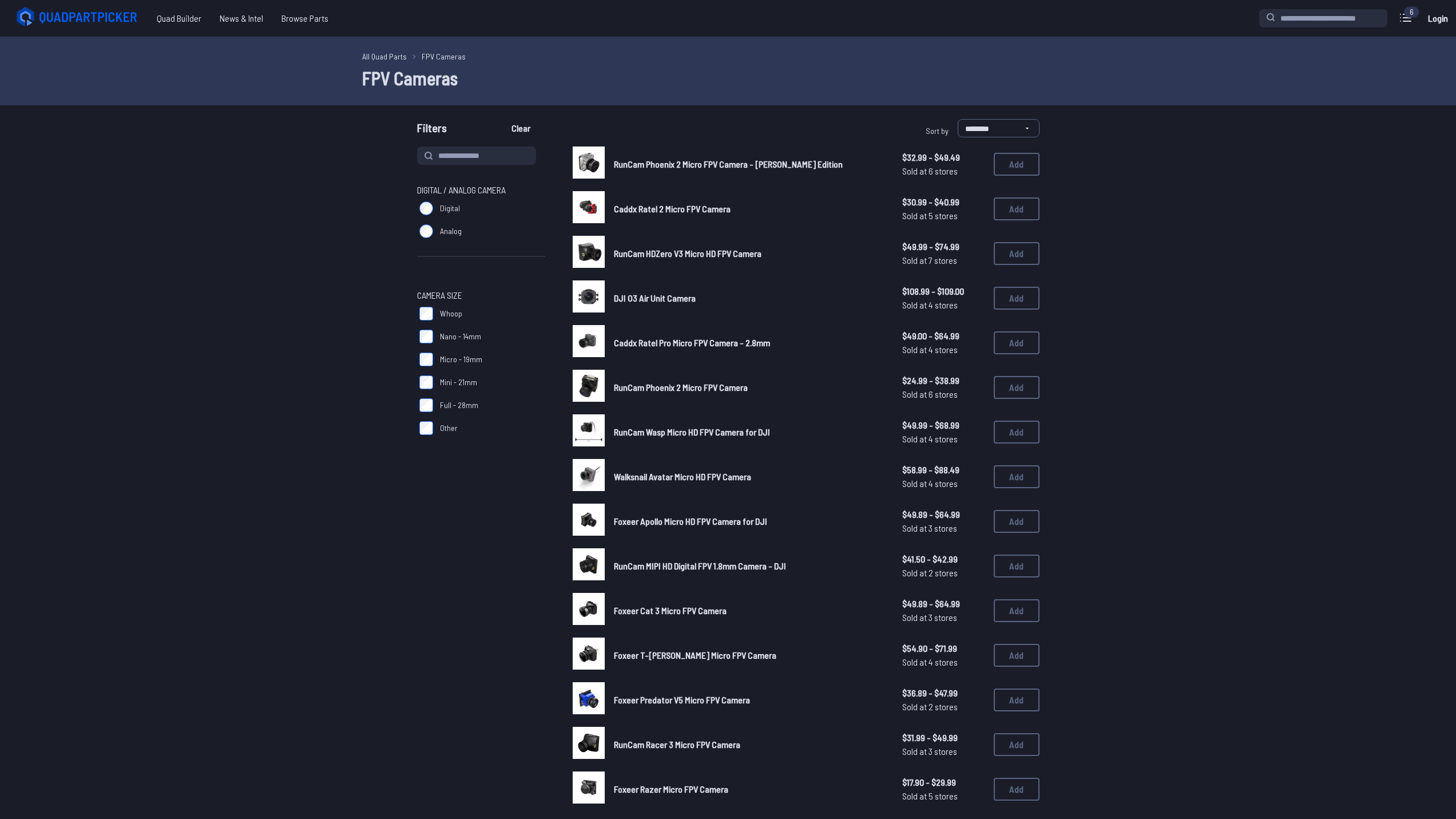
click at [437, 236] on label "Analog" at bounding box center [482, 231] width 128 height 23
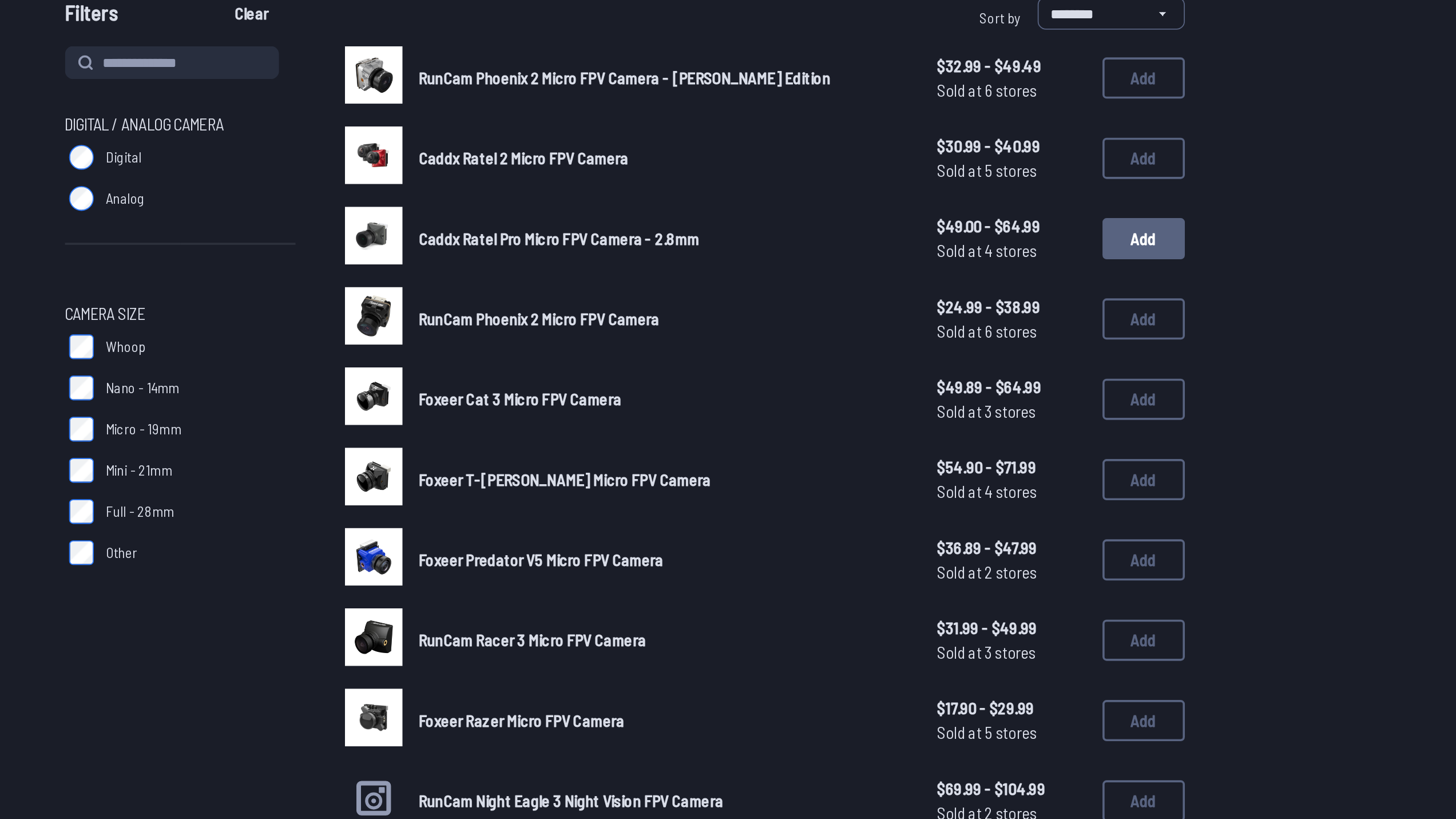
click at [1016, 258] on button "Add" at bounding box center [1017, 254] width 46 height 23
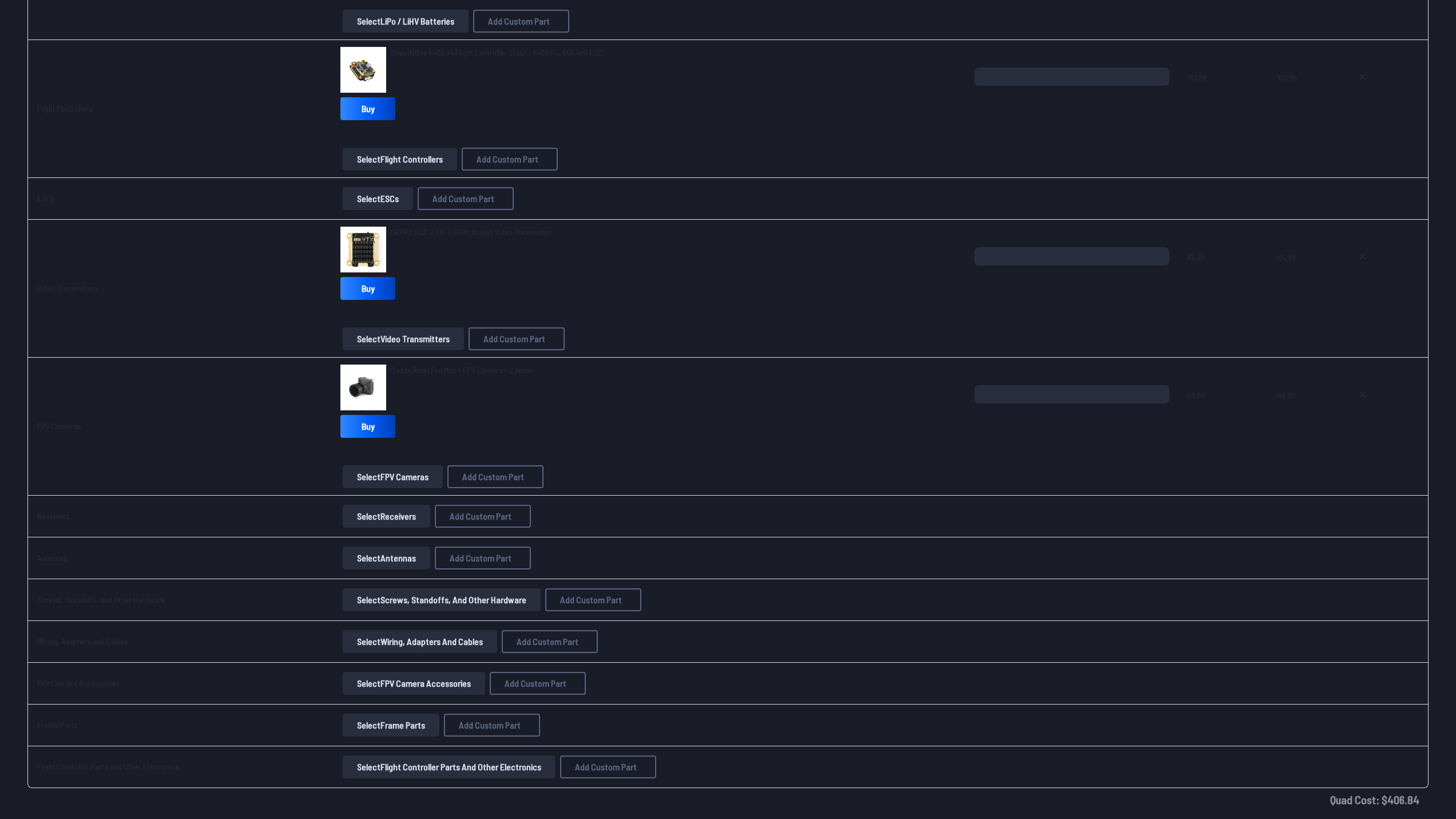
scroll to position [686, 0]
click at [395, 512] on button "Select Receivers" at bounding box center [386, 515] width 87 height 23
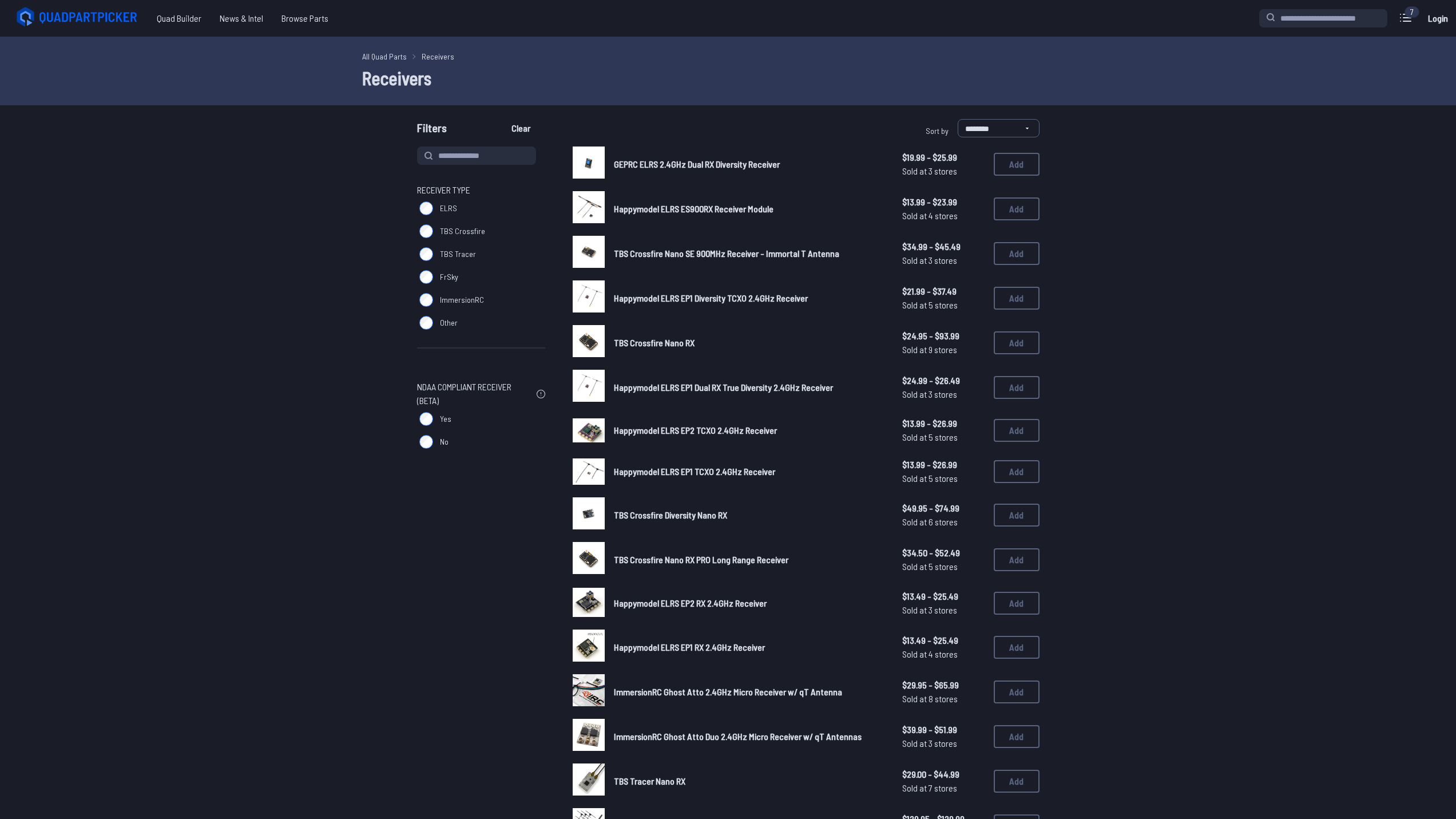
click at [433, 234] on label "TBS Crossfire" at bounding box center [482, 231] width 128 height 23
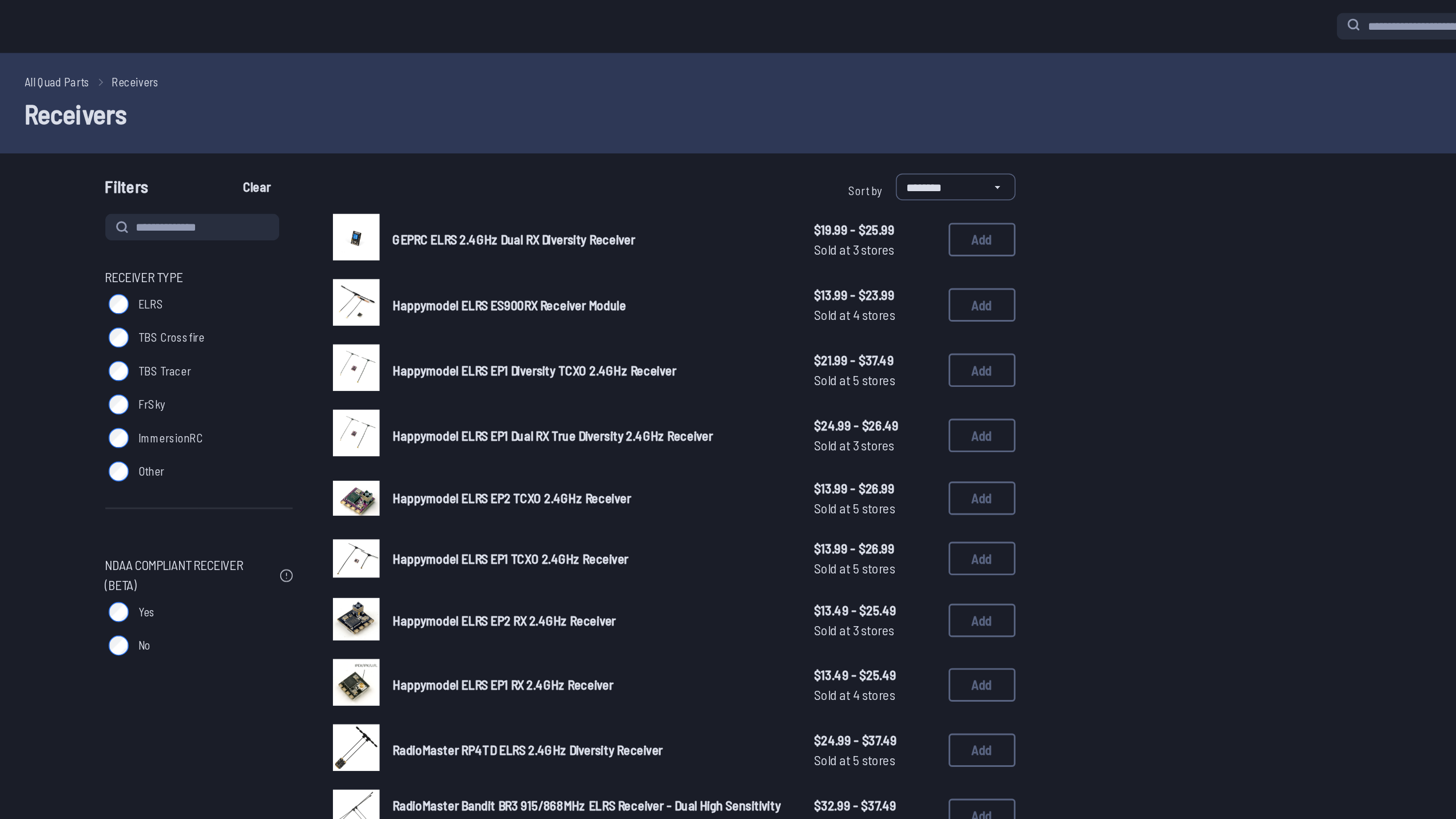
click at [447, 229] on span "TBS Crossfire" at bounding box center [463, 231] width 45 height 11
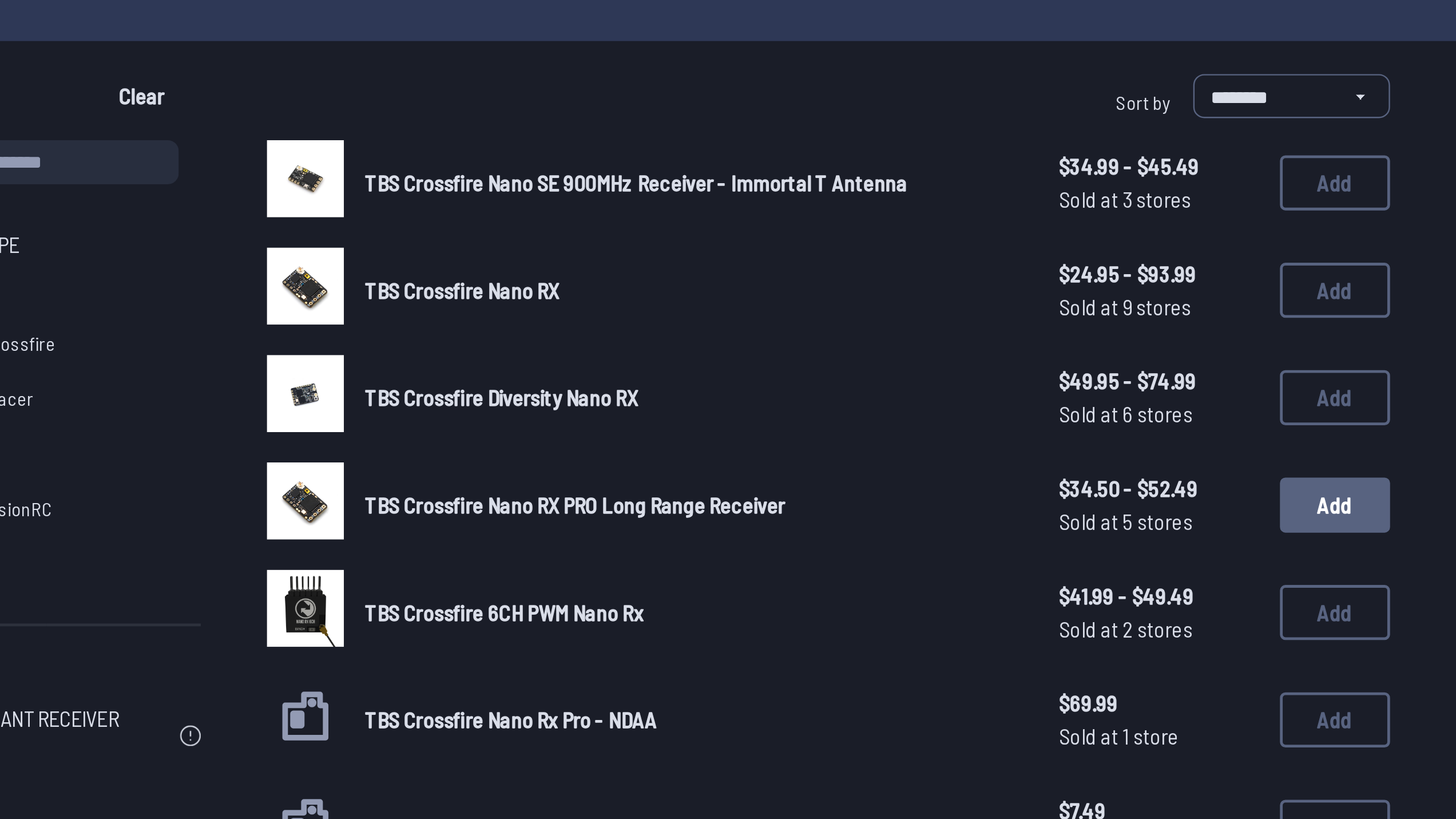
click at [1005, 296] on button "Add" at bounding box center [1017, 298] width 46 height 23
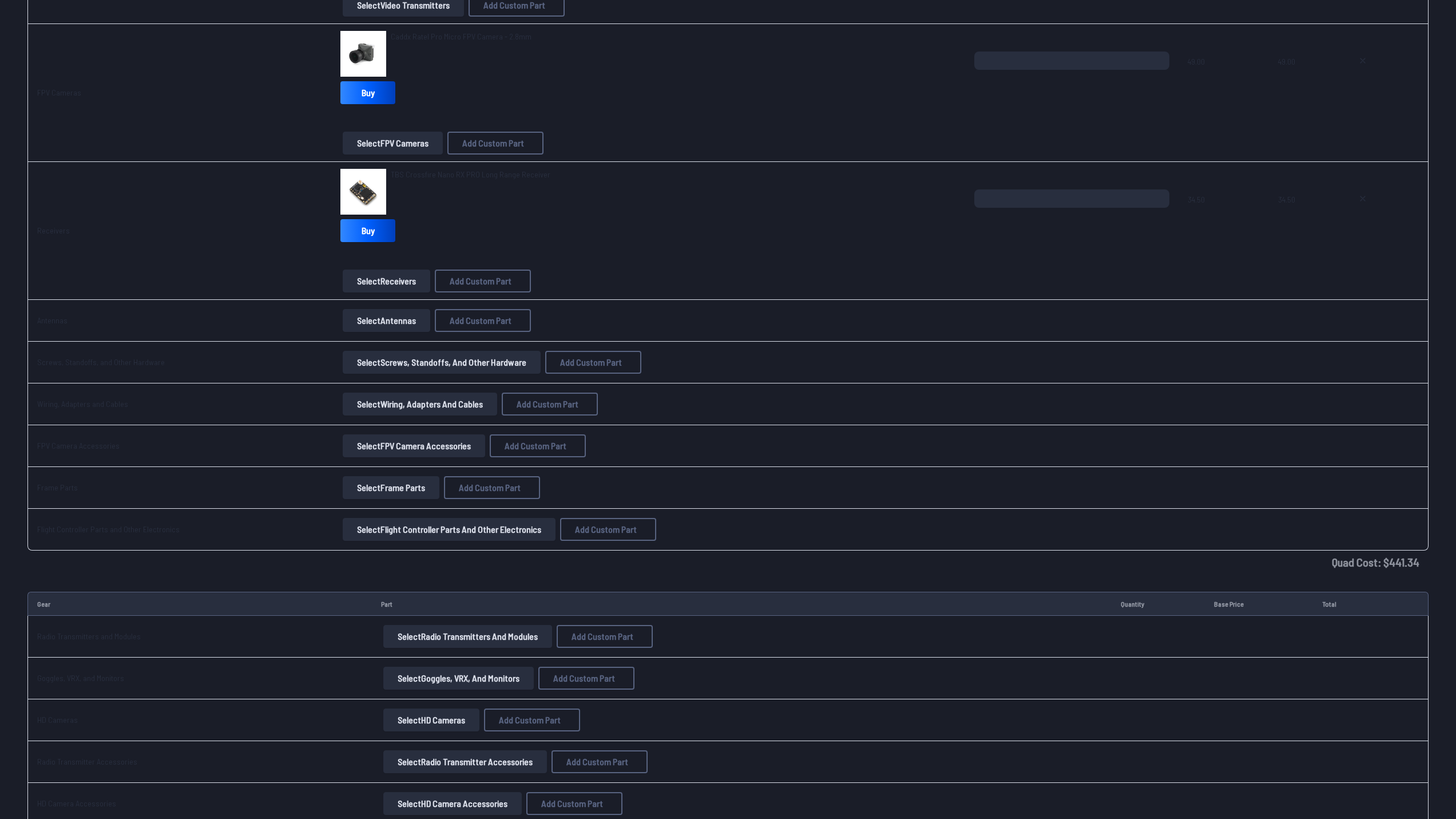
scroll to position [1020, 0]
click at [390, 319] on button "Select Antennas" at bounding box center [386, 320] width 87 height 23
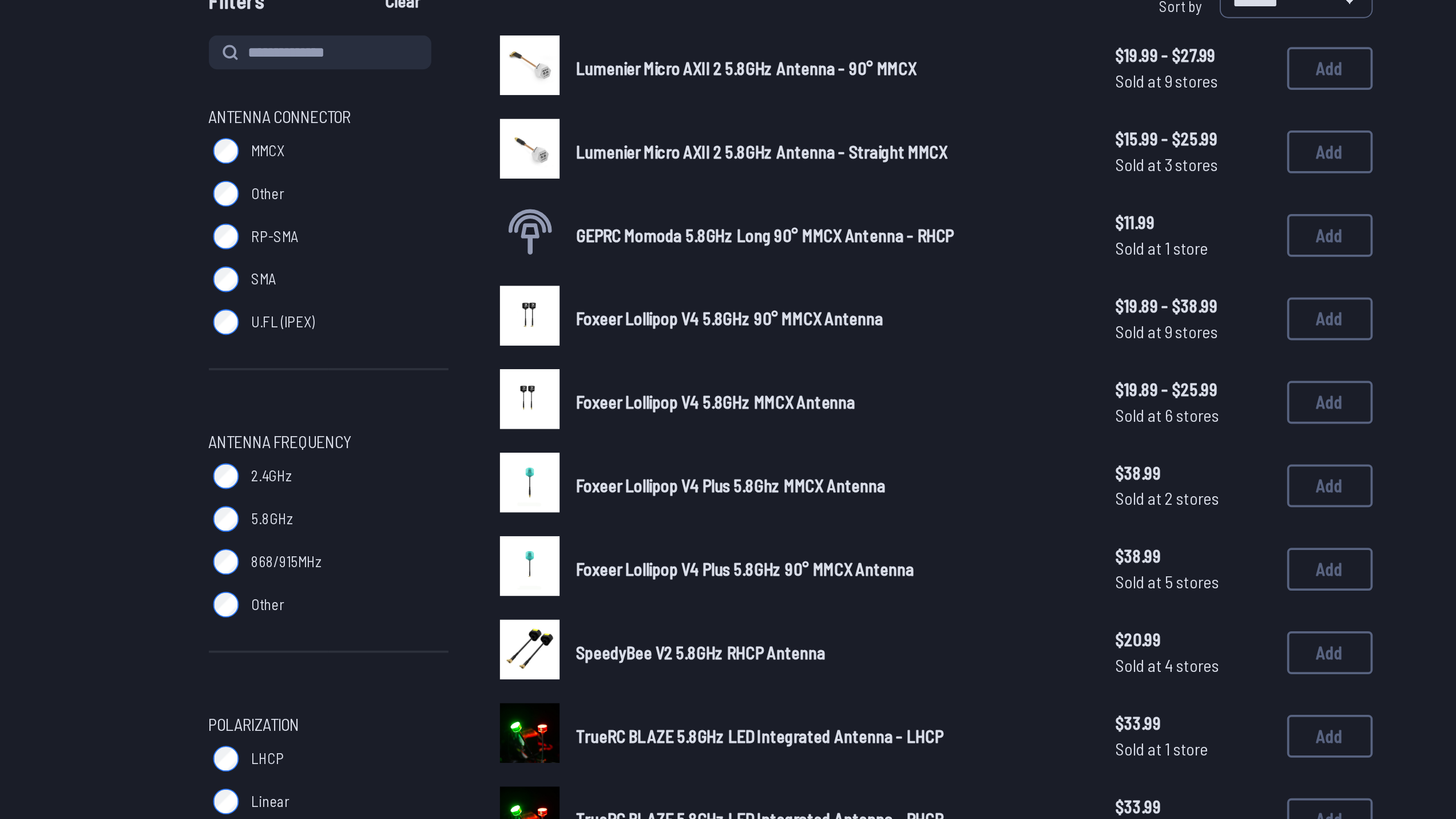
click at [448, 255] on span "RP-SMA" at bounding box center [452, 254] width 25 height 11
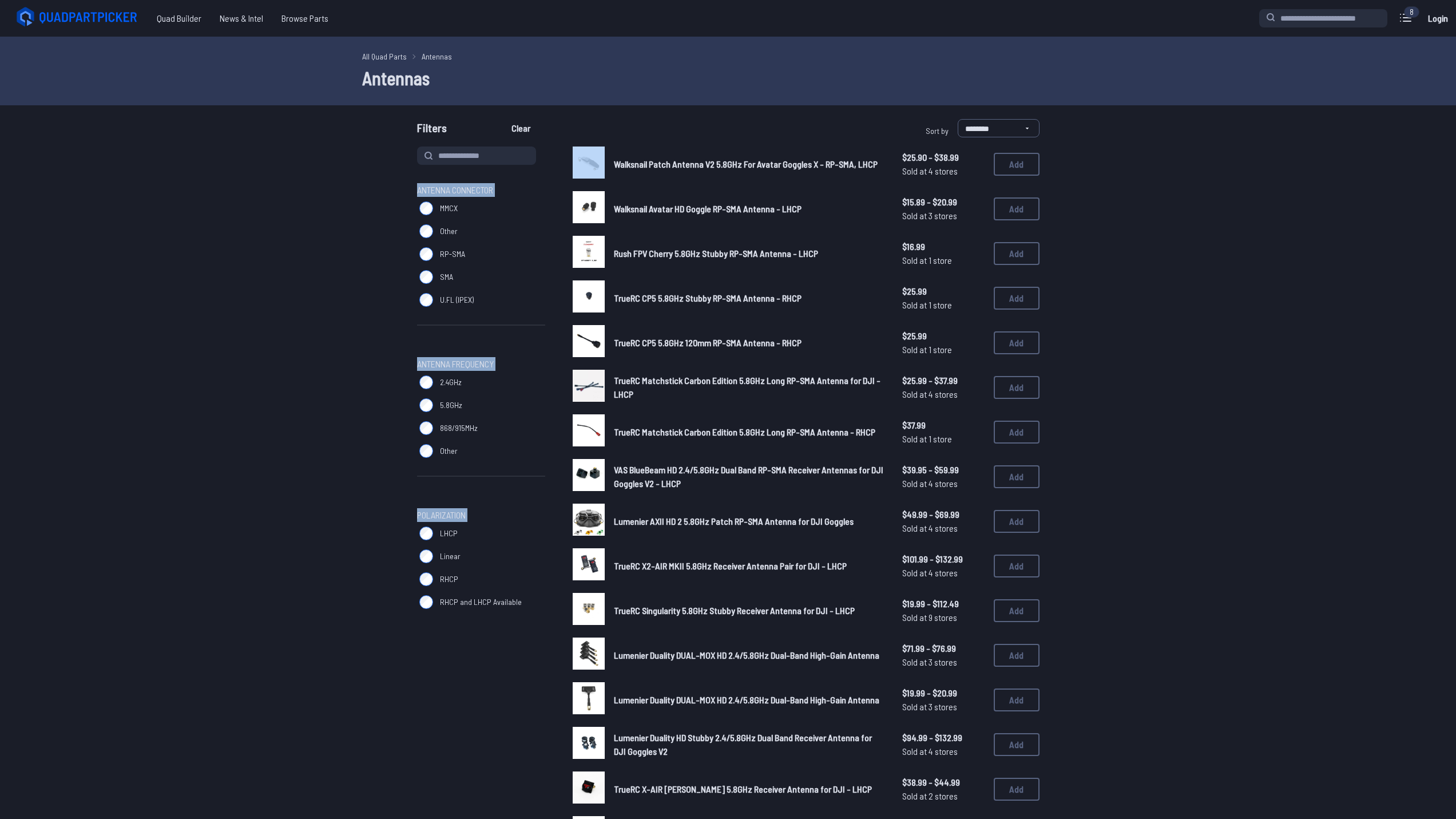
drag, startPoint x: 448, startPoint y: 517, endPoint x: 210, endPoint y: 47, distance: 526.8
click at [210, 47] on main "**********" at bounding box center [728, 659] width 1456 height 1246
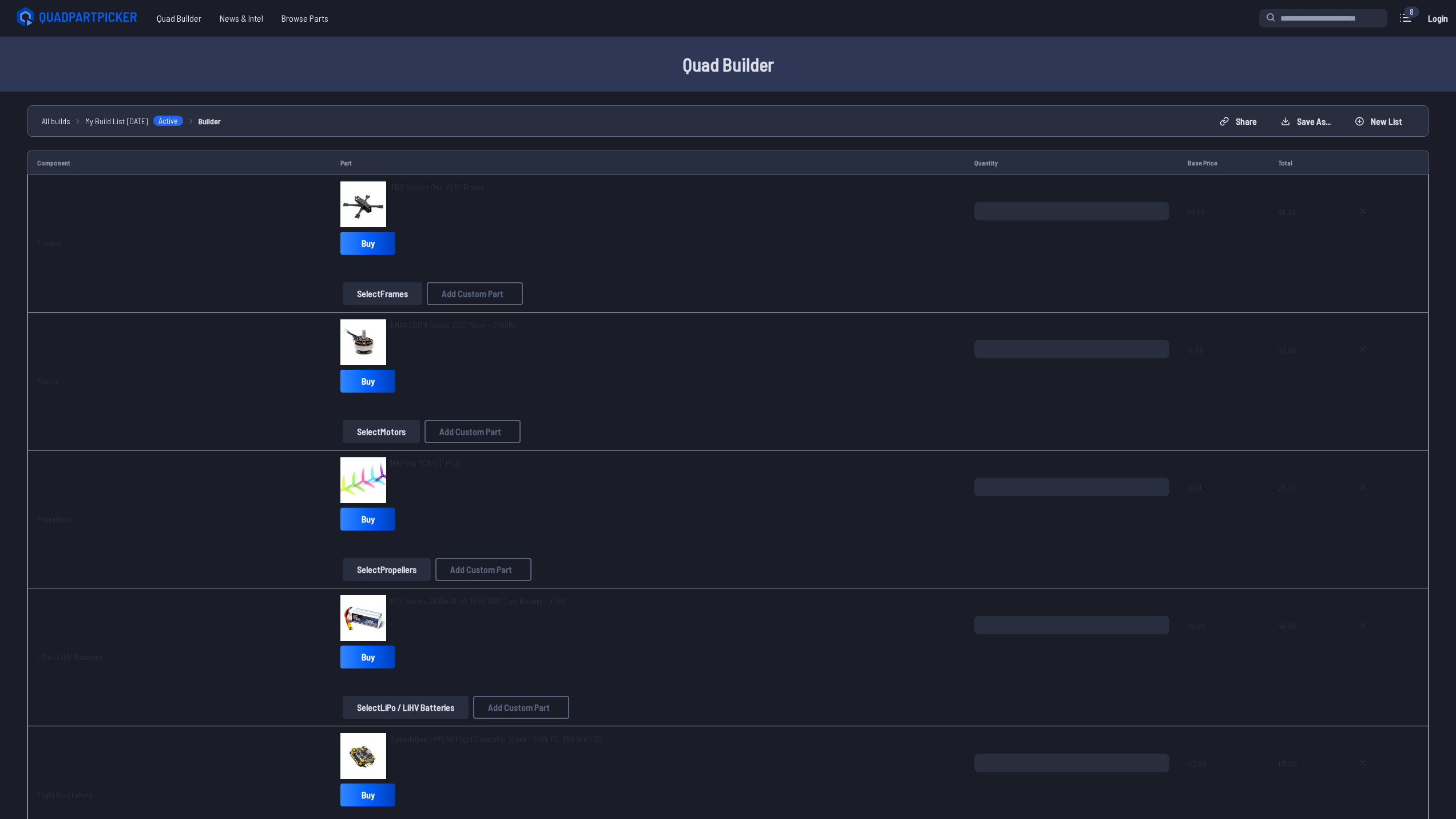
scroll to position [1020, 0]
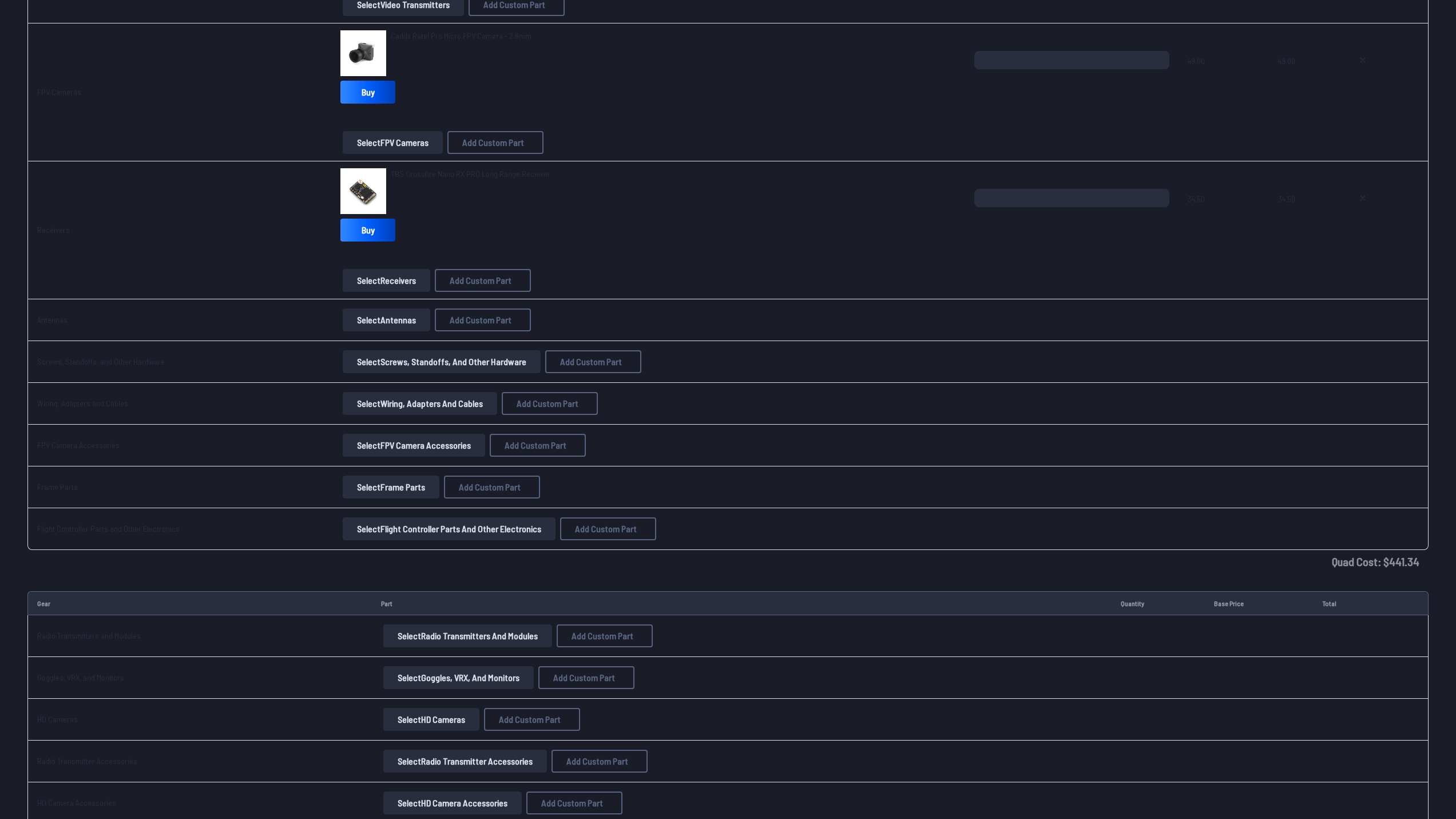
click at [396, 487] on button "Select Frame Parts" at bounding box center [391, 487] width 97 height 23
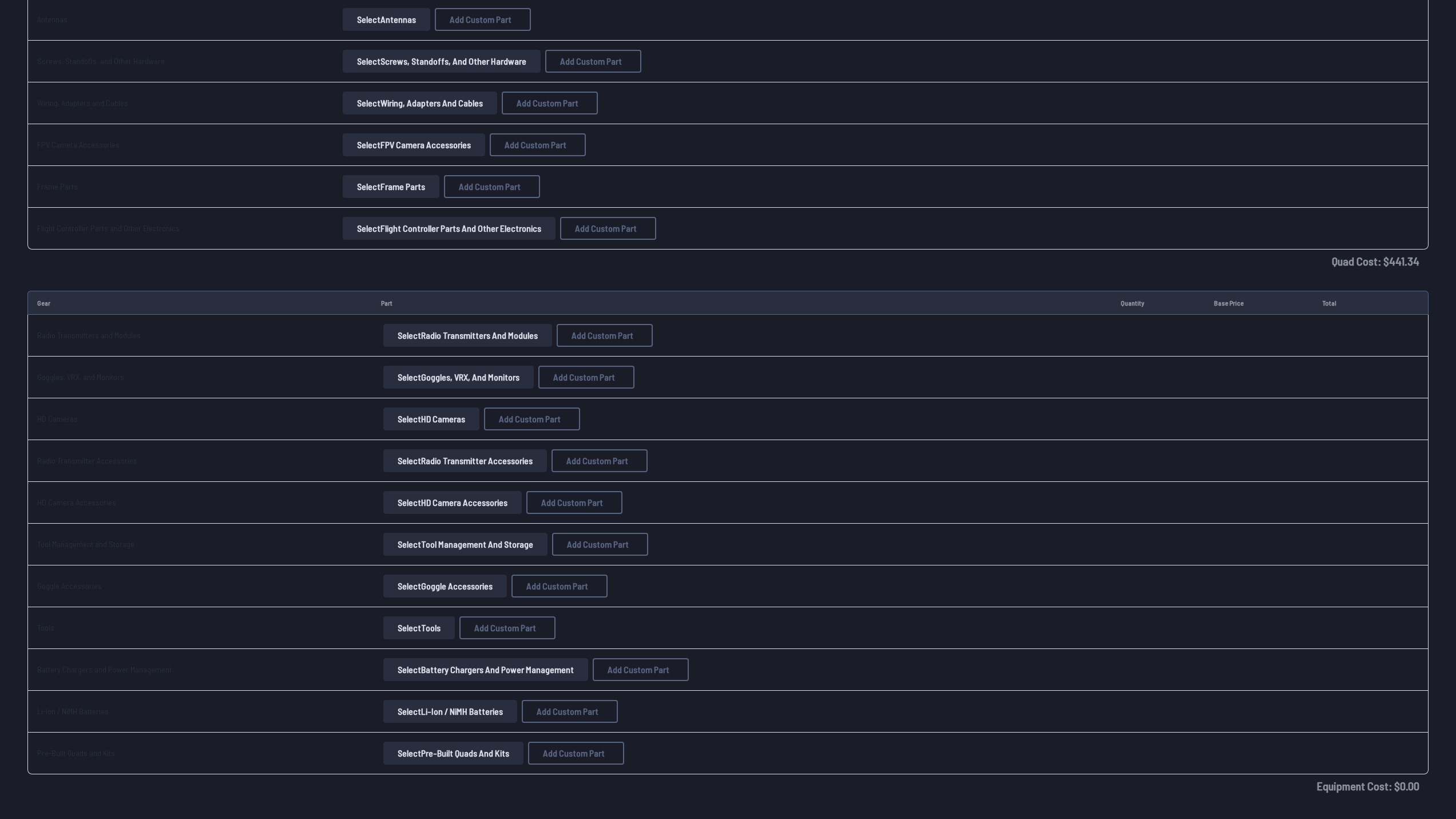
scroll to position [1326, 0]
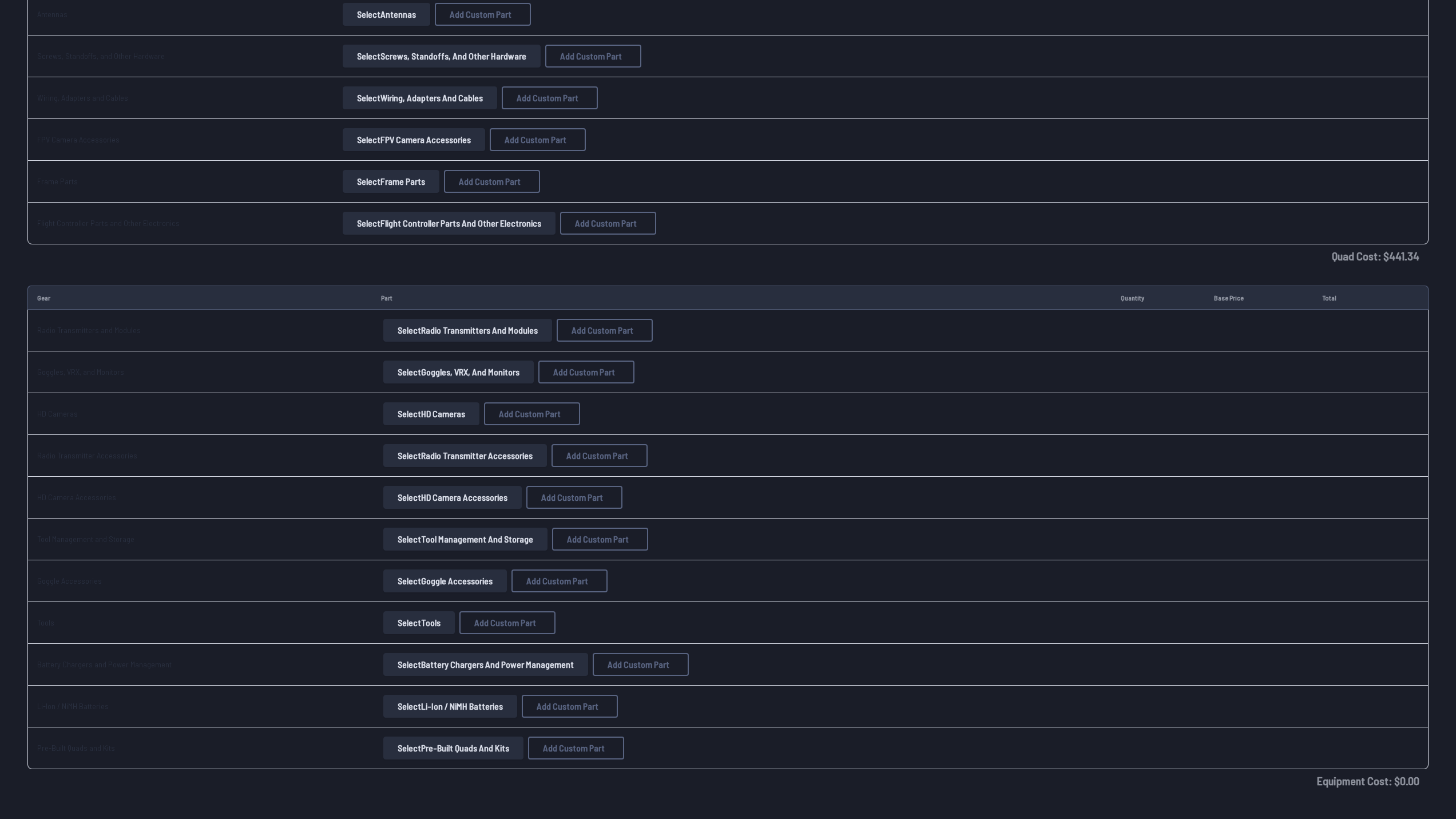
click at [434, 376] on button "Select Goggles, VRX, and Monitors" at bounding box center [459, 372] width 150 height 23
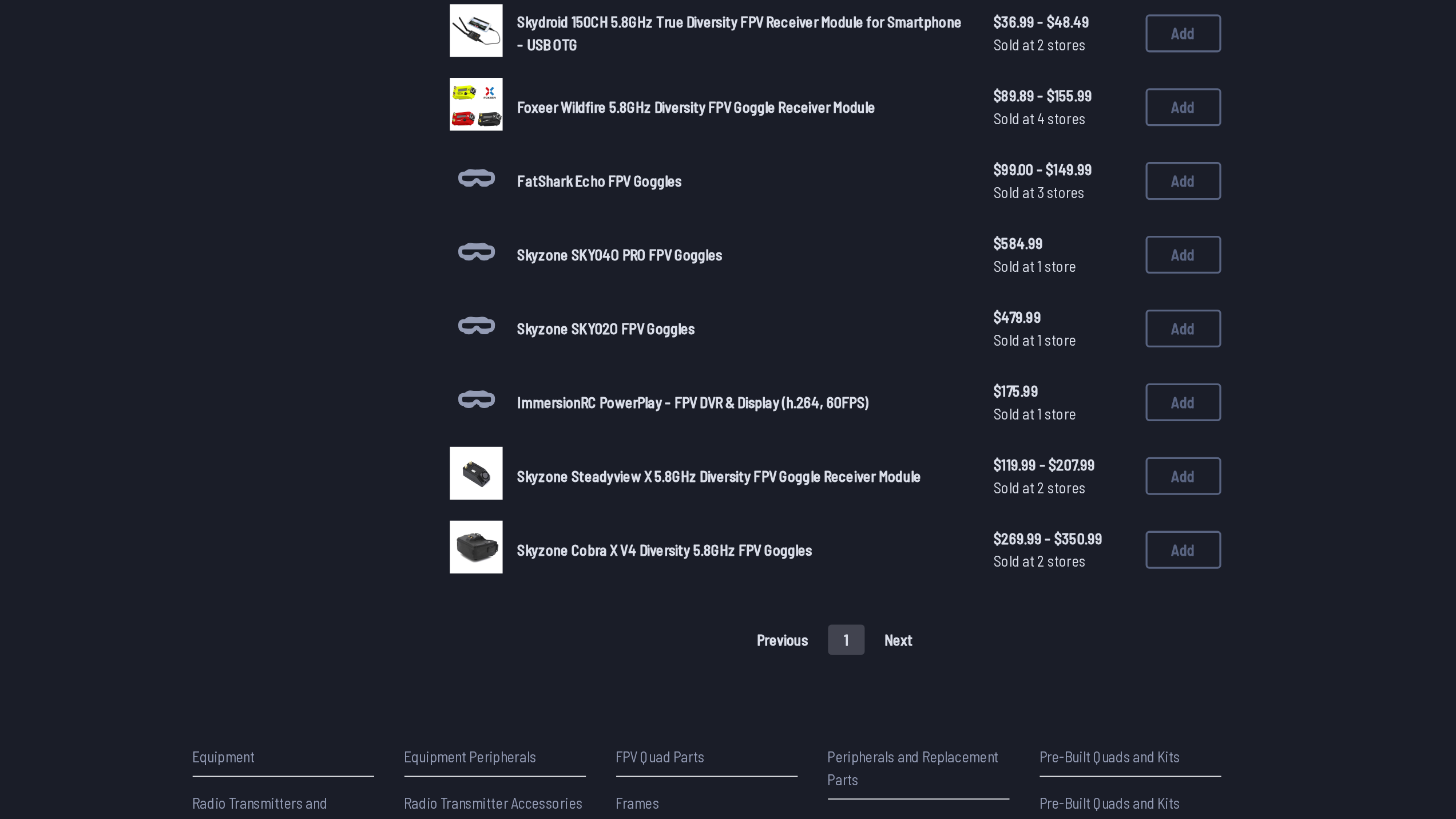
scroll to position [221, 0]
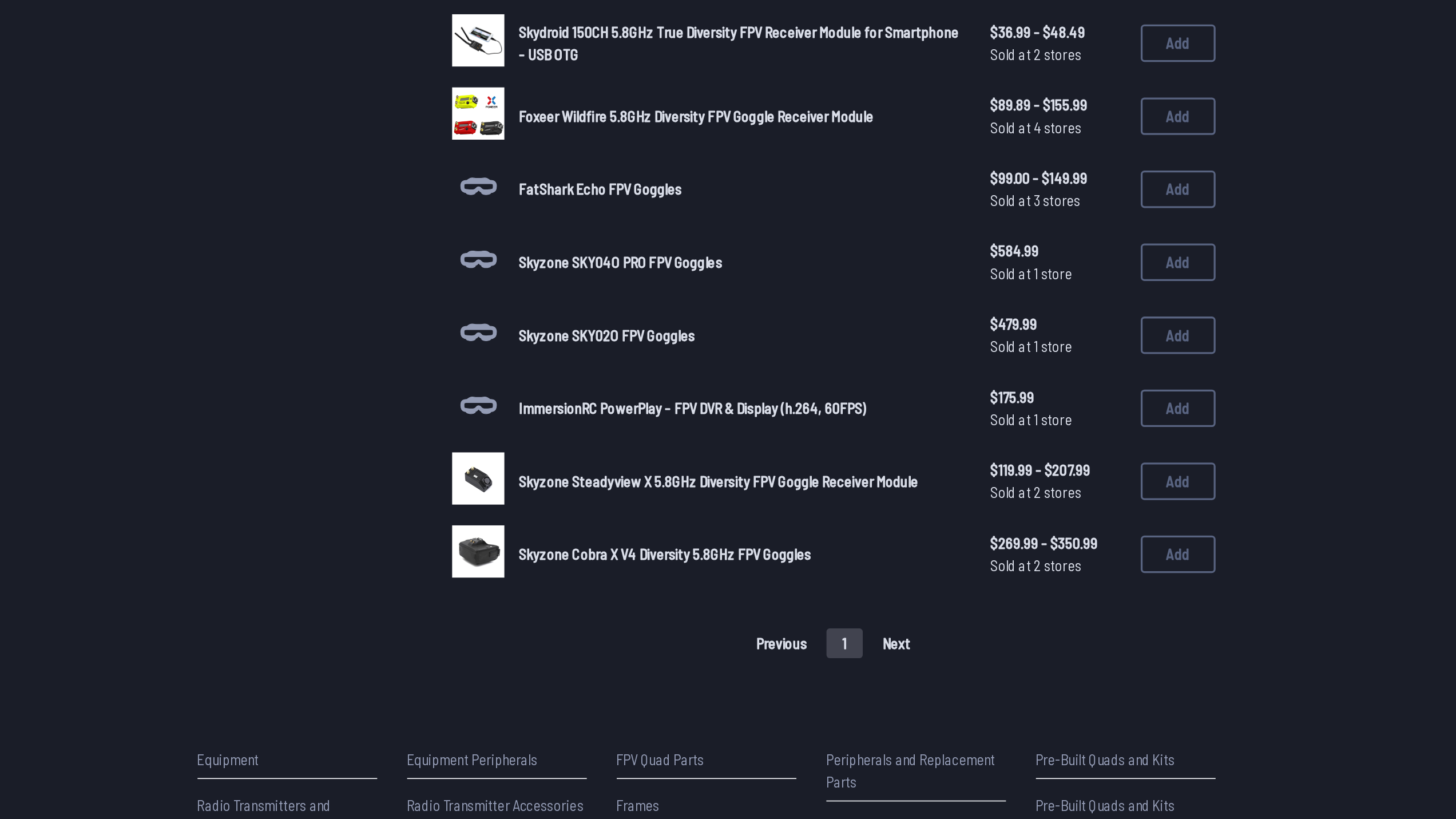
click at [829, 709] on div "Previous 1 Next" at bounding box center [806, 711] width 467 height 18
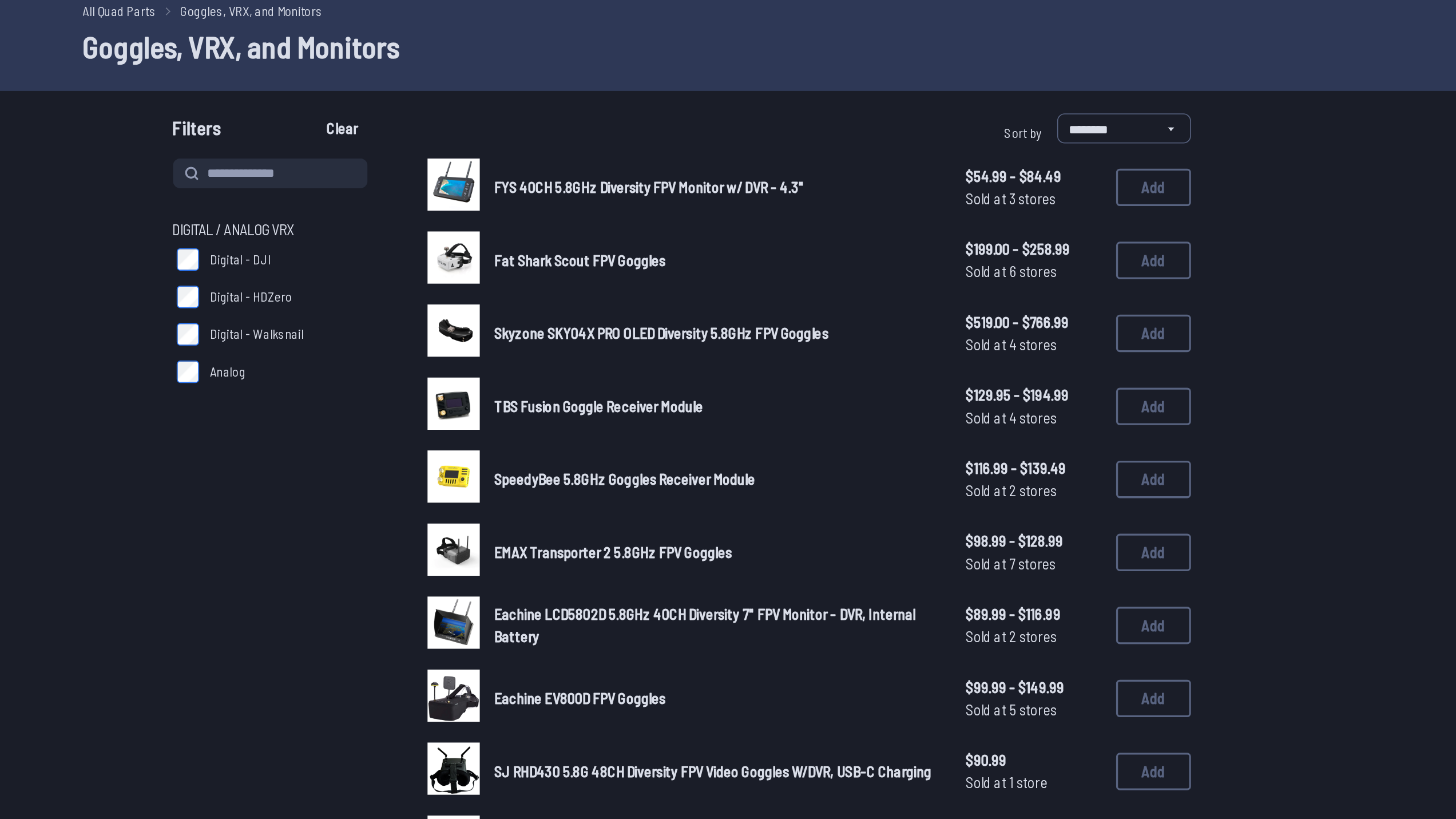
scroll to position [22, 0]
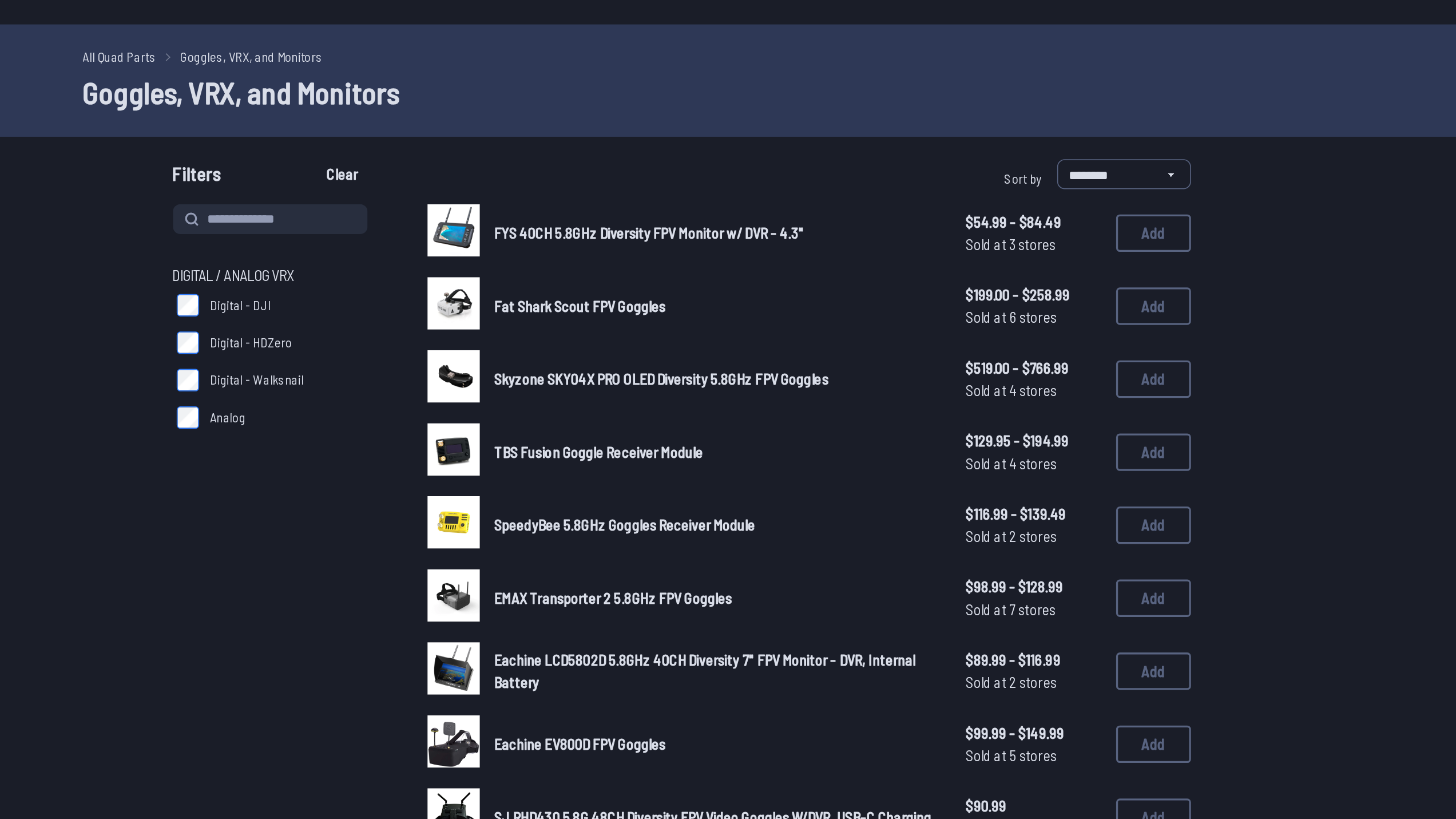
click at [427, 247] on label "Analog" at bounding box center [482, 255] width 128 height 23
click at [479, 129] on input at bounding box center [477, 133] width 119 height 18
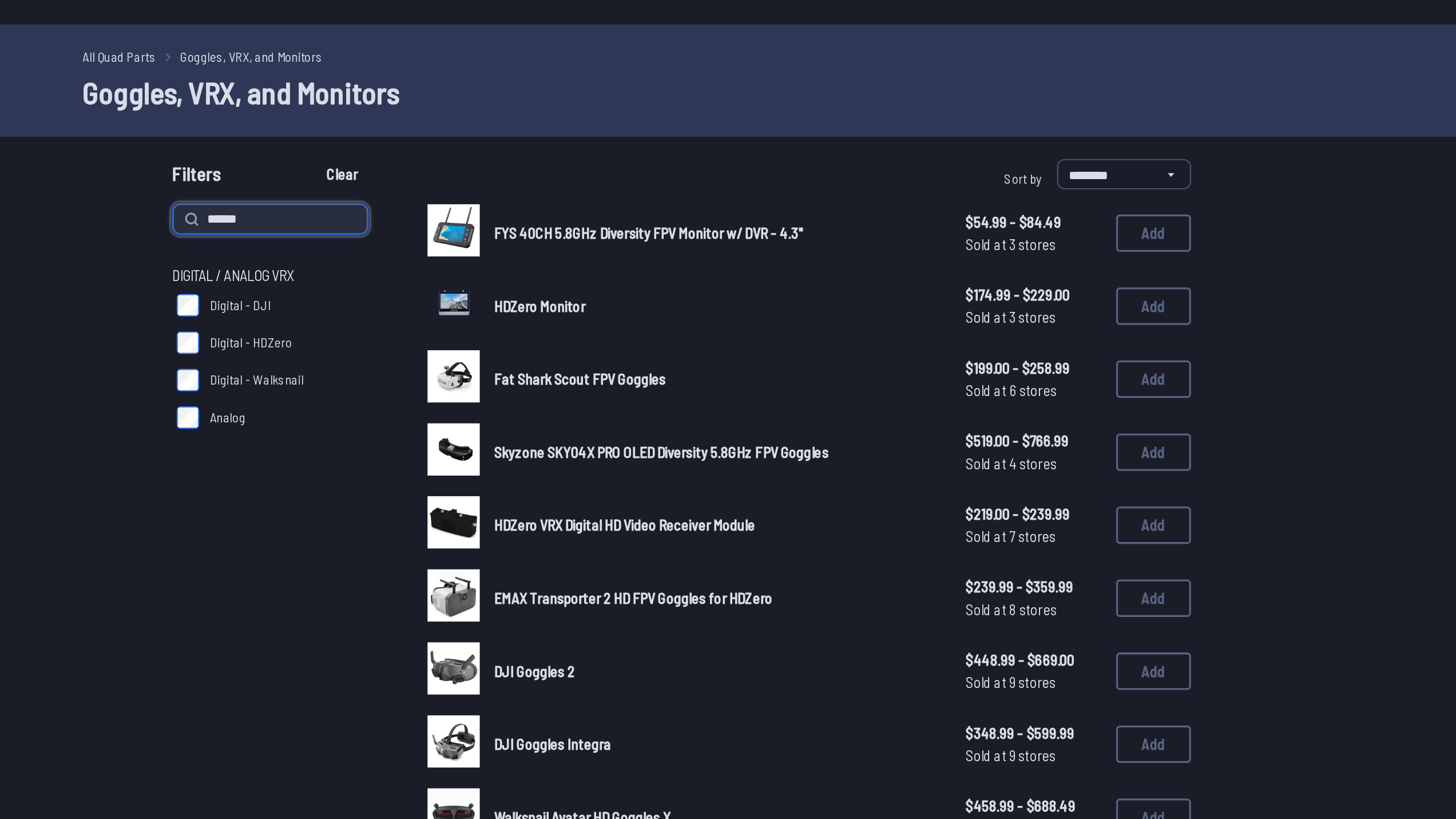
type input "******"
click at [502, 97] on button "Clear" at bounding box center [521, 106] width 39 height 18
type input "******"
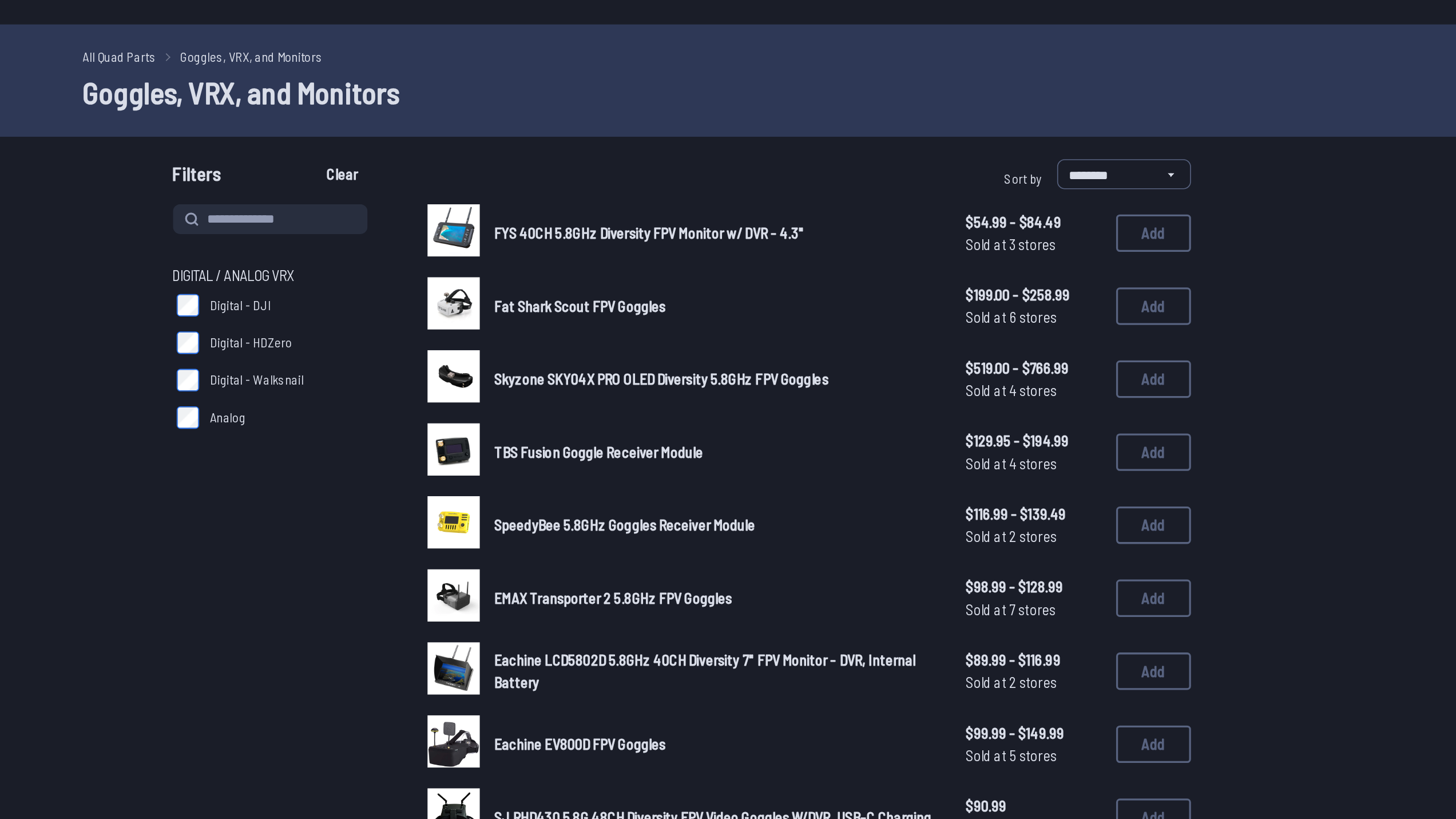
scroll to position [1326, 0]
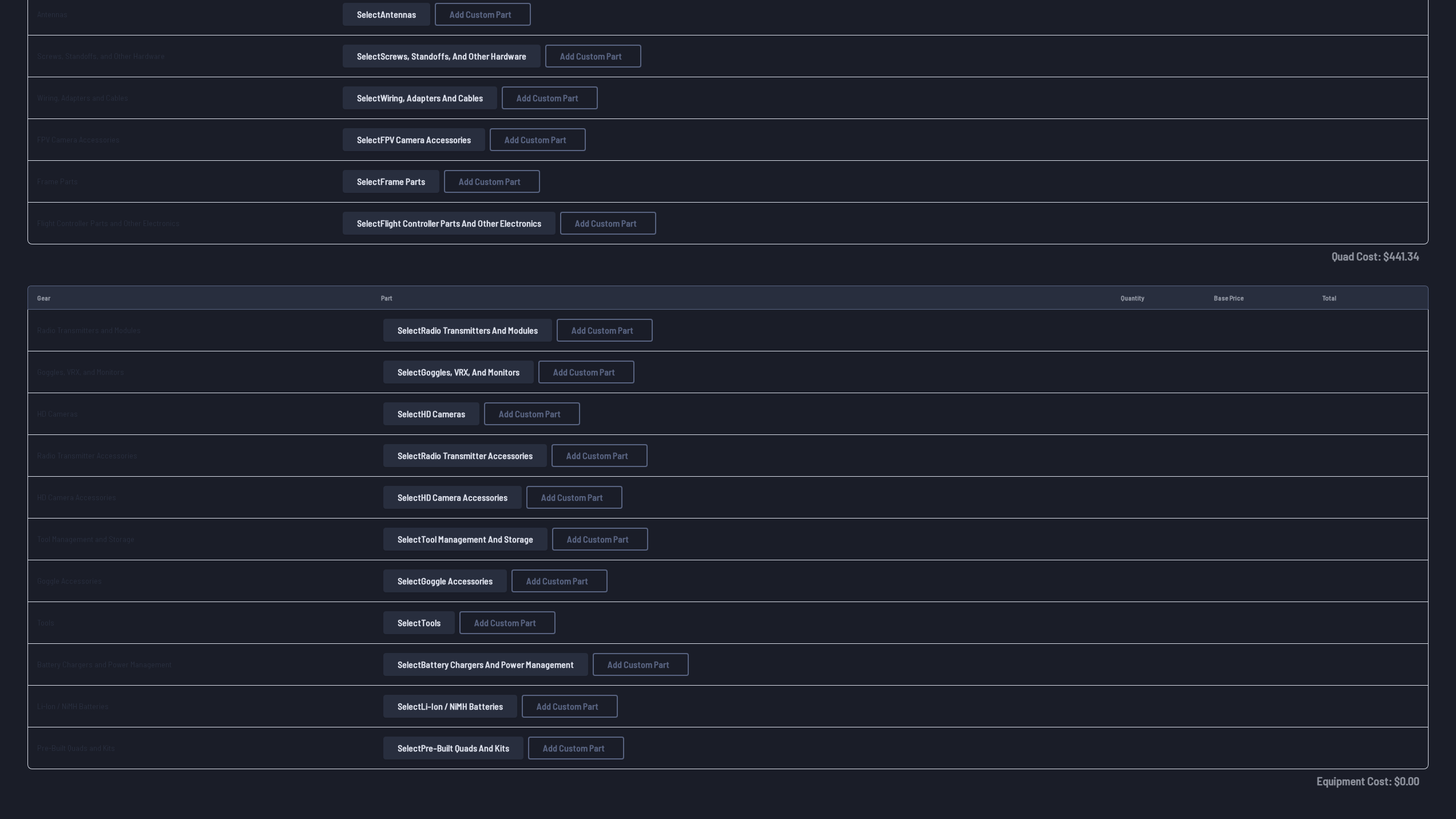
click at [423, 428] on td "Select HD Cameras Add Custom Part Add Custom Part Part name* Brand / Manufactur…" at bounding box center [742, 414] width 740 height 42
click at [425, 423] on button "Select HD Cameras" at bounding box center [431, 414] width 96 height 23
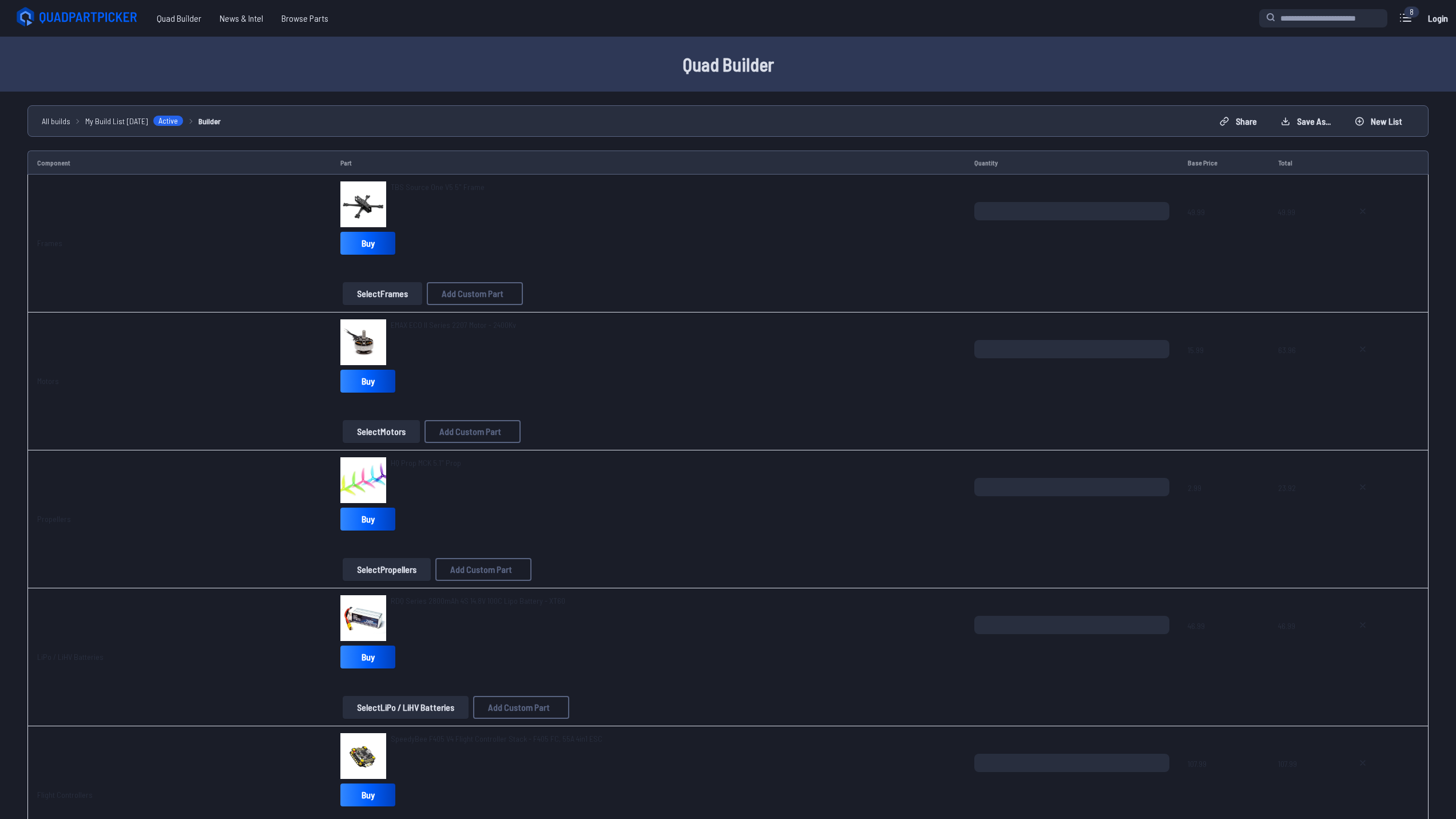
scroll to position [1326, 0]
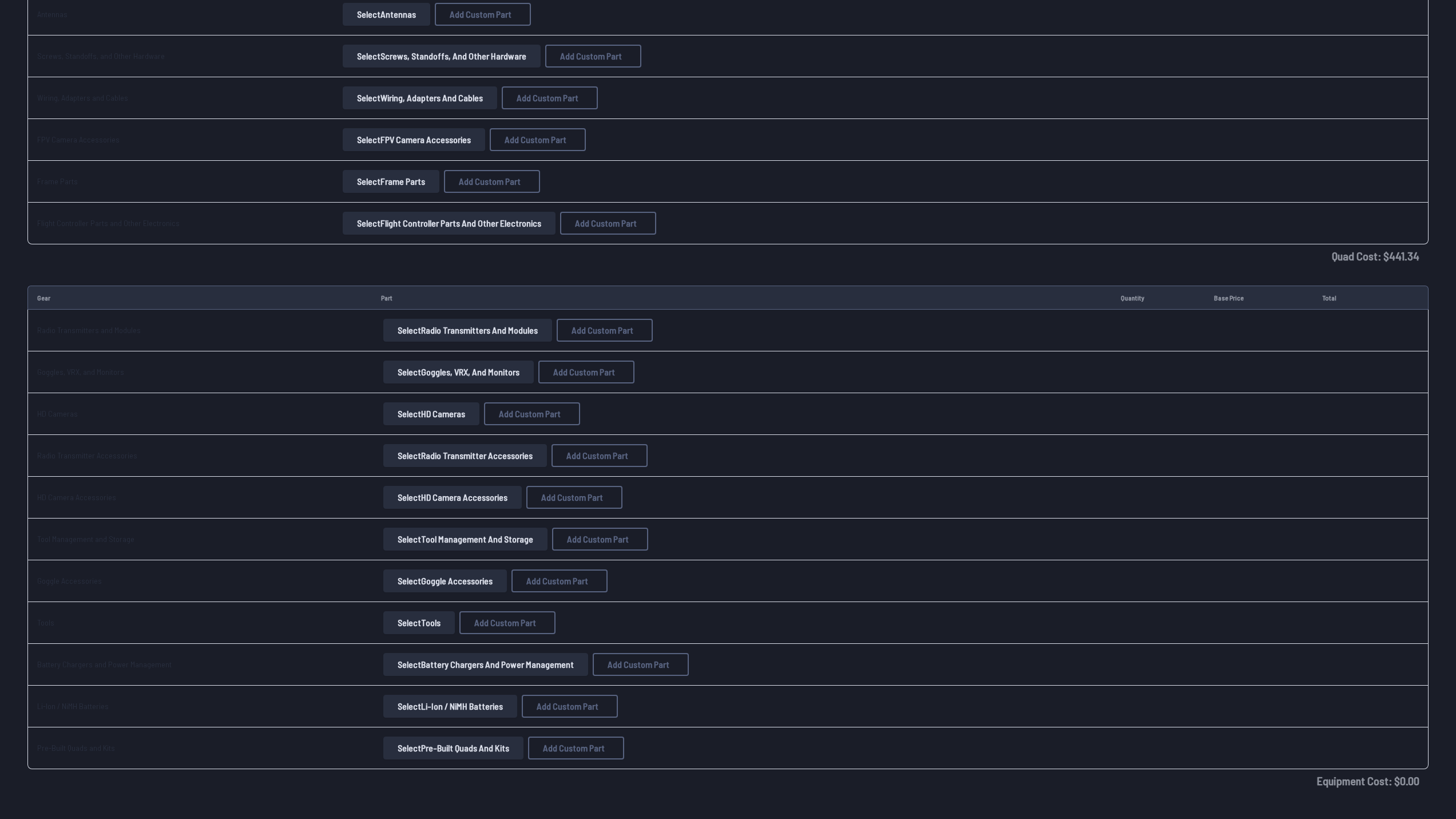
click at [480, 329] on button "Select Radio Transmitters and Modules" at bounding box center [468, 330] width 169 height 23
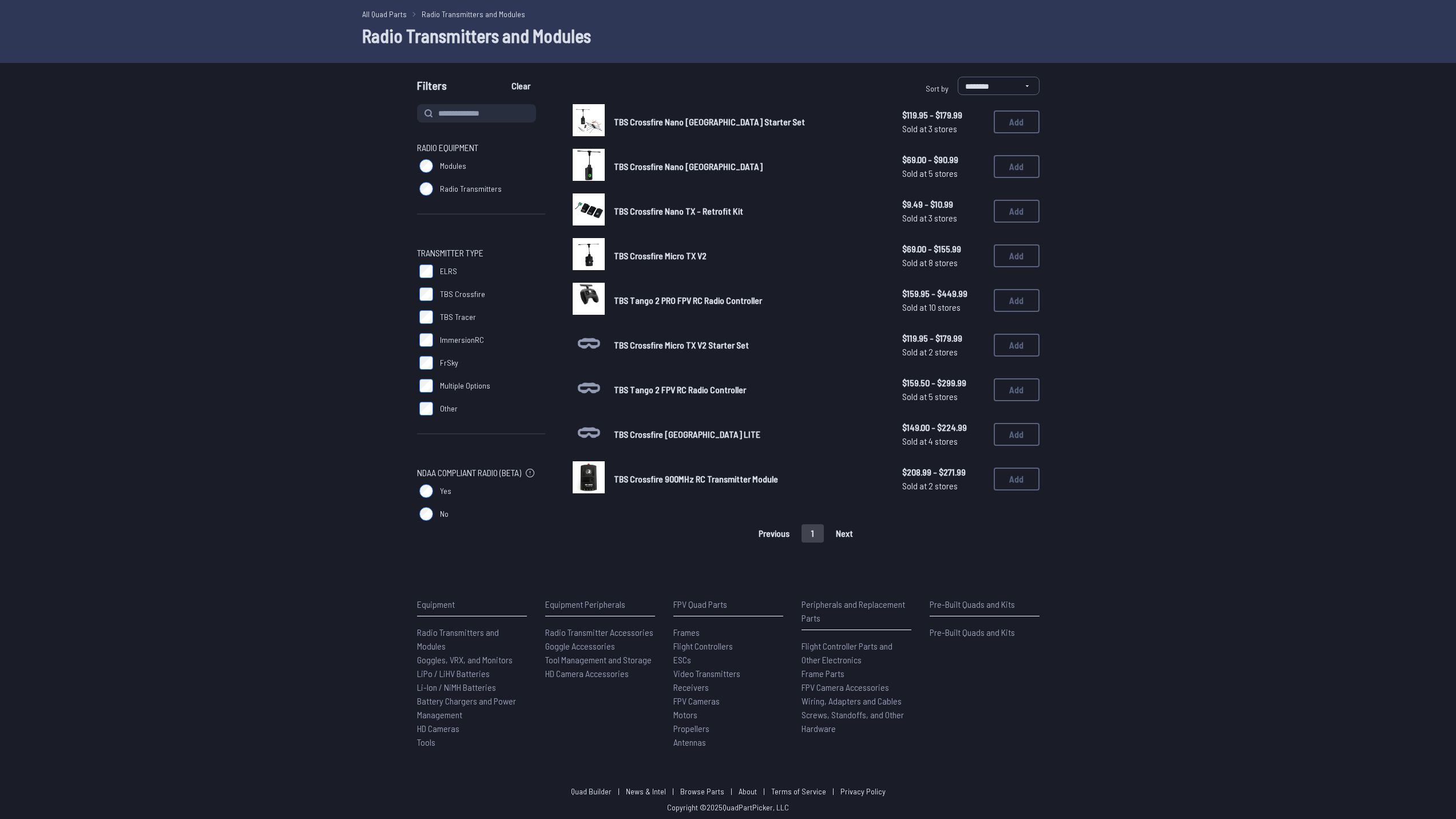
scroll to position [46, 0]
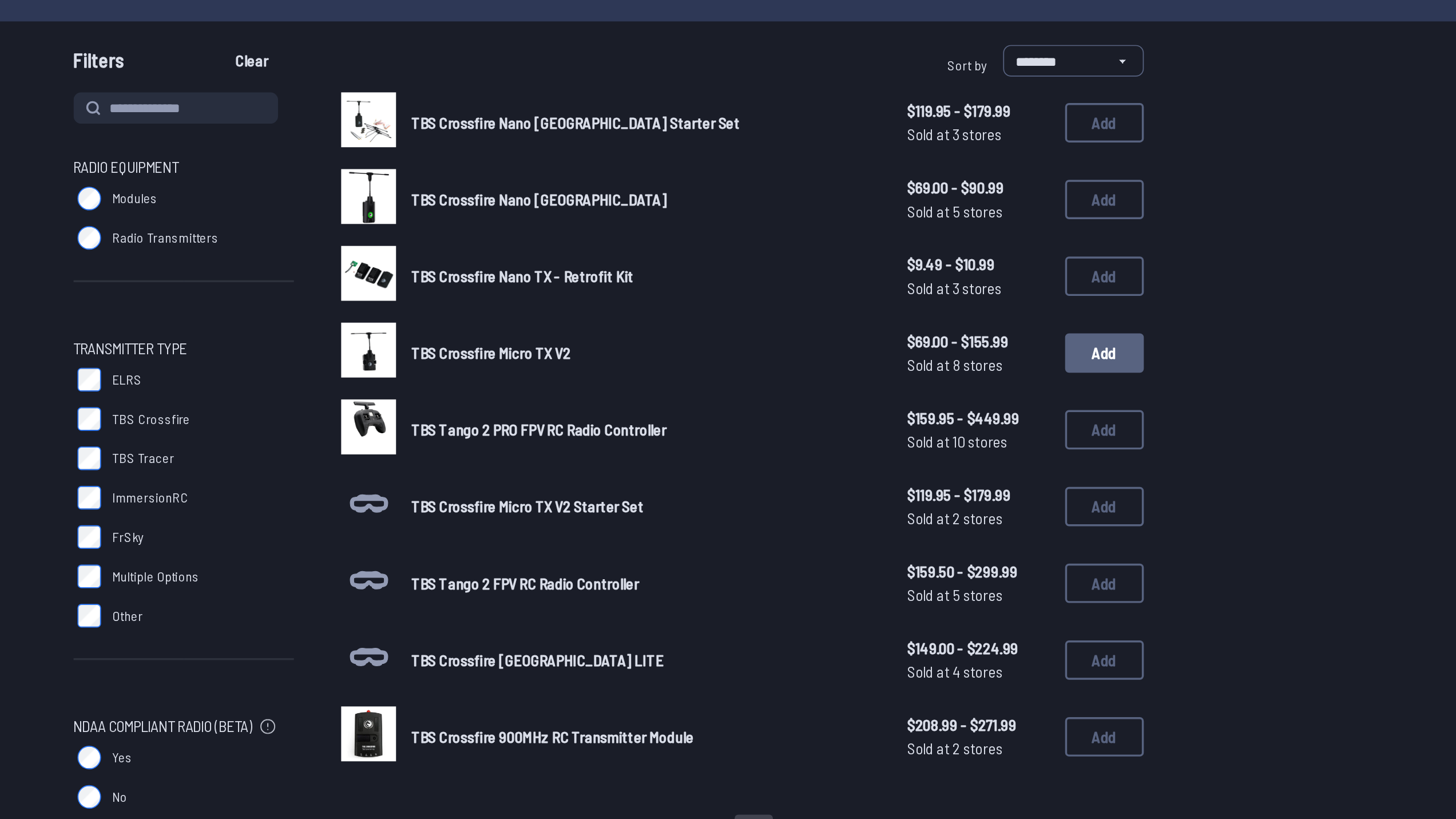
click at [1003, 258] on button "Add" at bounding box center [1017, 252] width 46 height 23
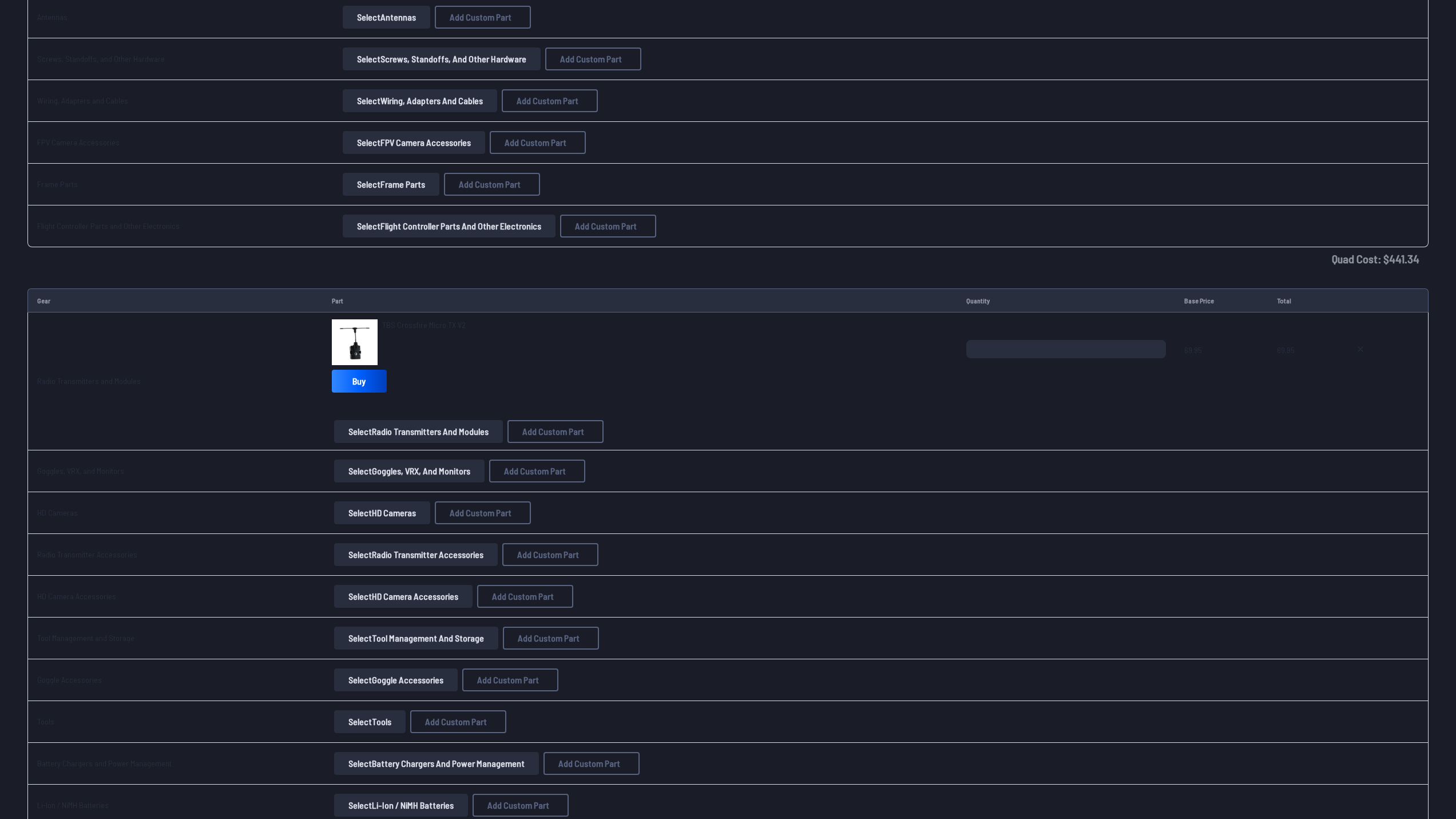
click at [416, 440] on button "Select Radio Transmitters and Modules" at bounding box center [419, 431] width 169 height 23
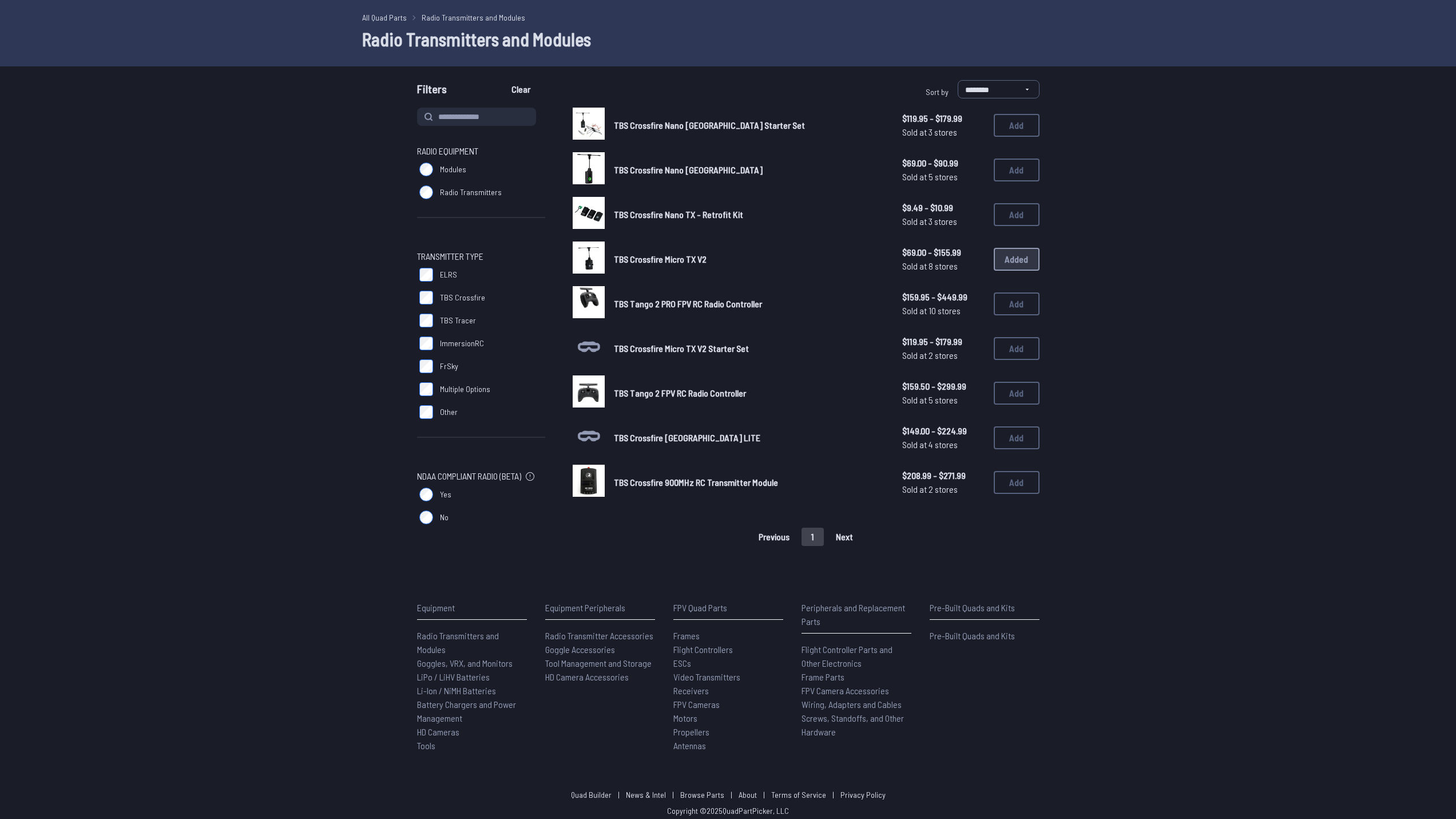
scroll to position [46, 0]
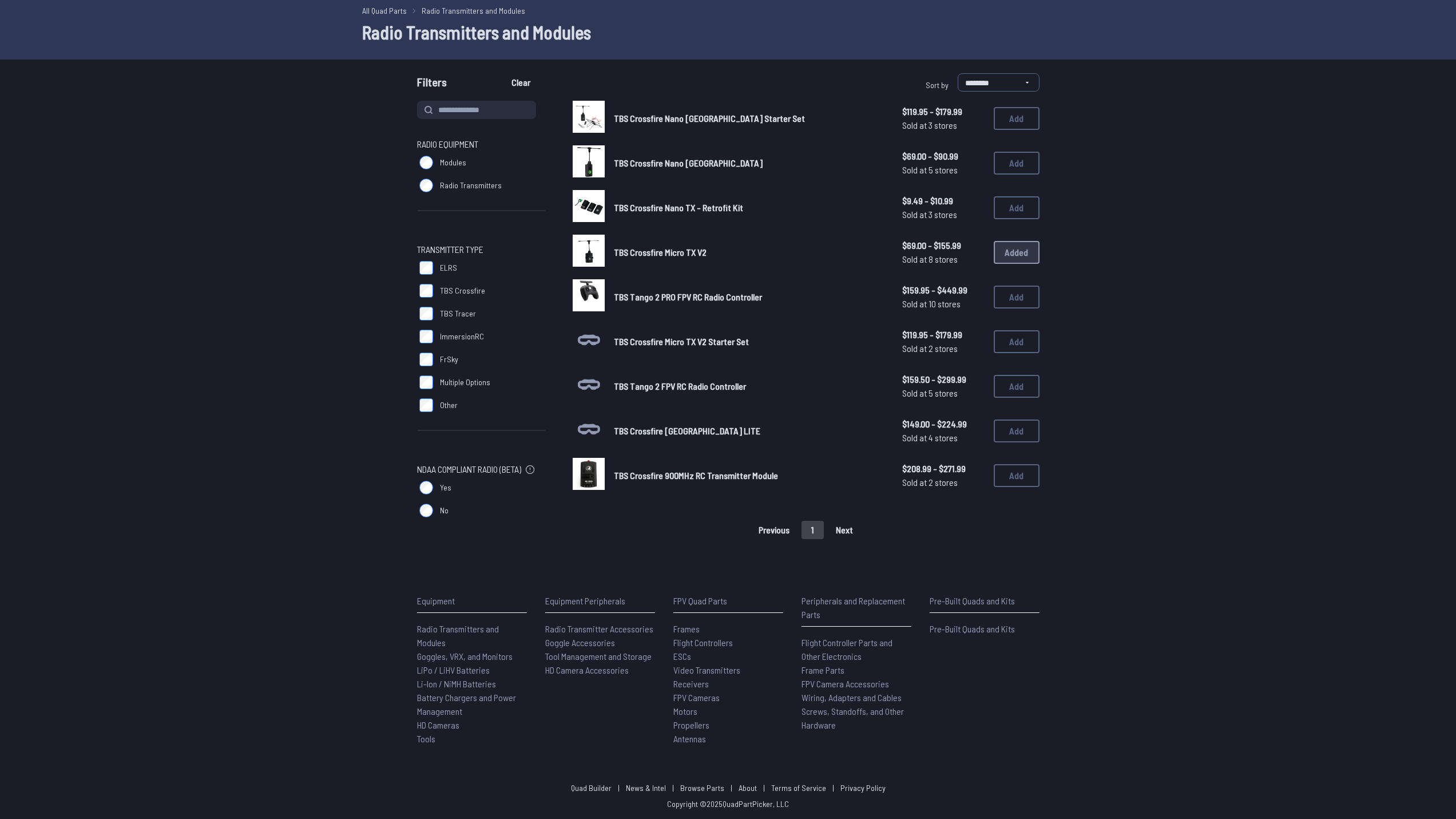
click at [433, 180] on label "Radio Transmitters" at bounding box center [482, 185] width 128 height 23
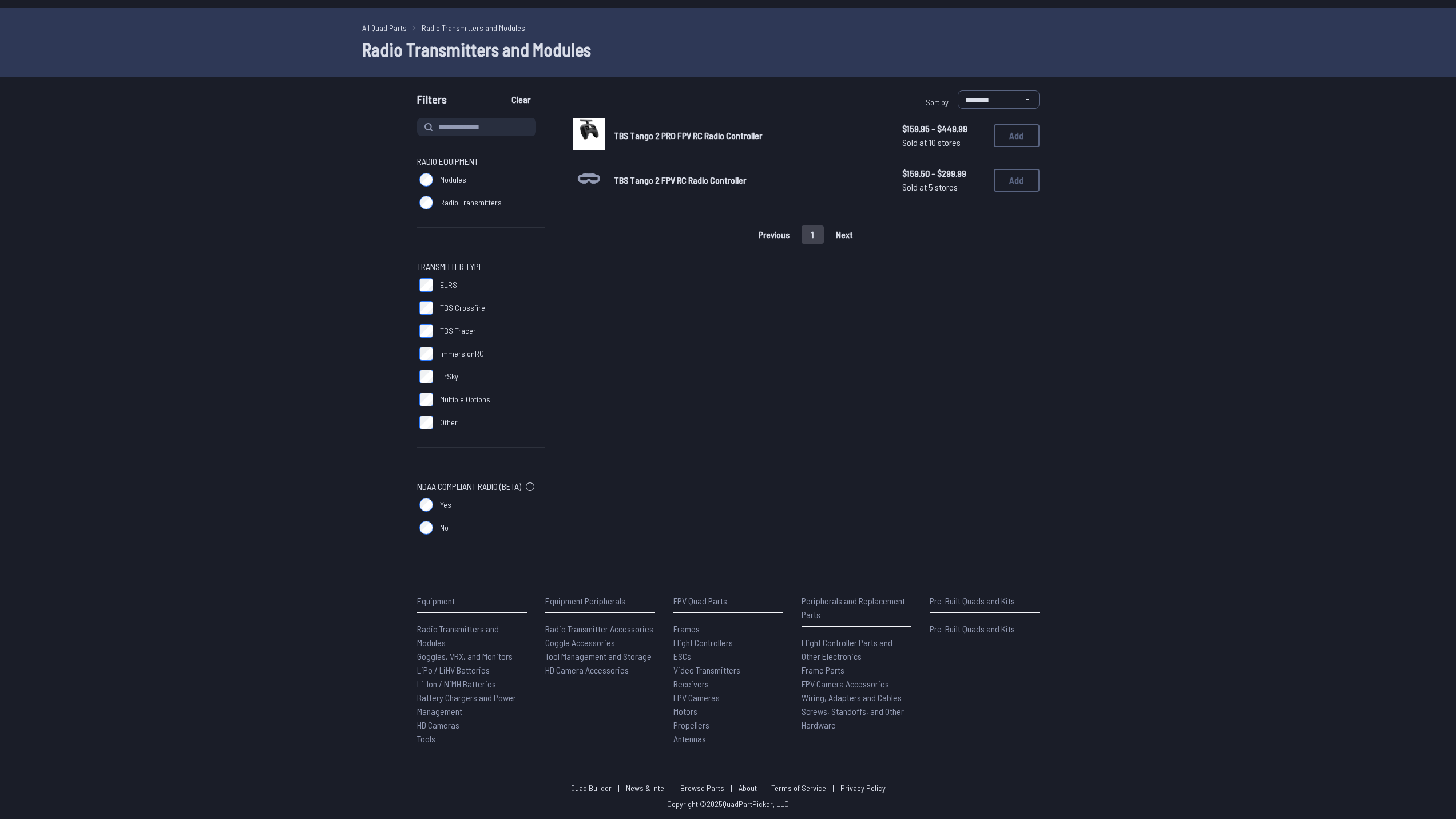
scroll to position [28, 0]
click at [436, 421] on label "Other" at bounding box center [482, 422] width 128 height 23
